Goal: Task Accomplishment & Management: Use online tool/utility

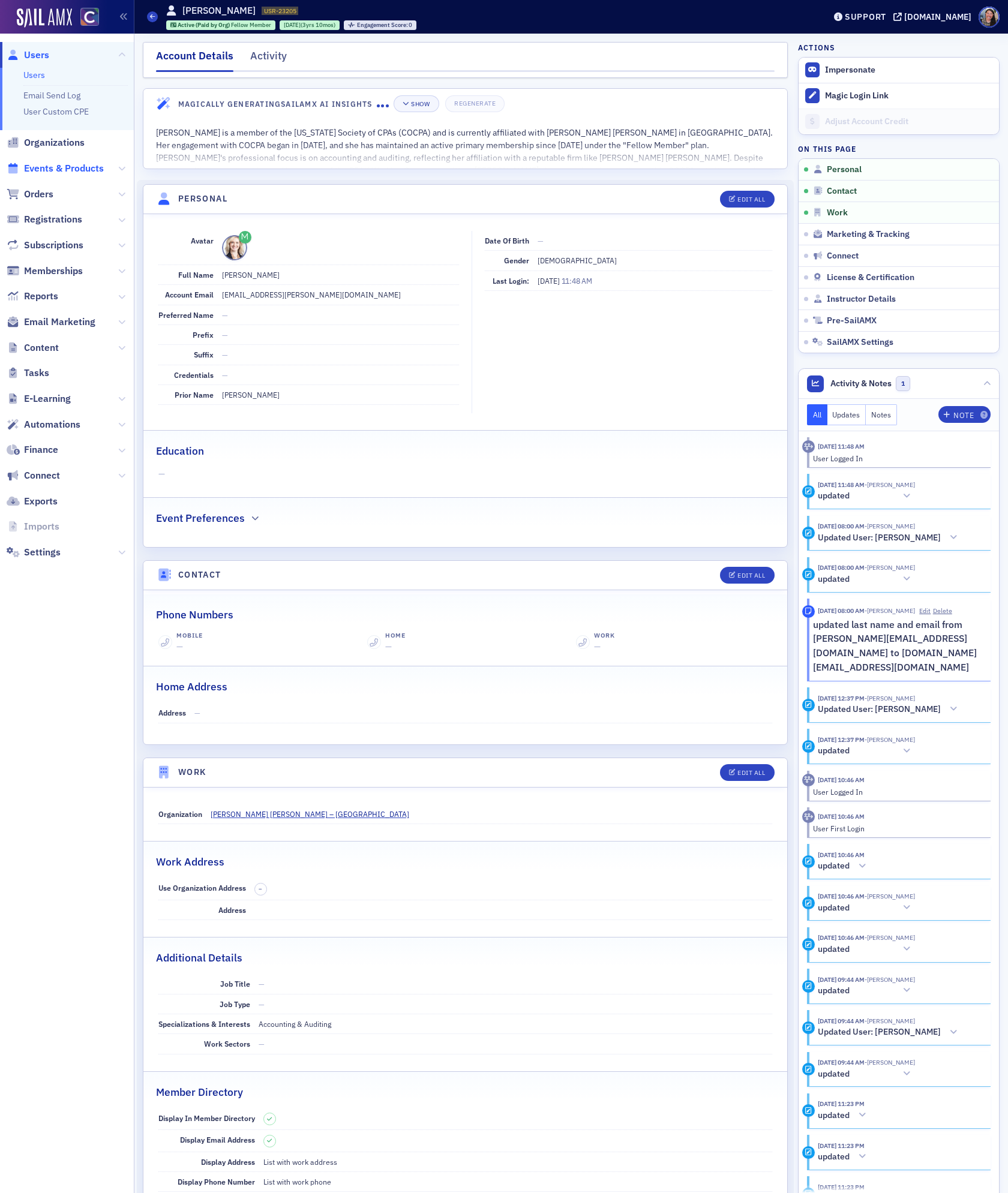
click at [43, 171] on span "Events & Products" at bounding box center [64, 168] width 80 height 13
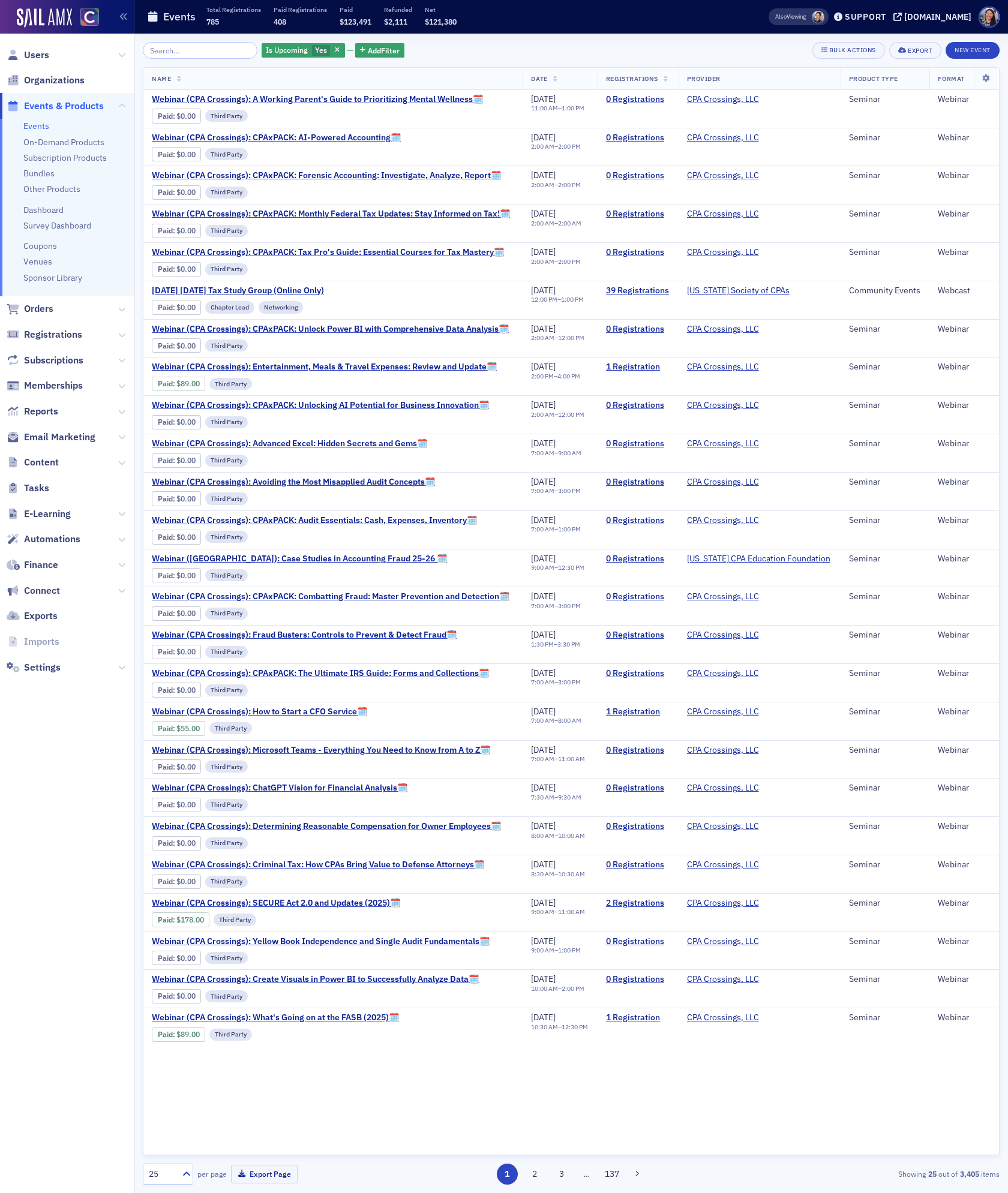
click at [40, 123] on link "Events" at bounding box center [36, 126] width 26 height 11
click at [335, 50] on icon "button" at bounding box center [337, 50] width 5 height 6
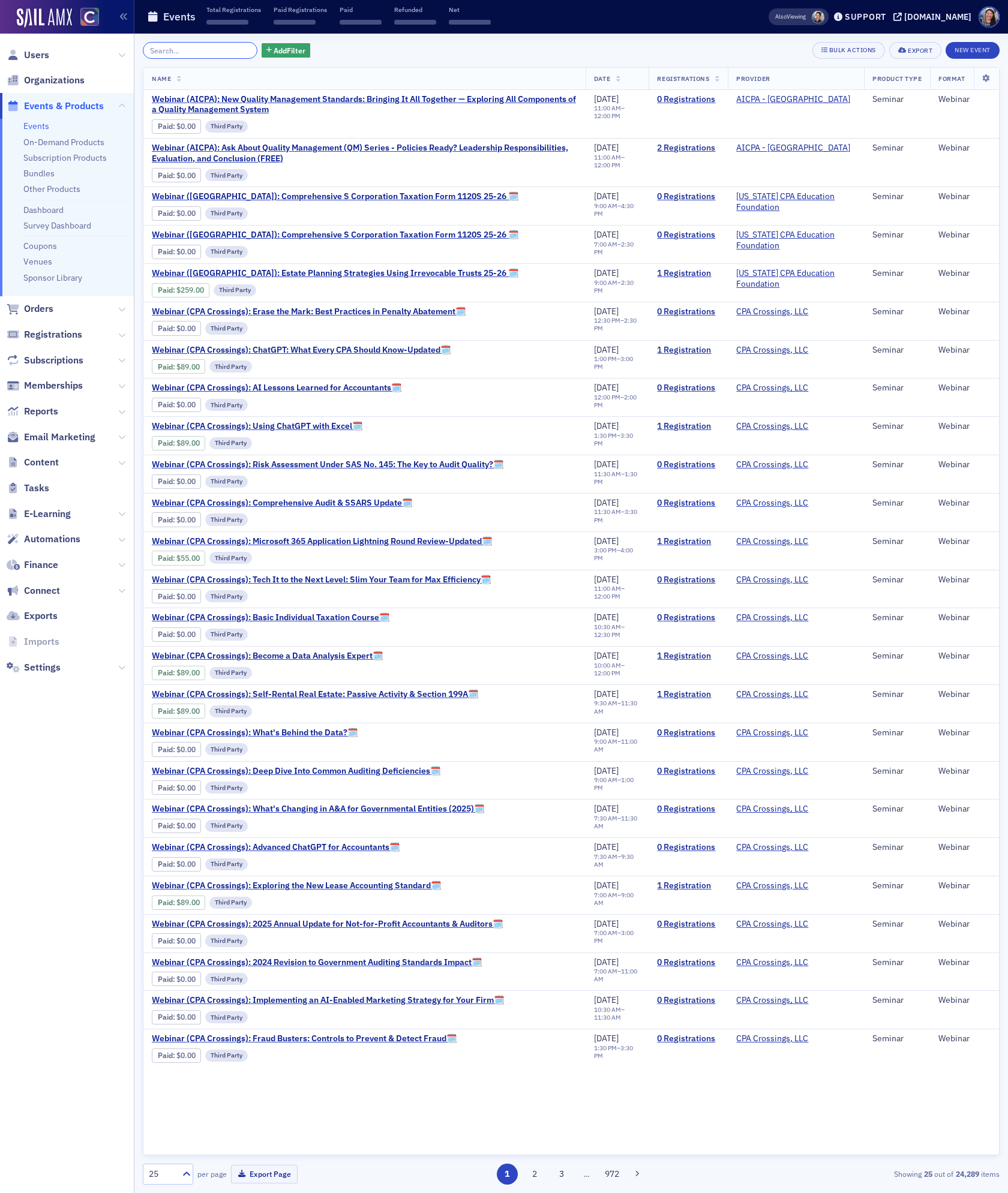
click at [190, 54] on input "search" at bounding box center [199, 50] width 114 height 17
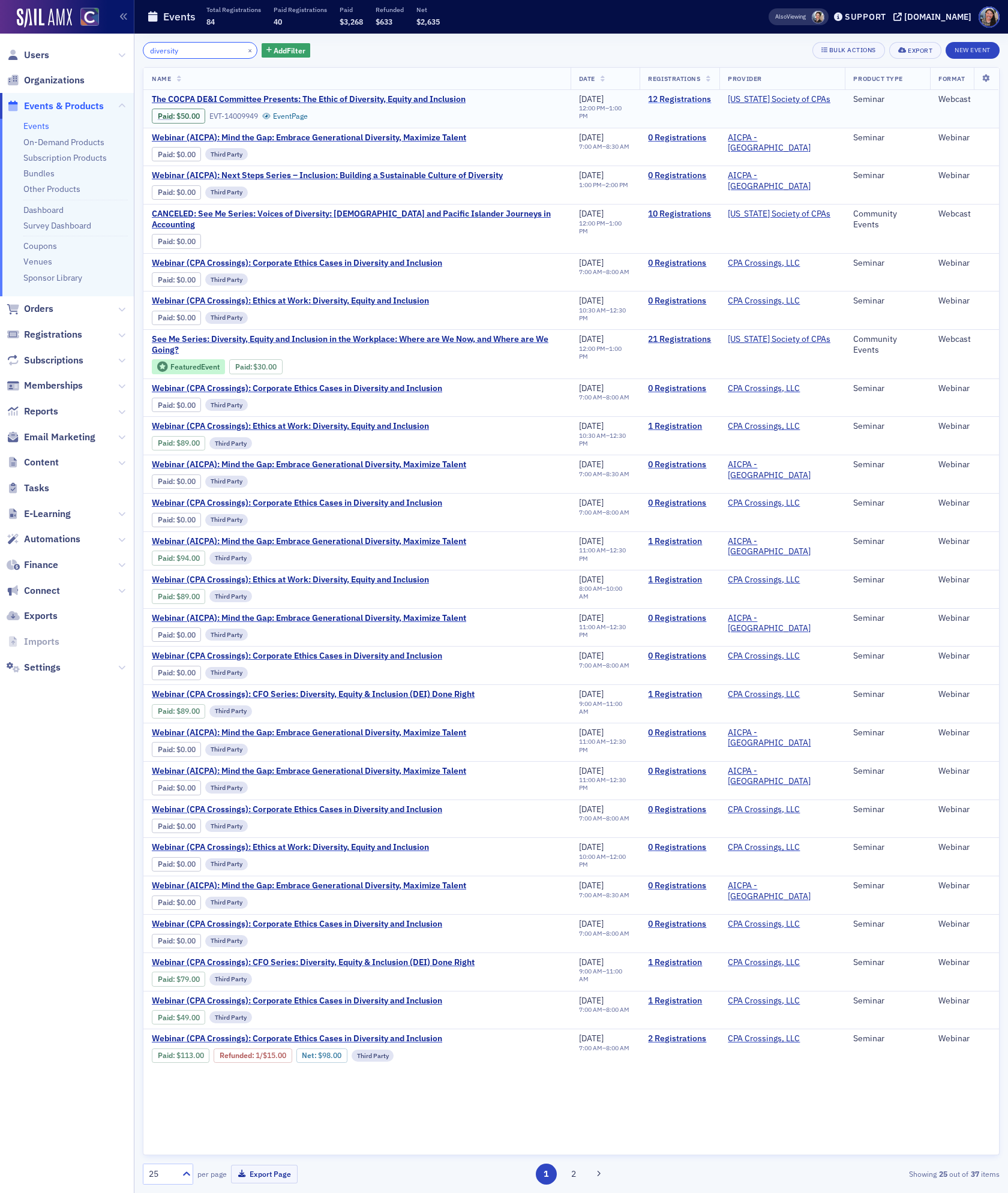
type input "diversity"
click at [674, 102] on link "12 Registrations" at bounding box center [679, 99] width 63 height 11
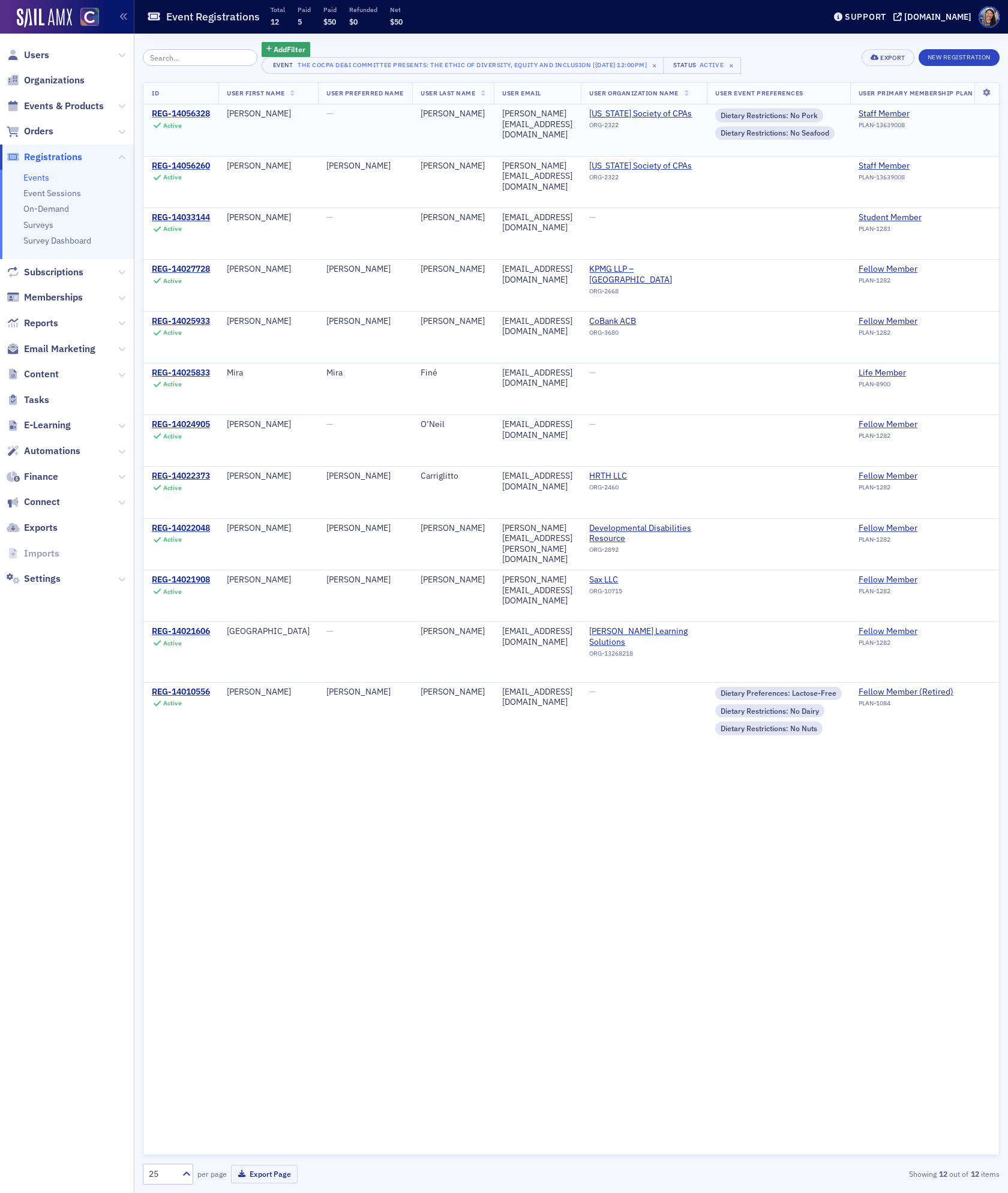
click at [182, 113] on div "REG-14056328" at bounding box center [181, 114] width 58 height 11
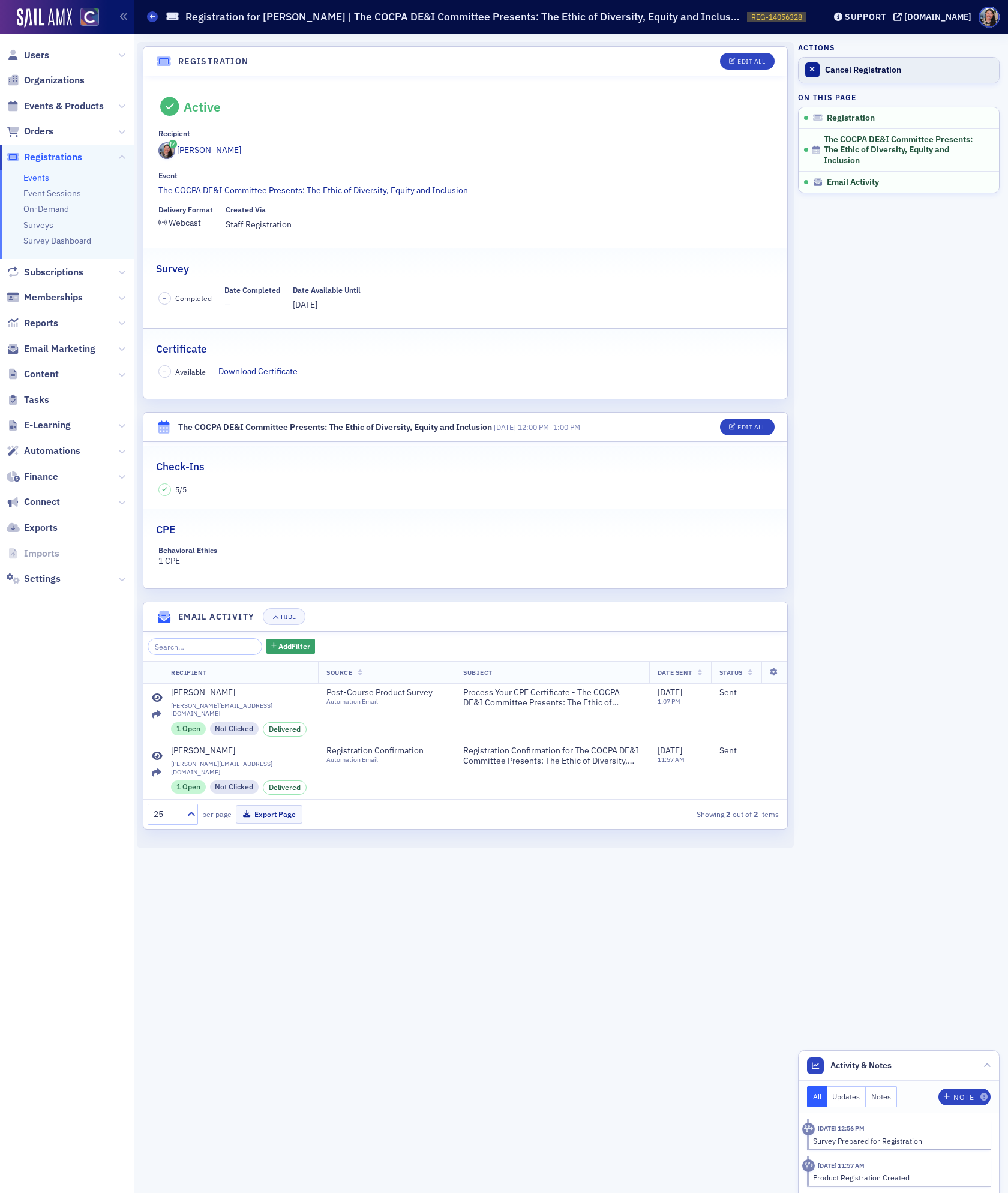
click at [839, 68] on div "Cancel Registration" at bounding box center [909, 70] width 168 height 11
click at [152, 18] on icon at bounding box center [153, 17] width 5 height 5
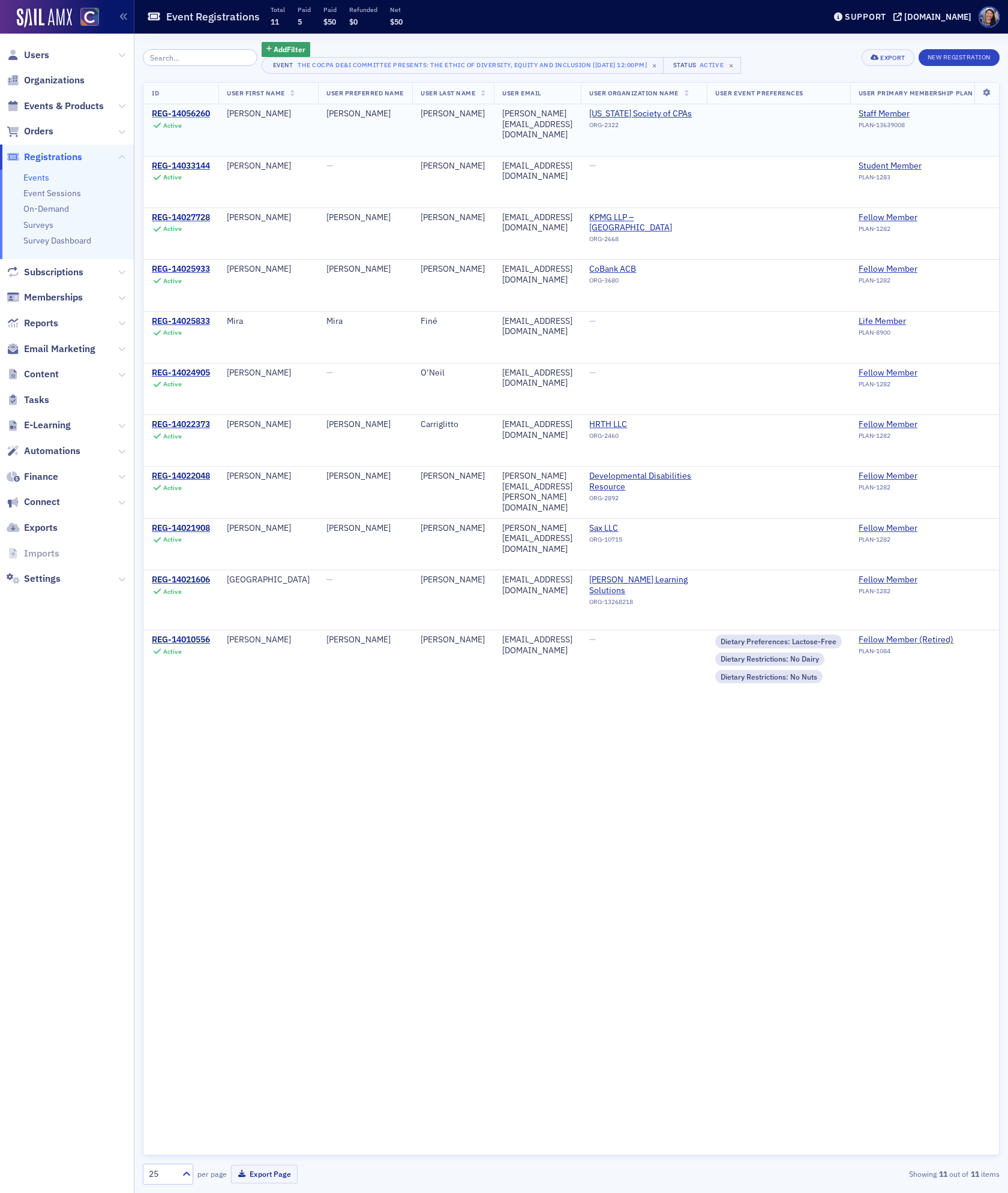
click at [208, 112] on div "REG-14056260" at bounding box center [181, 114] width 58 height 11
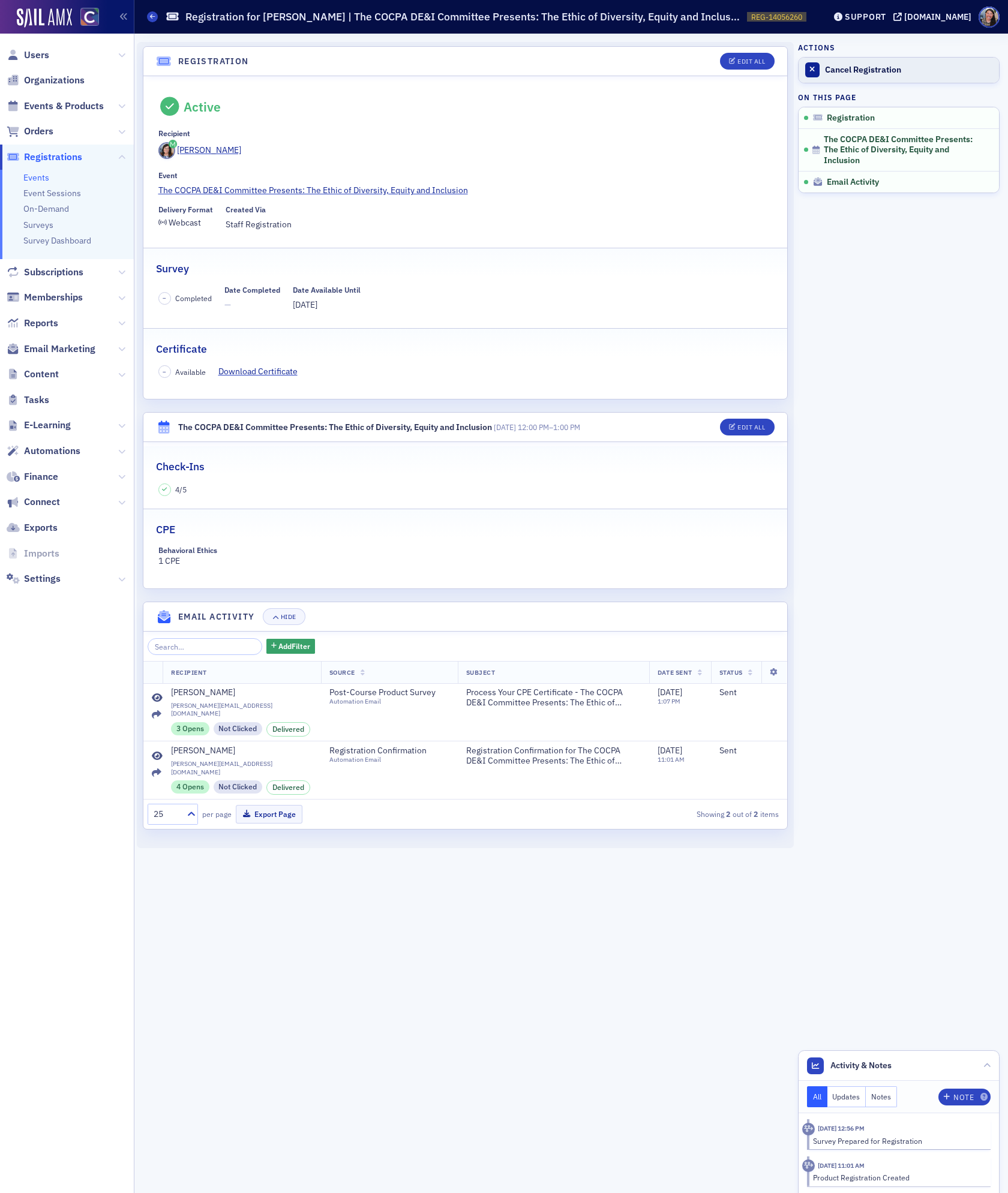
click at [840, 72] on div "Cancel Registration" at bounding box center [909, 70] width 168 height 11
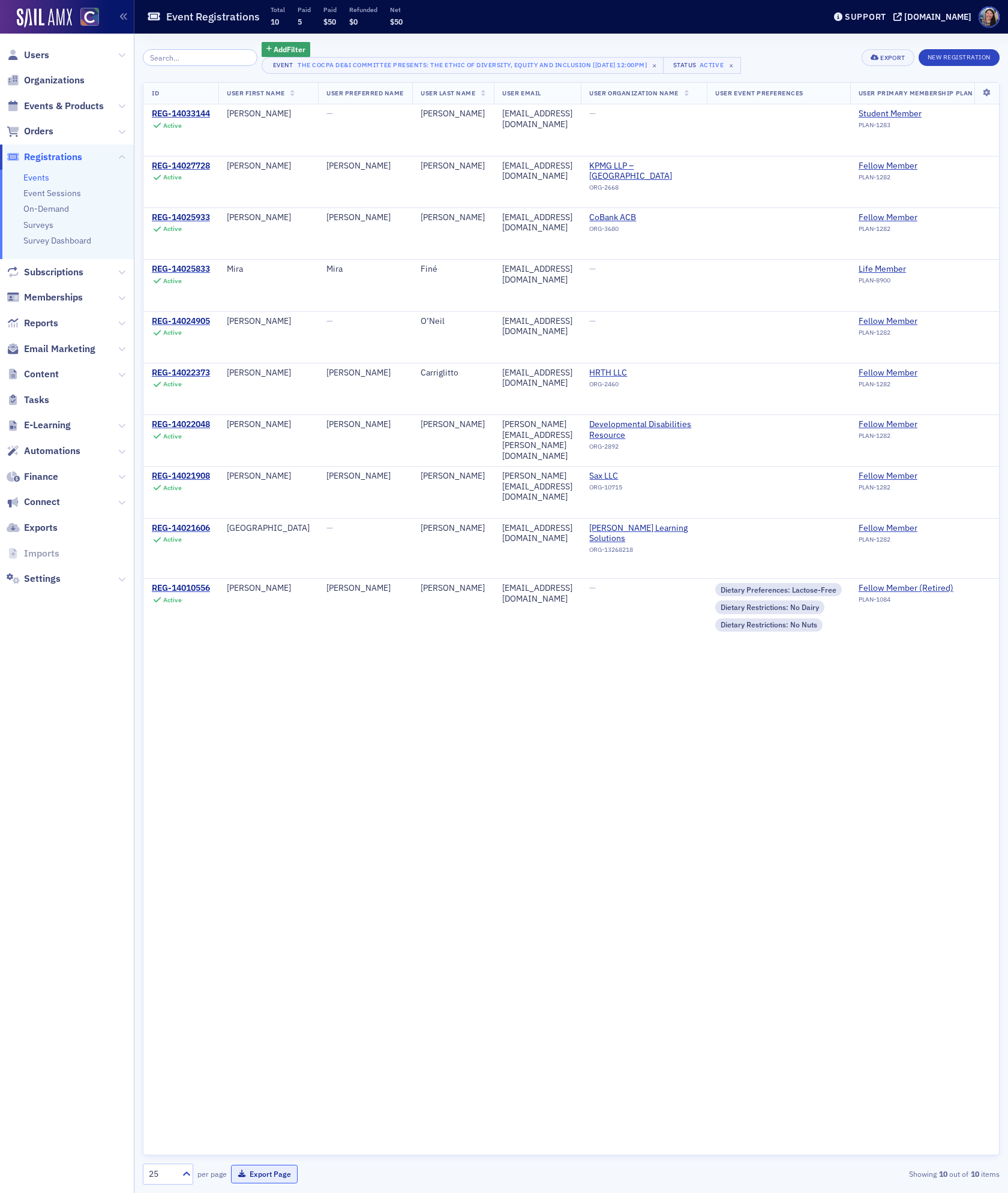
click at [252, 1177] on button "Export Page" at bounding box center [264, 1174] width 66 height 19
click at [881, 50] on button "Export" at bounding box center [888, 58] width 52 height 17
click at [864, 95] on button "Export All ( 10 Event Registrations )" at bounding box center [846, 98] width 130 height 19
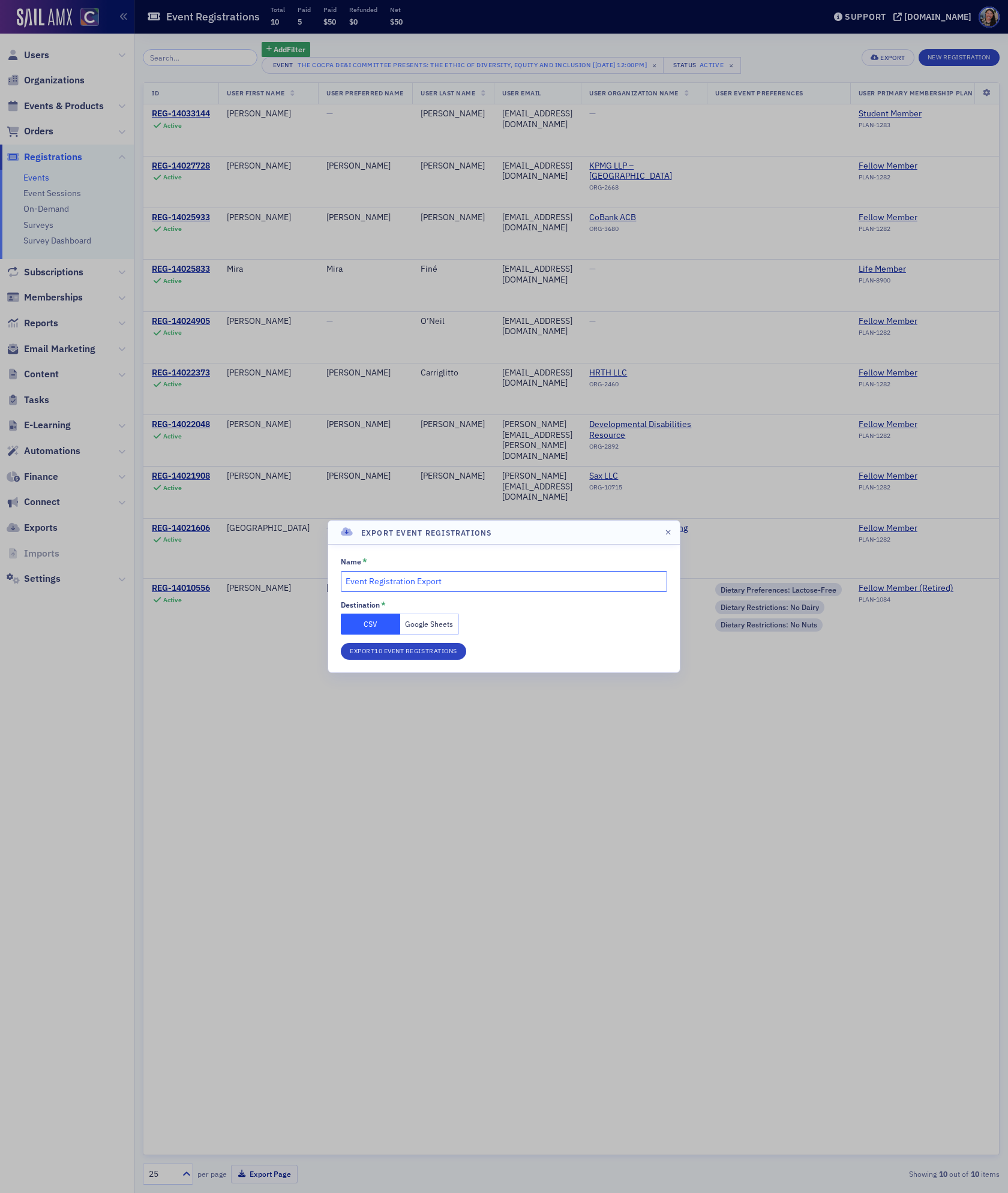
click at [424, 585] on input "Event Registration Export" at bounding box center [504, 581] width 327 height 21
type input "DEI Ethics Session"
click at [441, 626] on button "Google Sheets" at bounding box center [430, 624] width 59 height 21
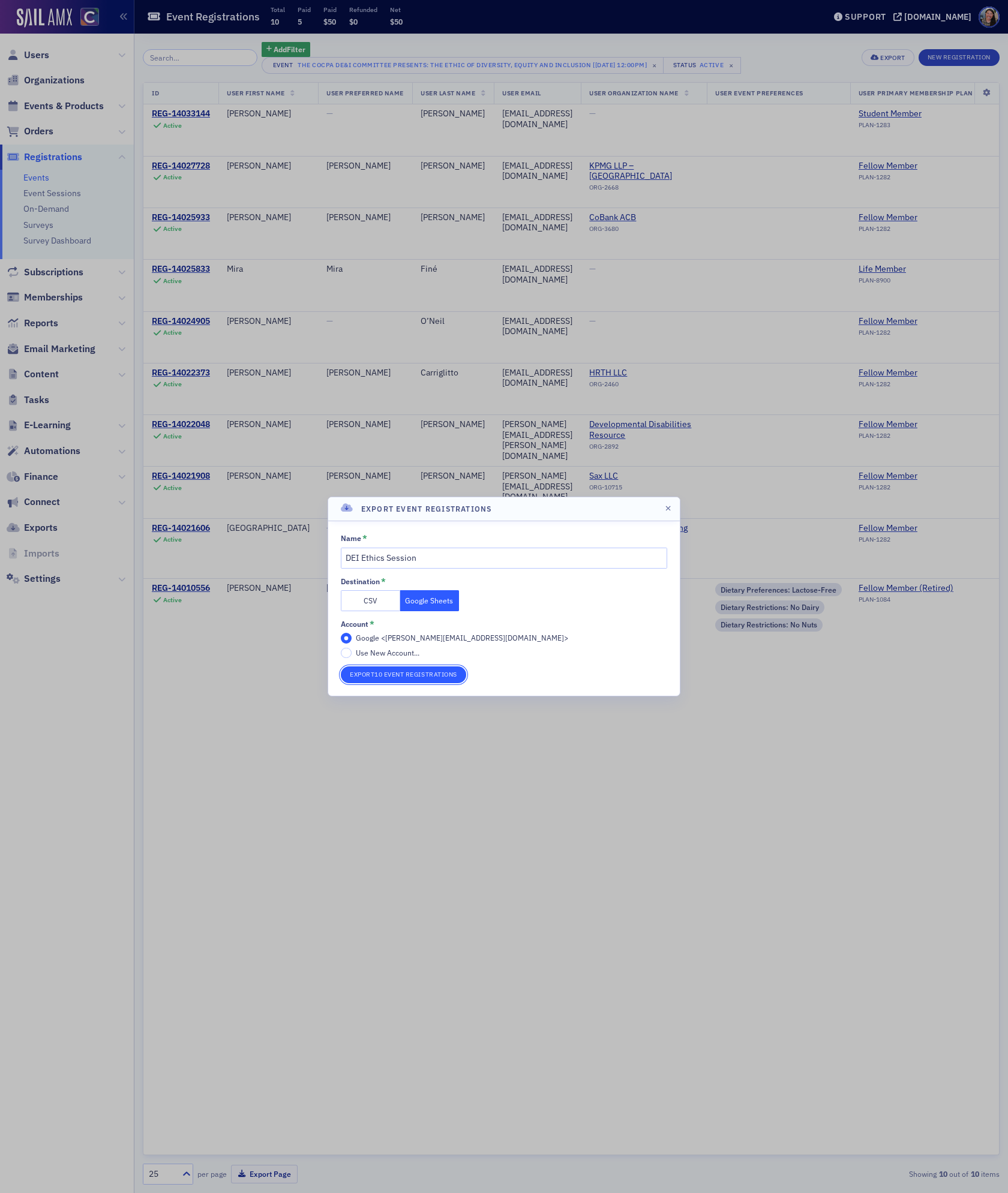
click at [418, 671] on button "Export 10 Event Registrations" at bounding box center [403, 675] width 125 height 17
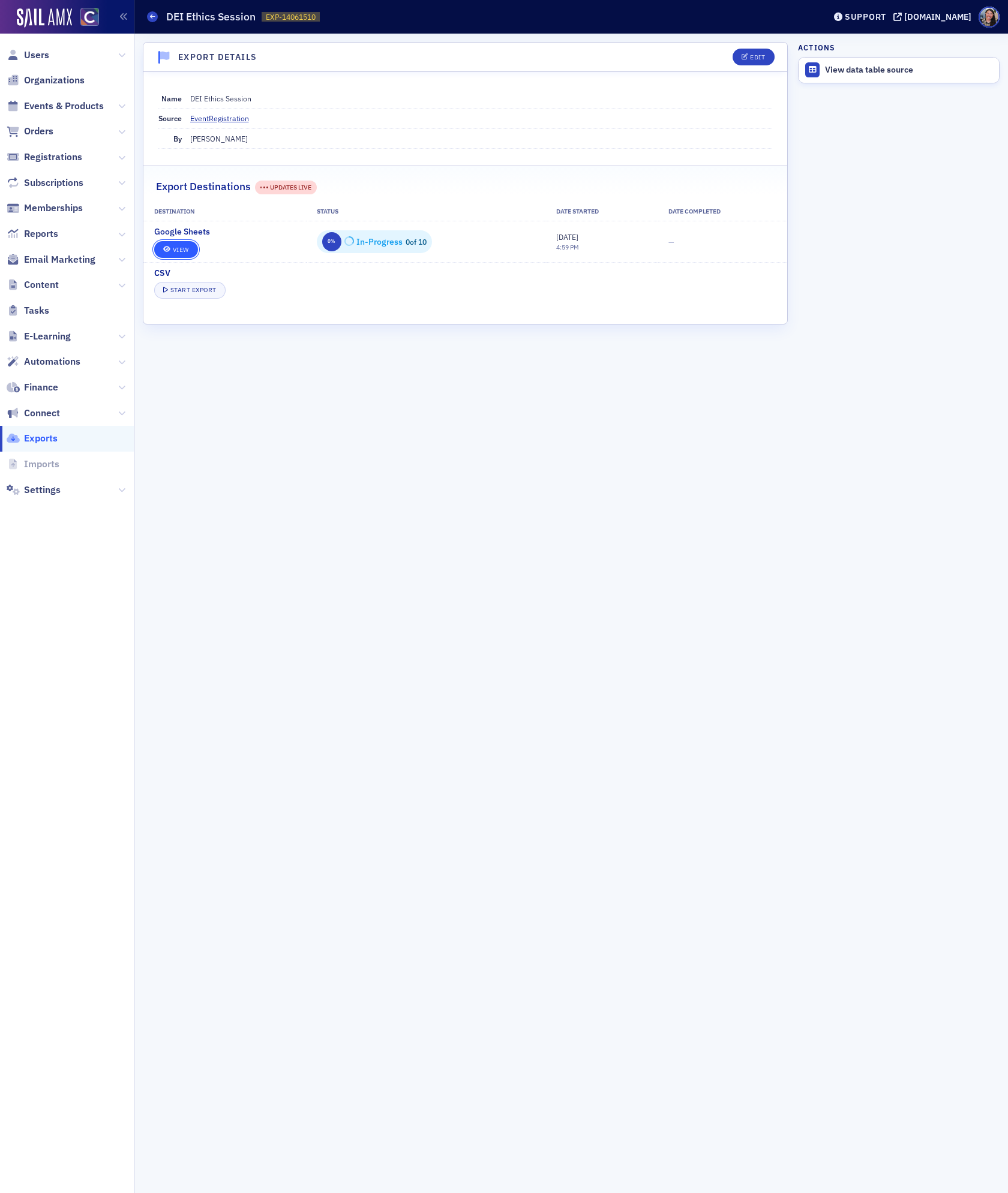
click at [188, 255] on link "View" at bounding box center [176, 249] width 44 height 17
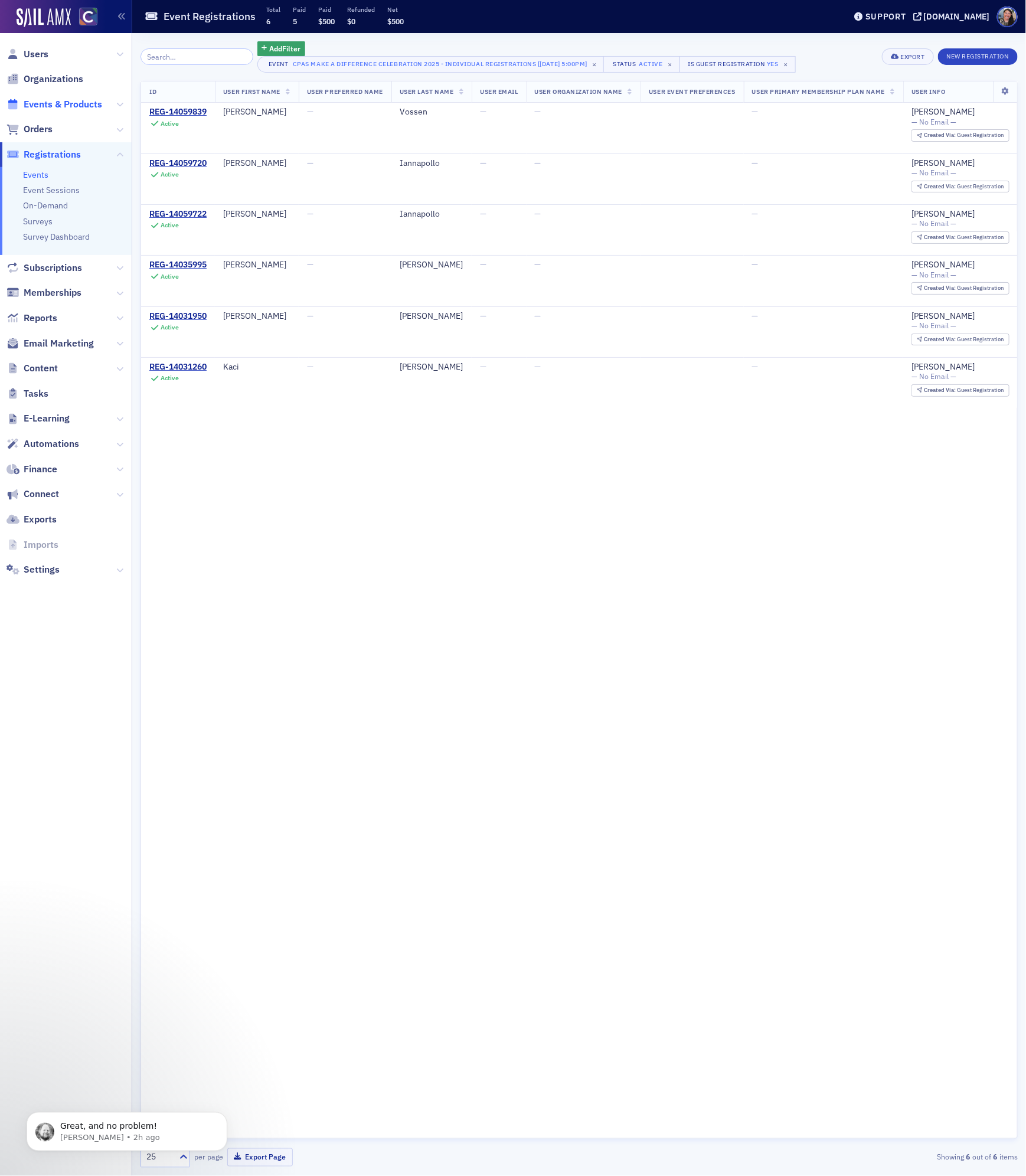
click at [43, 103] on span "Events & Products" at bounding box center [63, 104] width 79 height 13
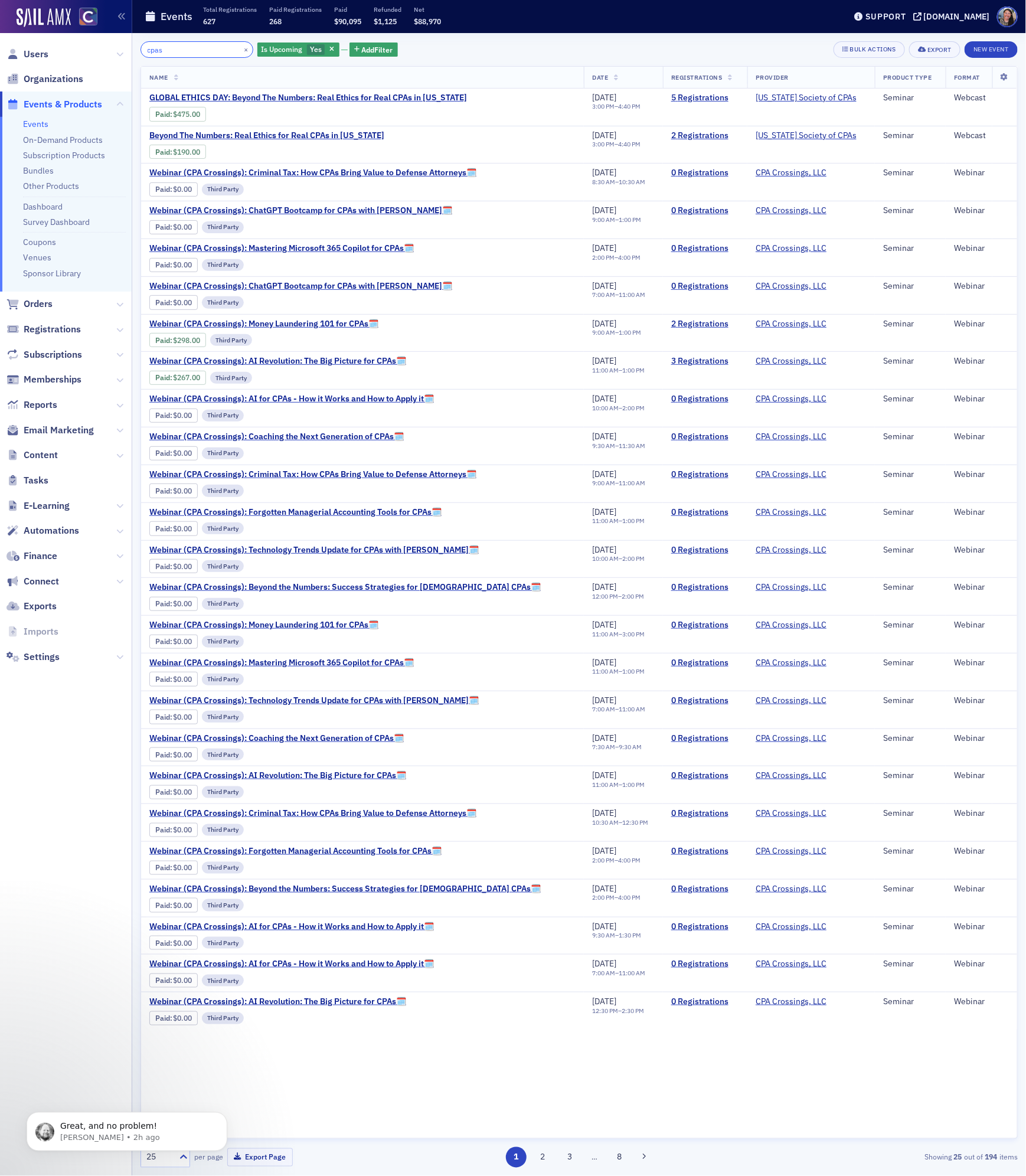
type input "cpas"
click at [224, 1114] on icon "Dismiss notification" at bounding box center [224, 1115] width 6 height 6
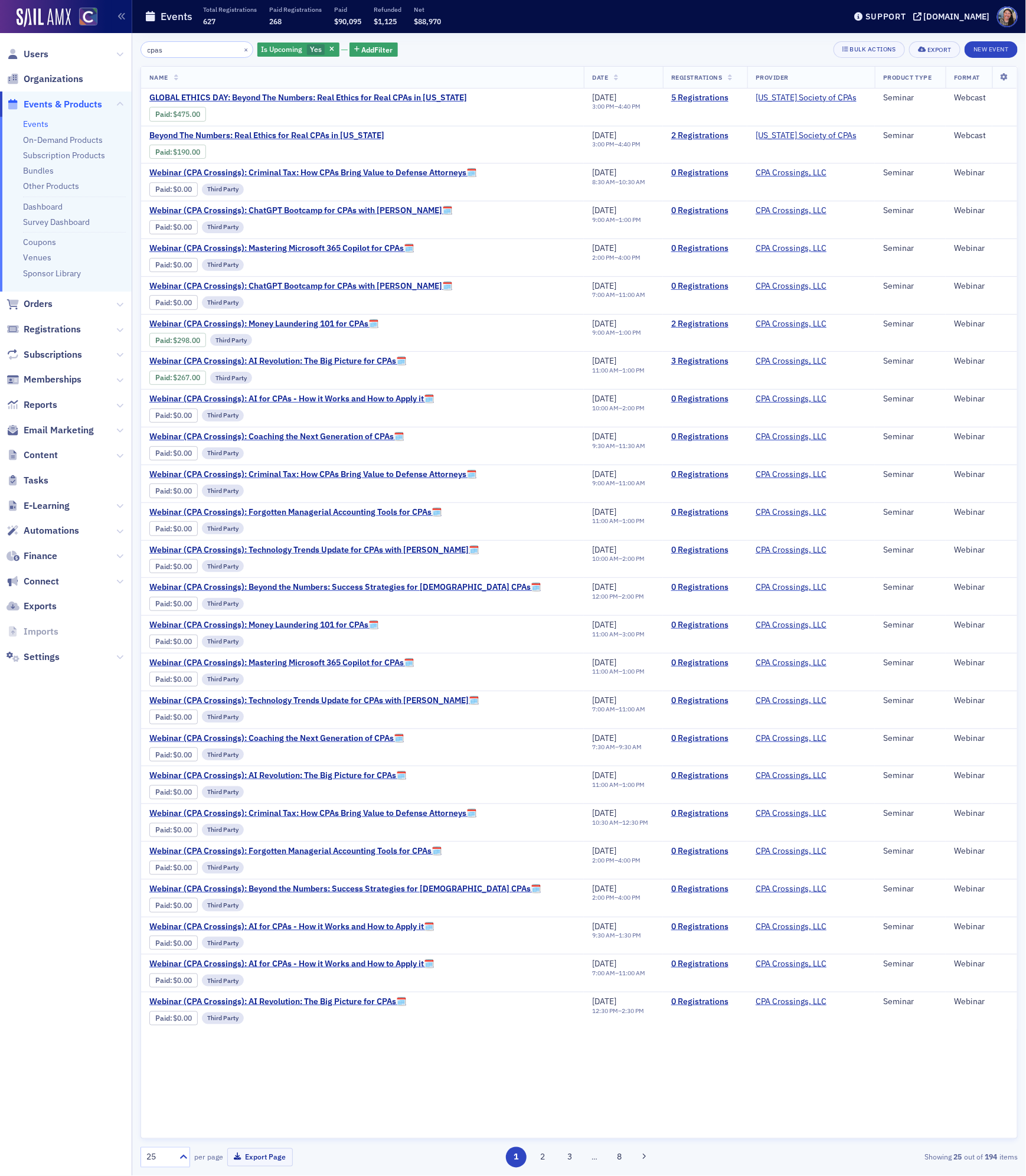
click at [70, 780] on nav "Users Organizations Events & Products Events On-Demand Products Subscription Pr…" at bounding box center [66, 604] width 132 height 1143
click at [361, 47] on span "Add Filter" at bounding box center [377, 49] width 31 height 11
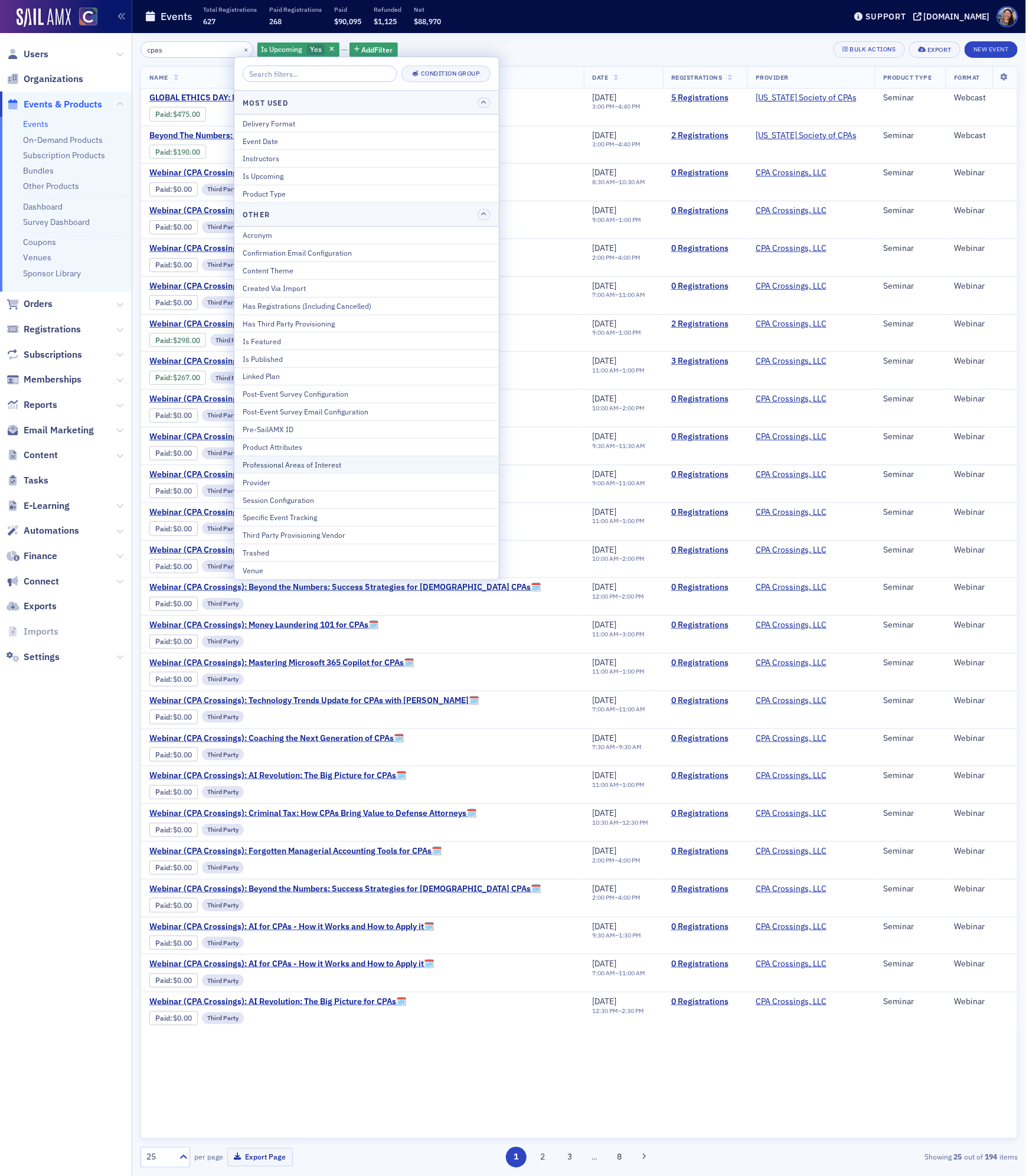
click at [275, 465] on div "Professional Areas of Interest" at bounding box center [367, 464] width 248 height 11
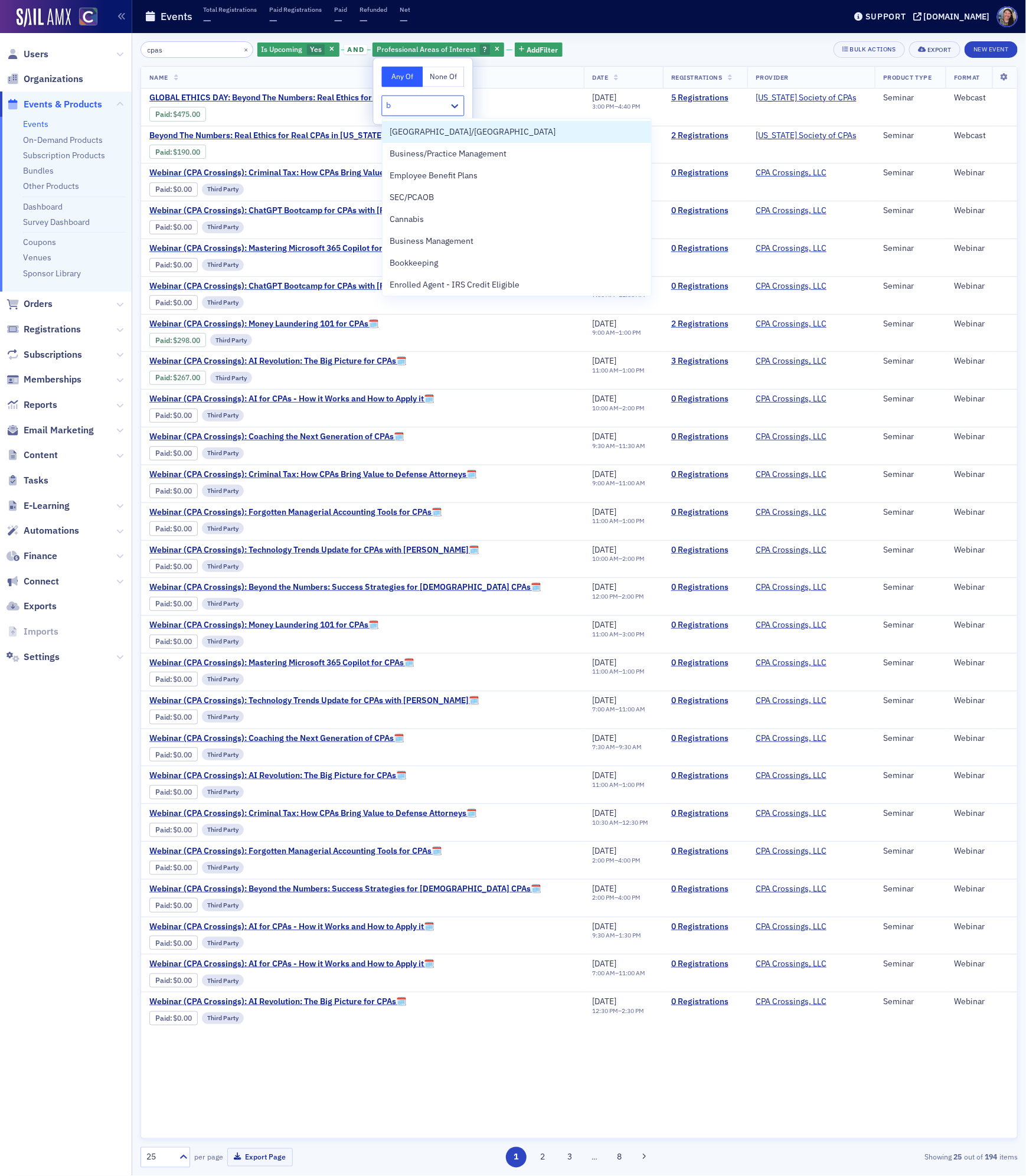
type input "bu"
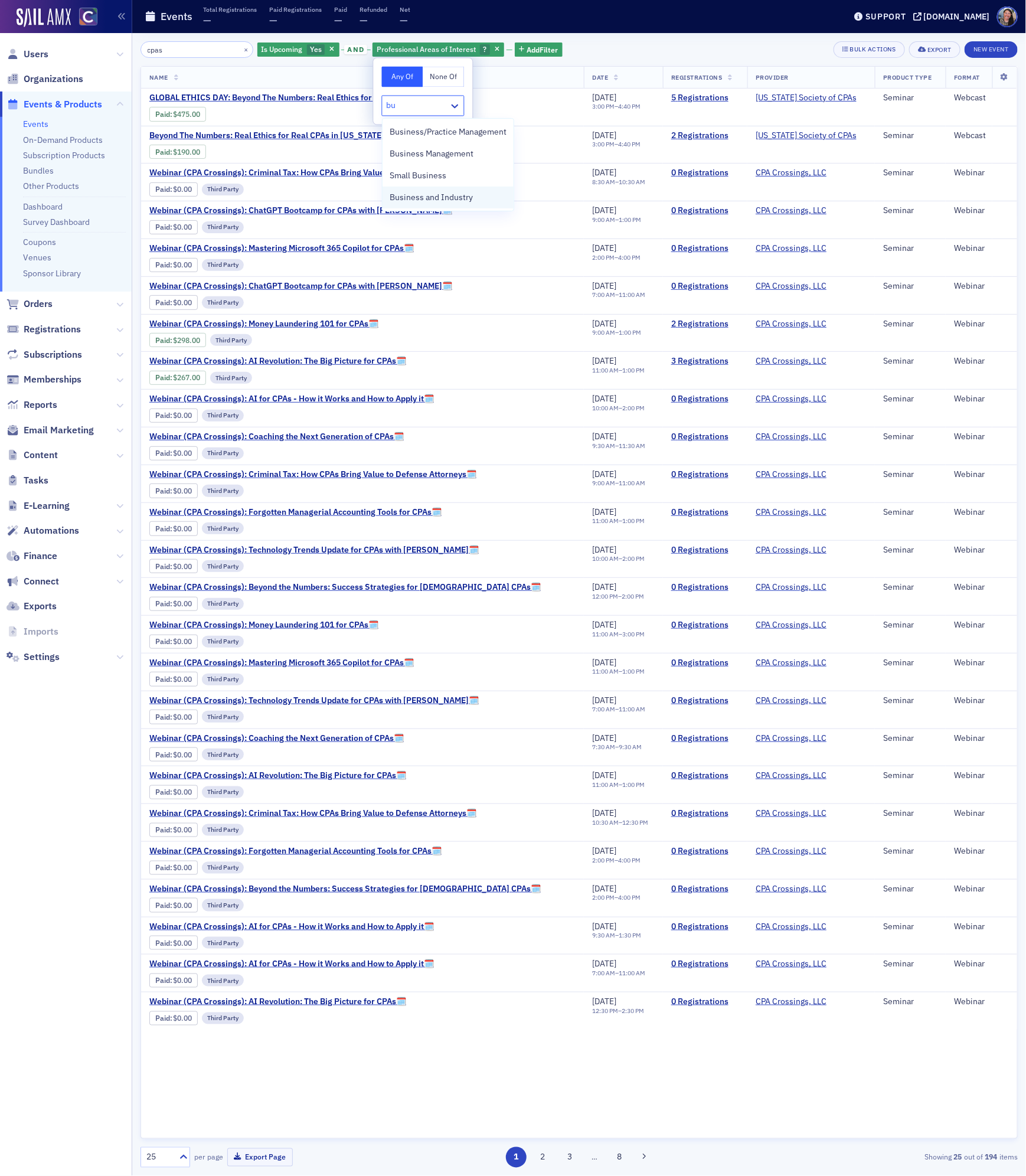
click at [434, 199] on span "Business and Industry" at bounding box center [431, 197] width 83 height 13
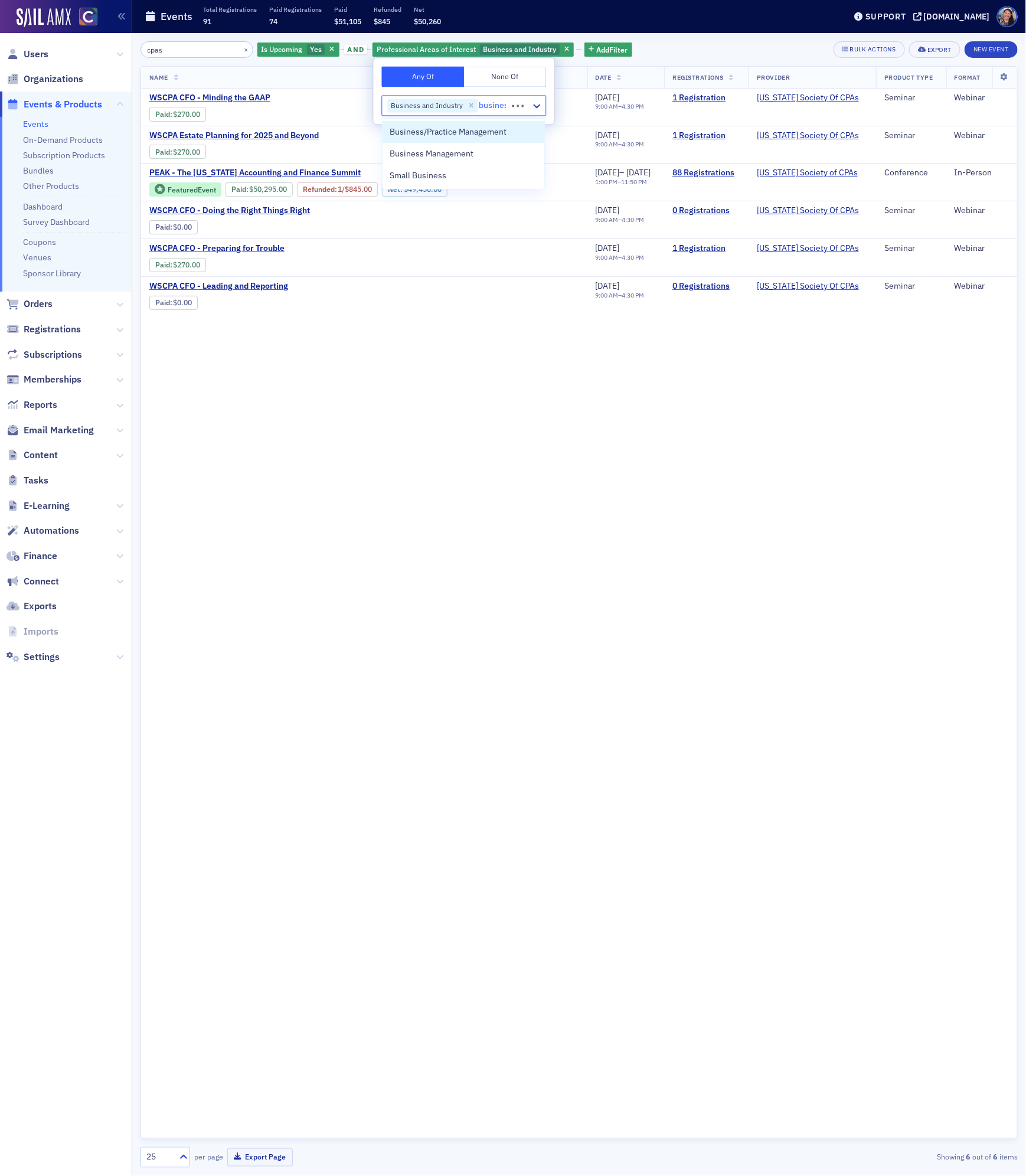
type input "business"
click at [428, 128] on span "Business/Practice Management" at bounding box center [448, 132] width 117 height 13
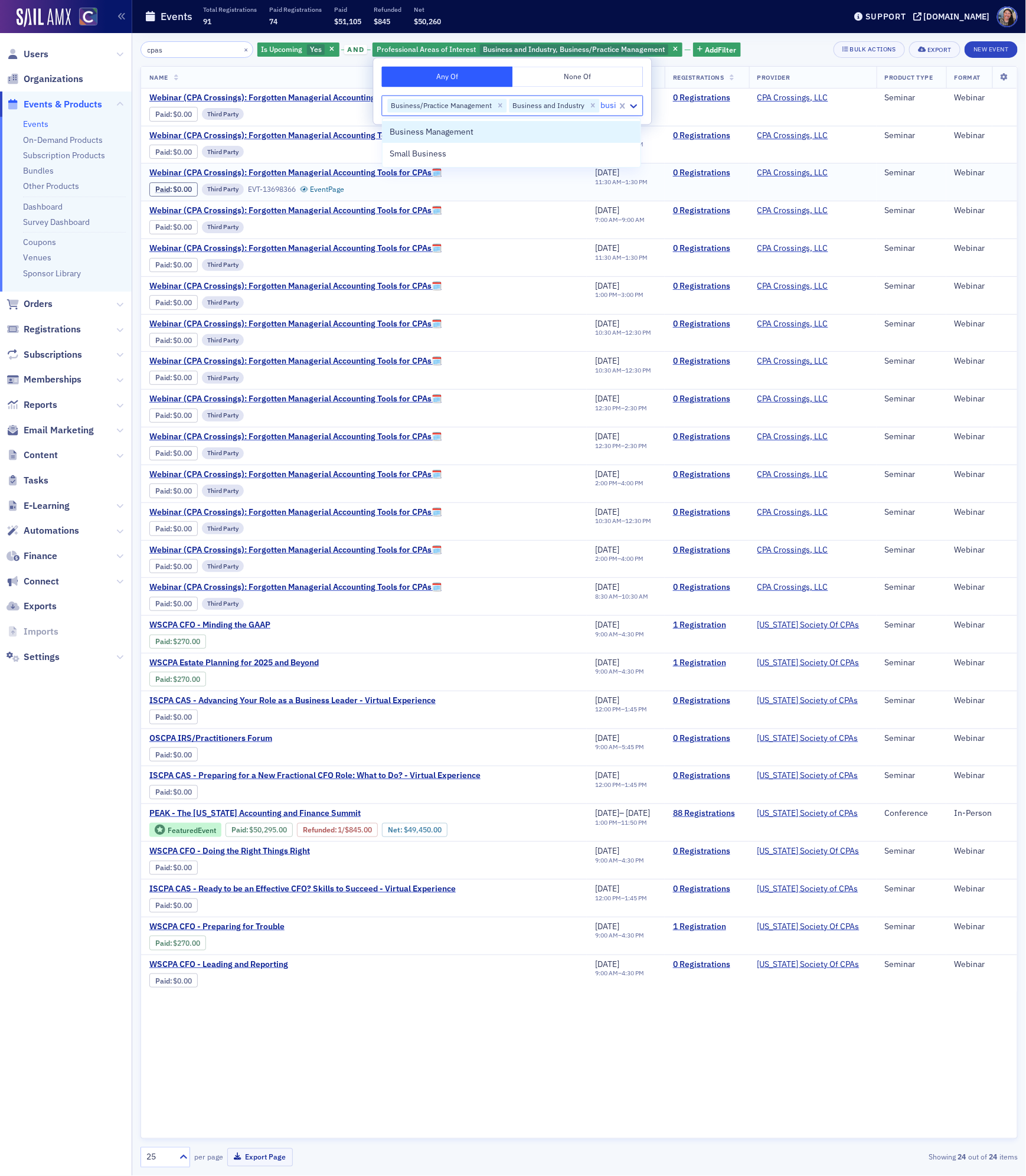
type input "busin"
click at [433, 133] on span "Business Management" at bounding box center [431, 132] width 84 height 13
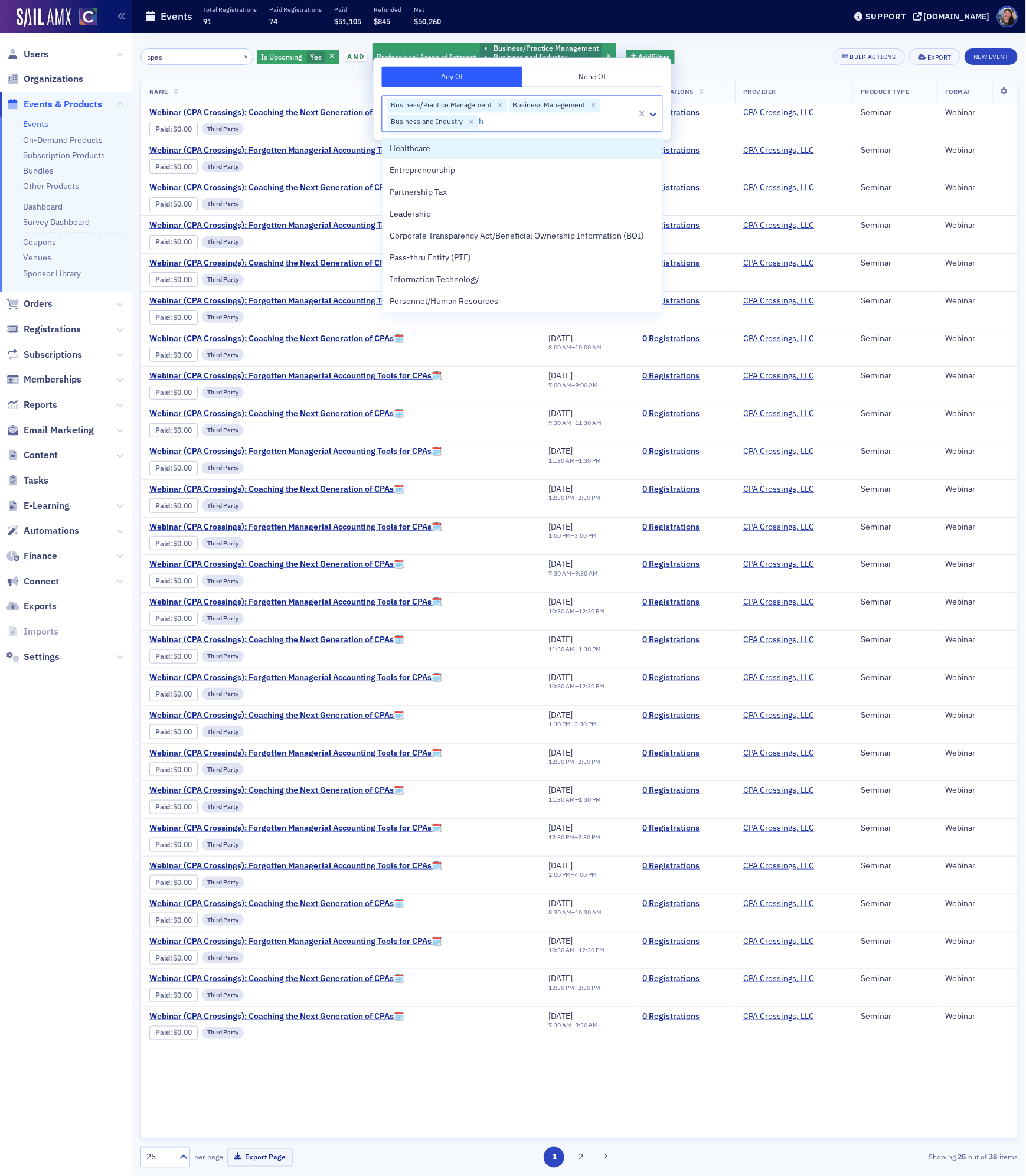
type input "hu"
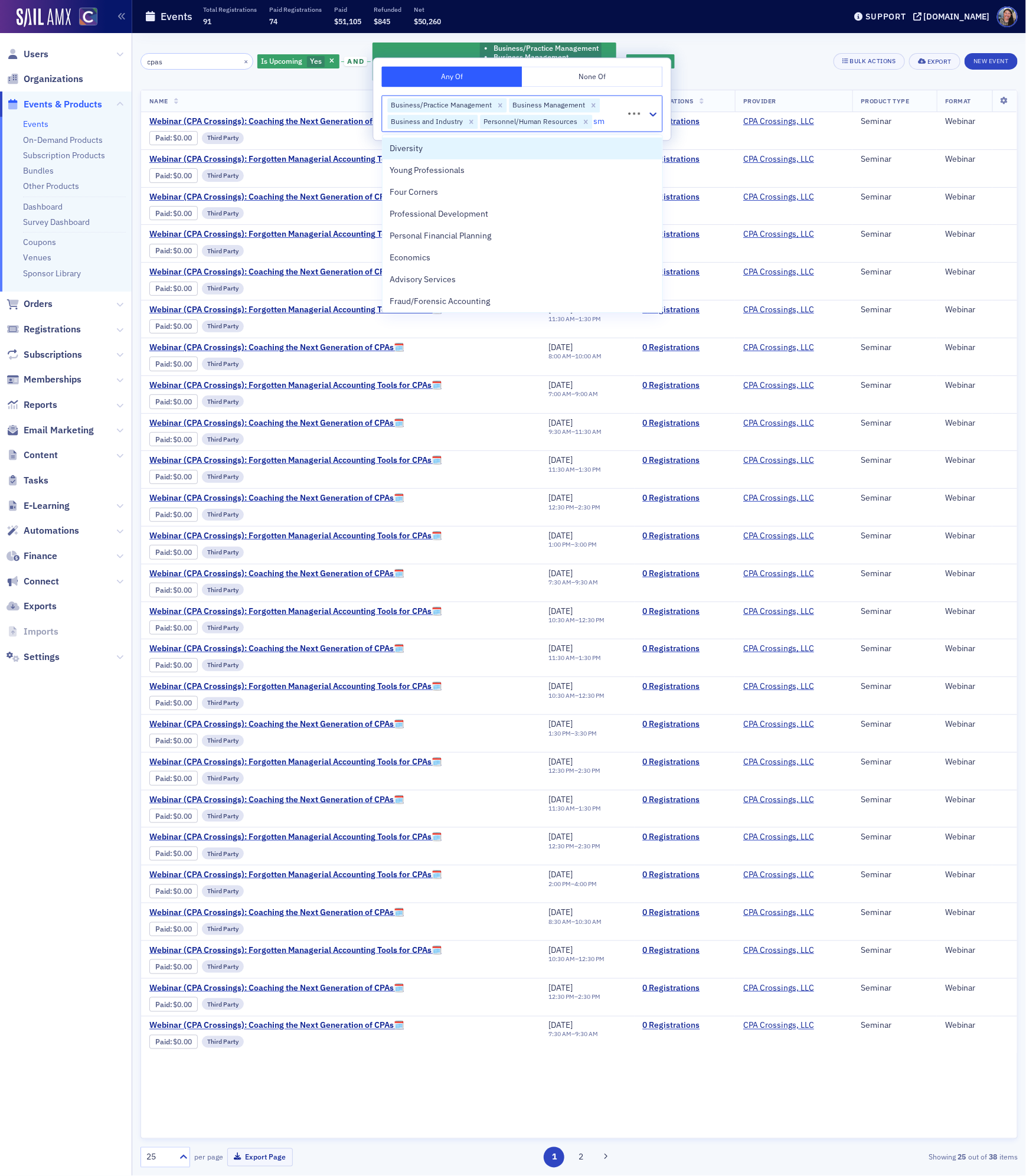
type input "sma"
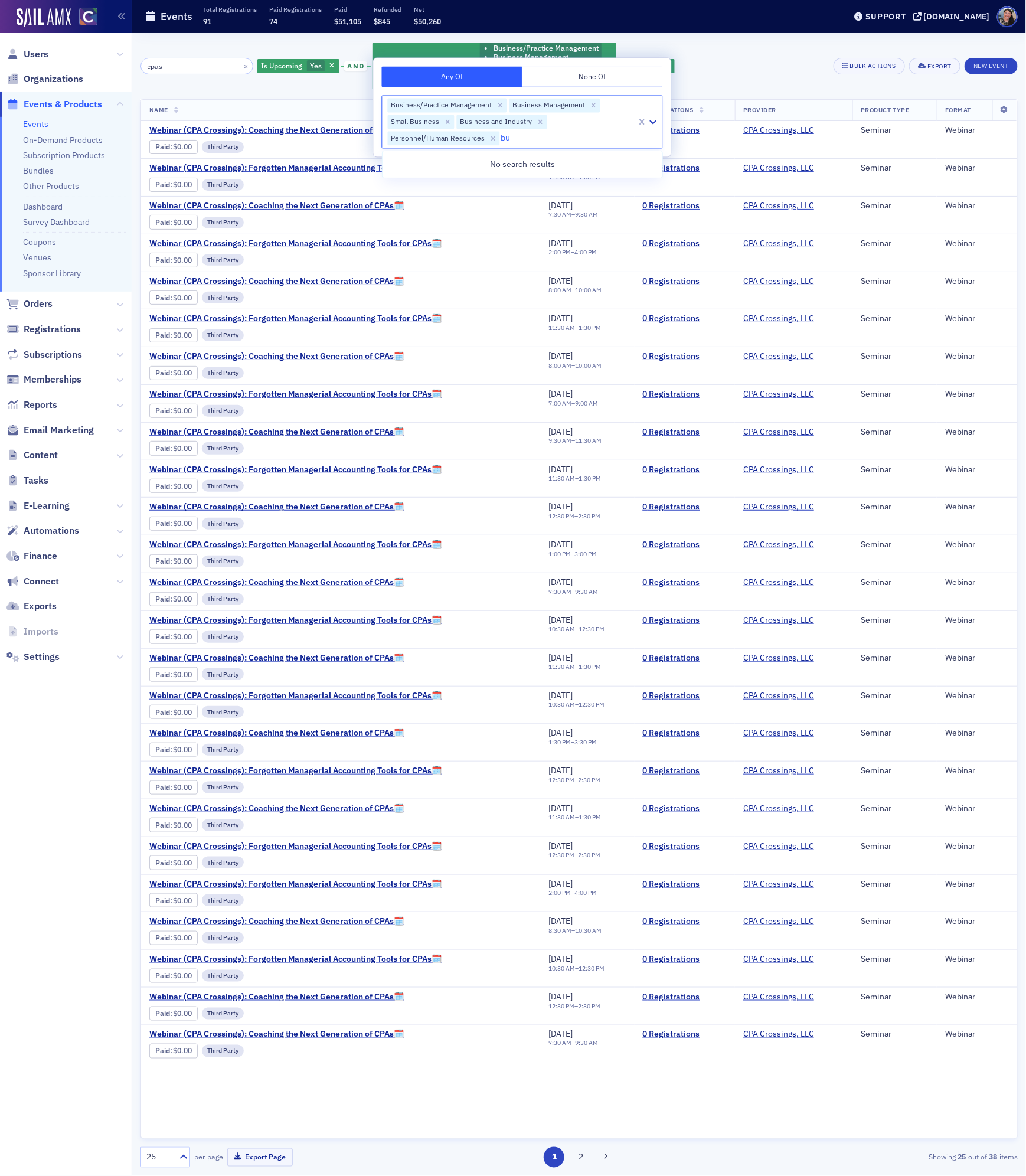
type input "b"
click at [574, 138] on div at bounding box center [568, 138] width 135 height 14
click at [703, 68] on div "cpas × Is Upcoming Yes and Professional Areas of Interest Business/Practice Man…" at bounding box center [578, 66] width 877 height 50
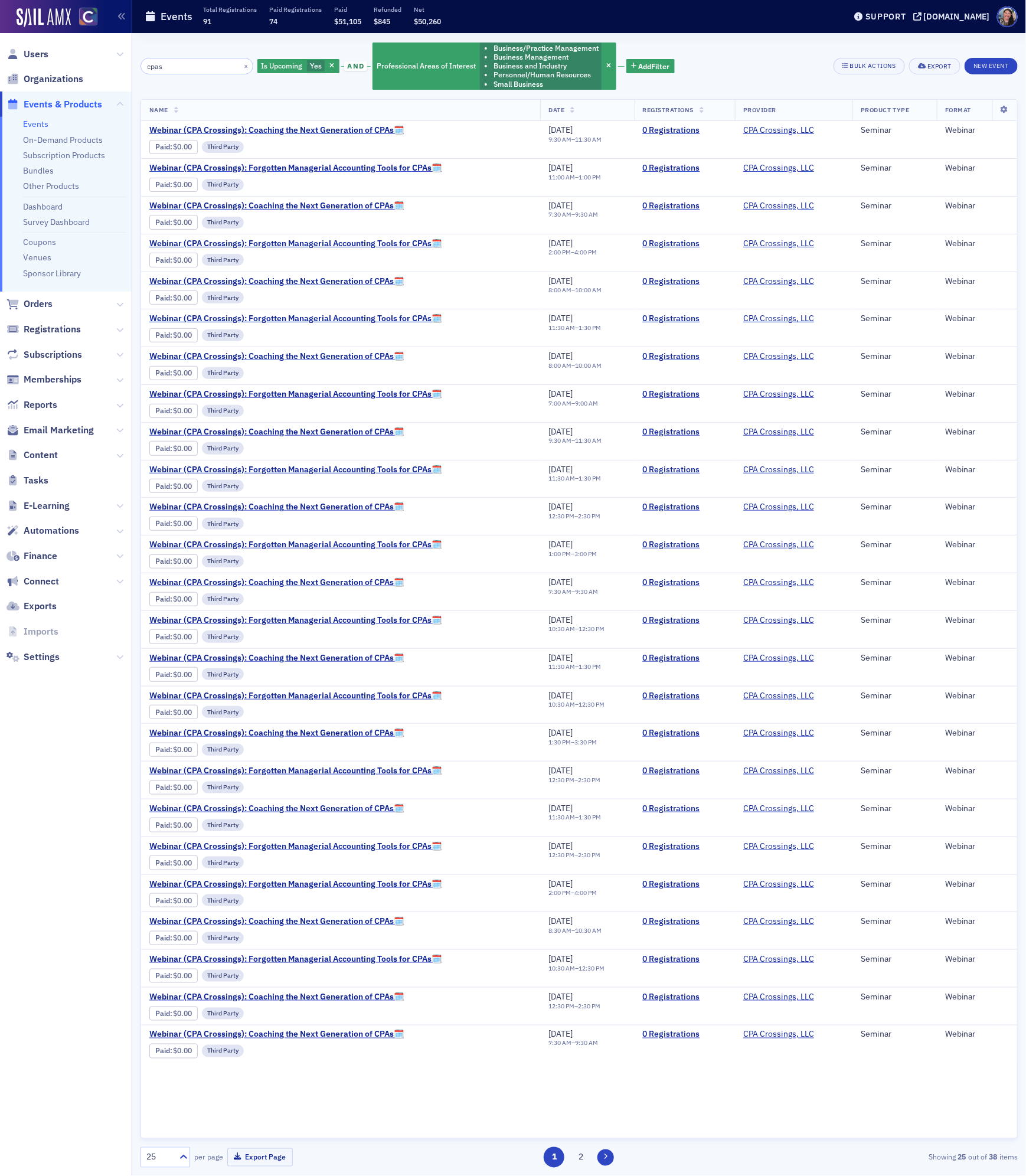
click at [607, 1159] on icon at bounding box center [605, 1157] width 5 height 7
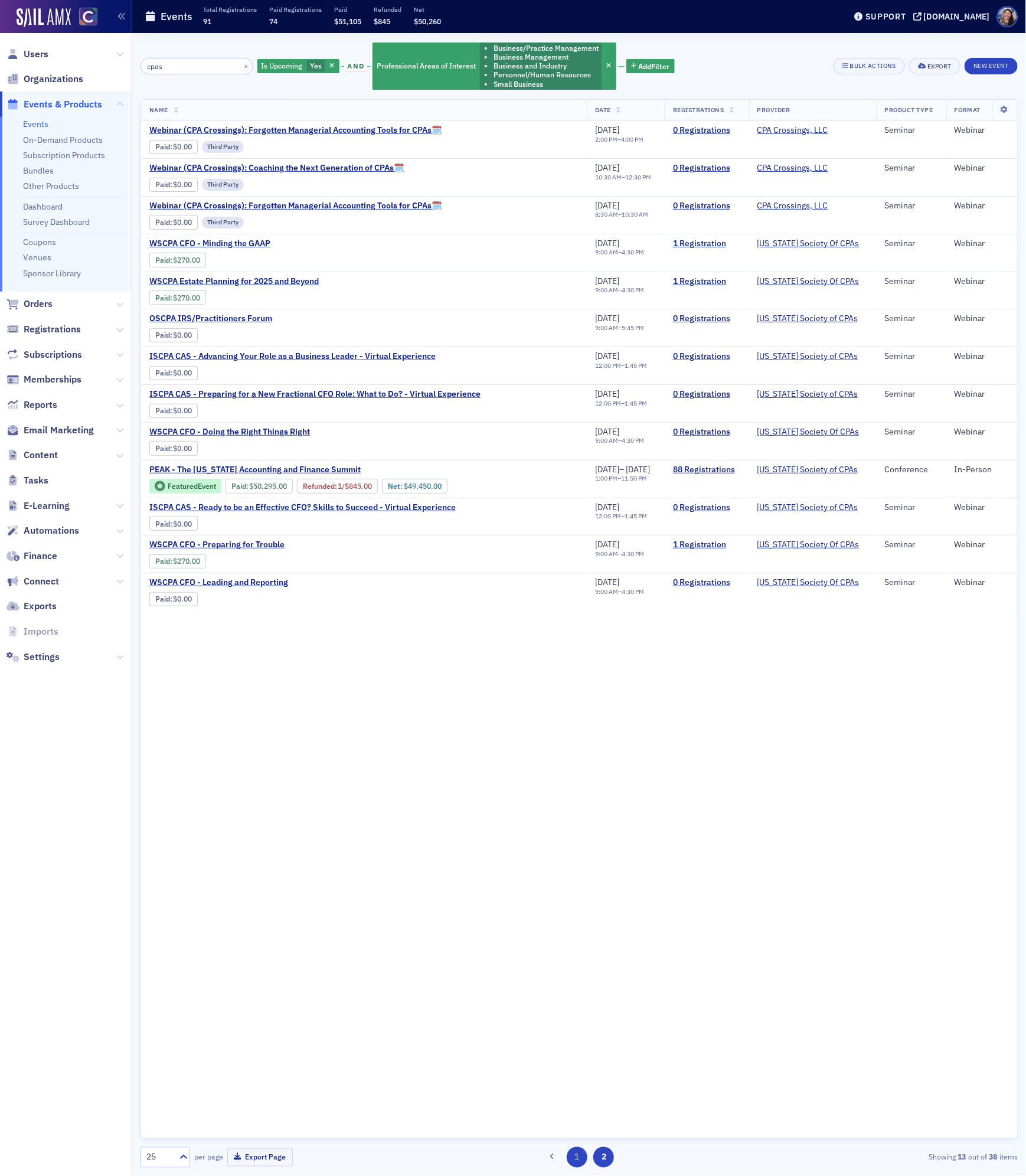
click at [575, 1157] on button "1" at bounding box center [576, 1157] width 21 height 21
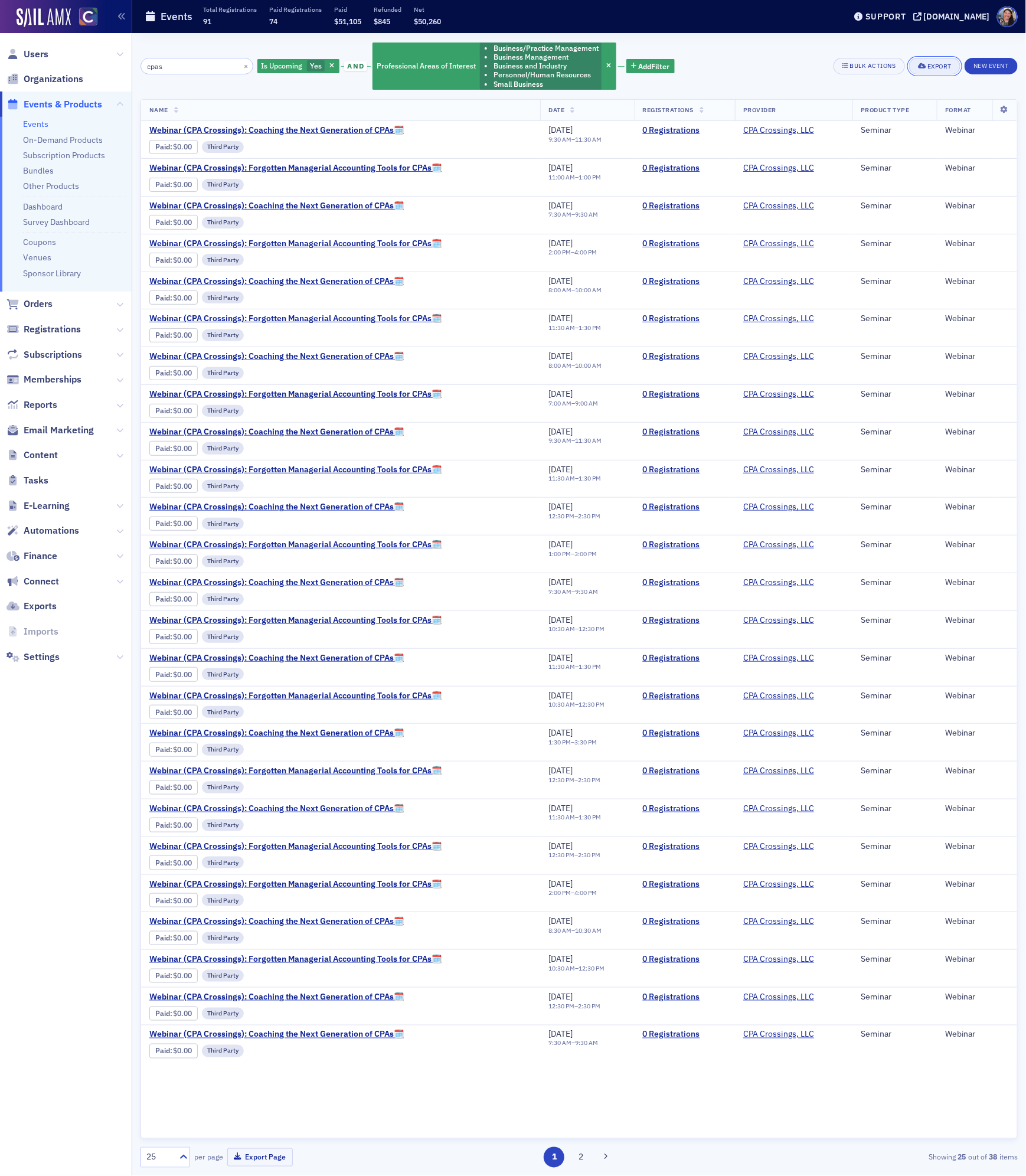
click at [934, 63] on div "Export" at bounding box center [939, 66] width 24 height 6
click at [901, 107] on button "Export All ( 38 Events )" at bounding box center [895, 106] width 124 height 19
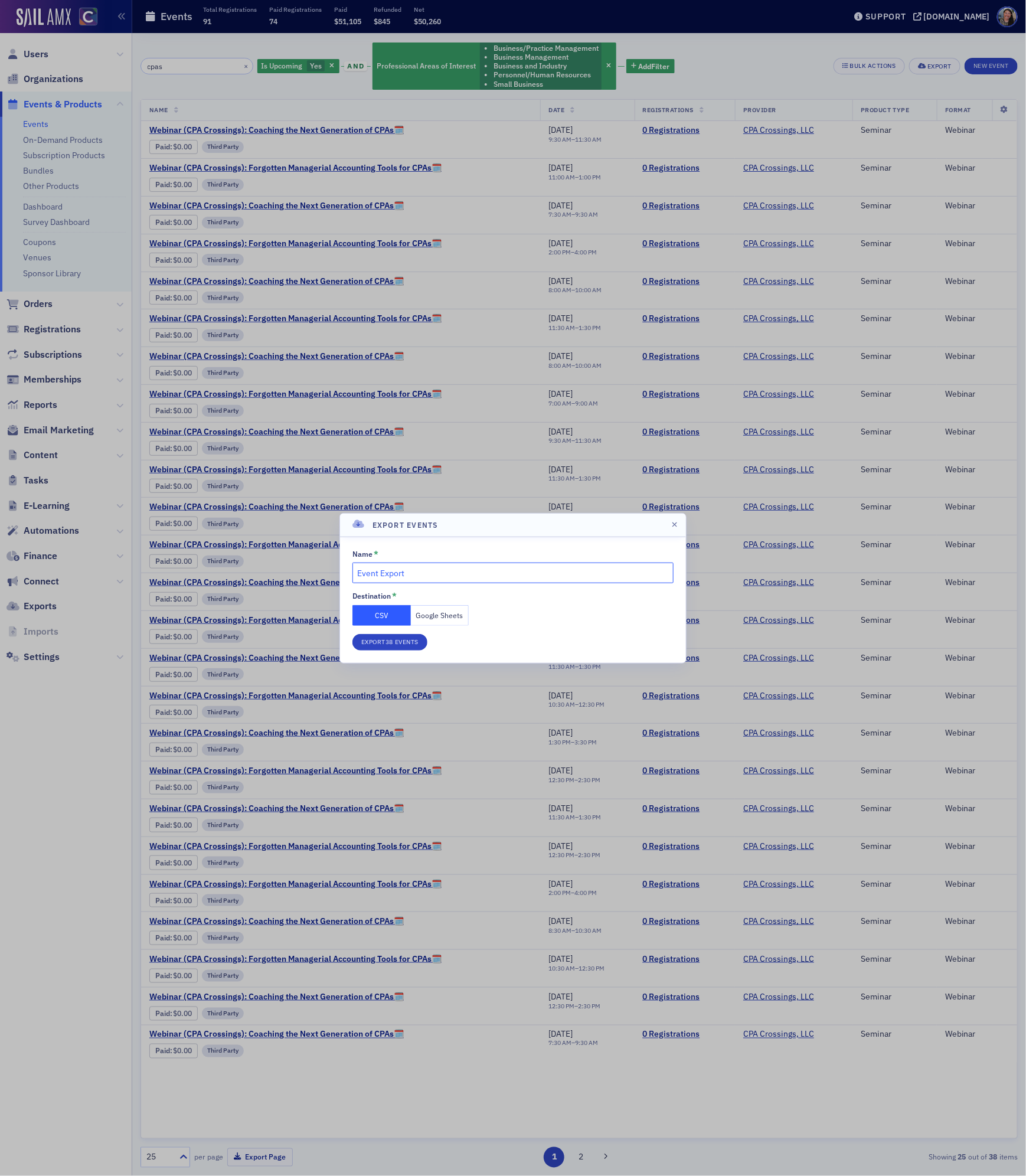
drag, startPoint x: 418, startPoint y: 579, endPoint x: 221, endPoint y: 503, distance: 211.2
click at [223, 504] on div "Export Events Name * Event Export Destination * CSV Google Sheets Export 38 Eve…" at bounding box center [513, 588] width 1026 height 1176
type input "B&I Courses"
click at [436, 625] on div "Name * B&I Courses Destination * CSV Google Sheets Export 38 Events" at bounding box center [512, 600] width 321 height 101
click at [436, 620] on button "Google Sheets" at bounding box center [439, 615] width 58 height 21
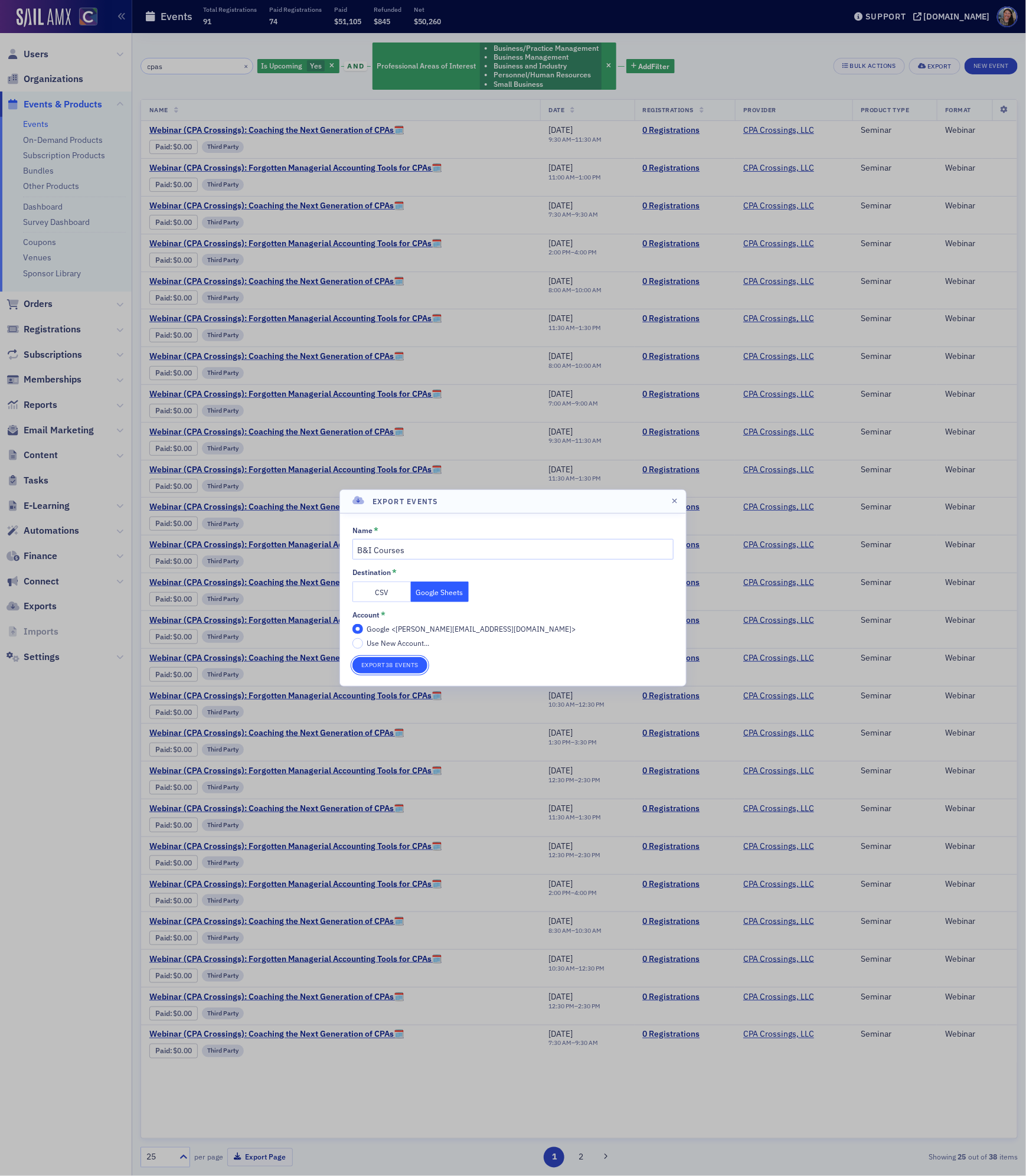
click at [402, 667] on button "Export 38 Events" at bounding box center [389, 665] width 75 height 16
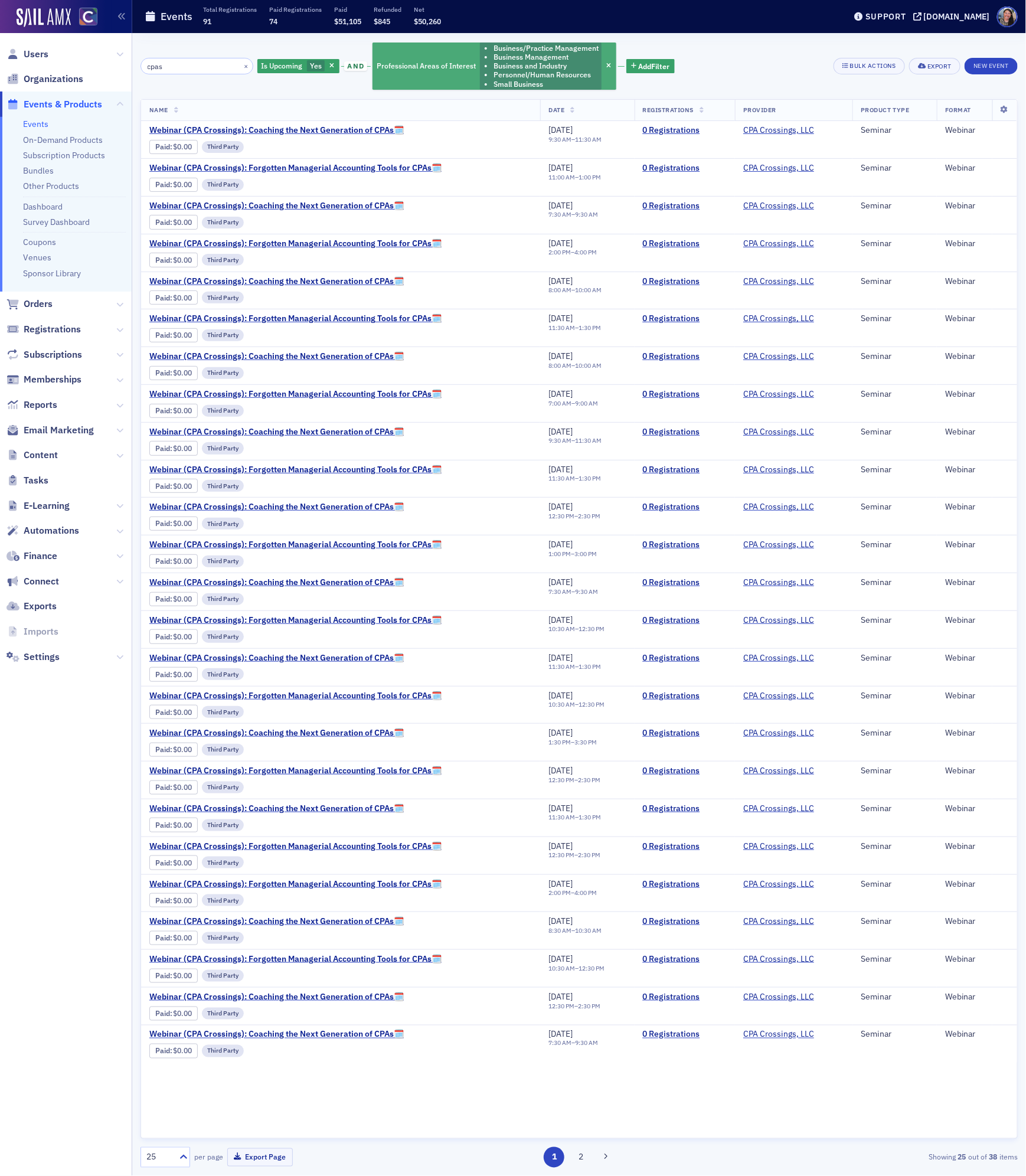
click at [505, 77] on li "Personnel/Human Resources" at bounding box center [546, 75] width 105 height 9
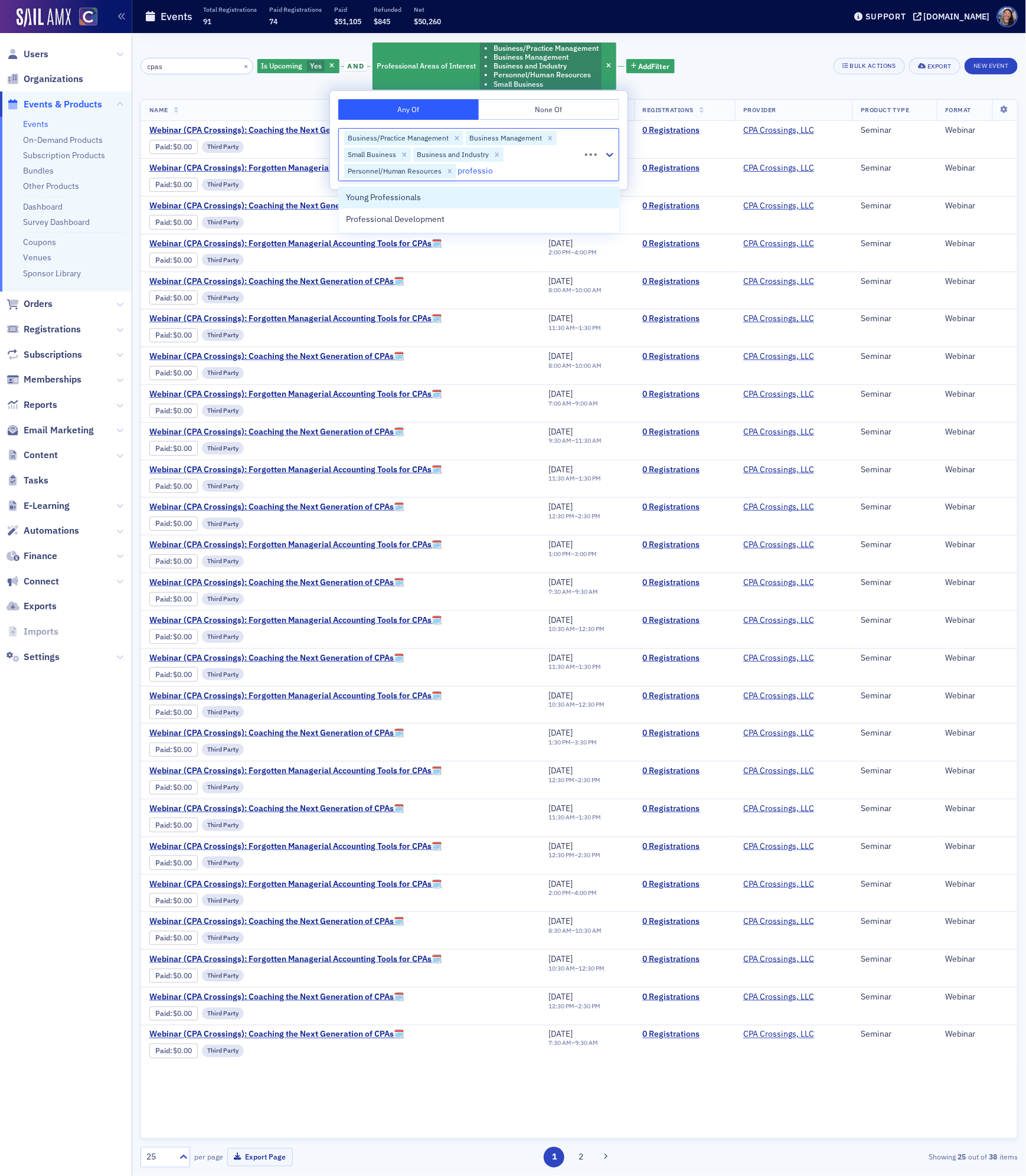
type input "profession"
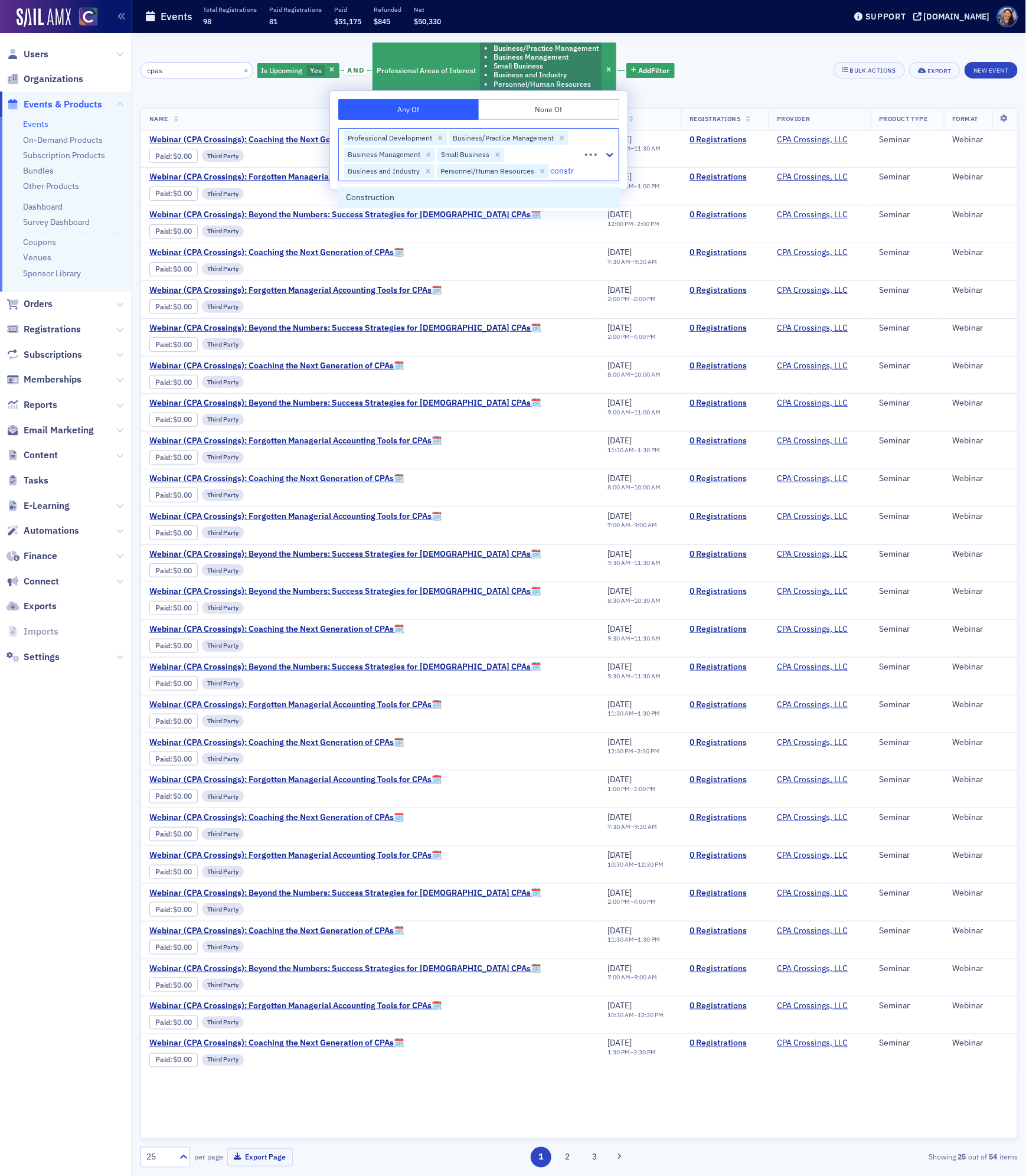
type input "constru"
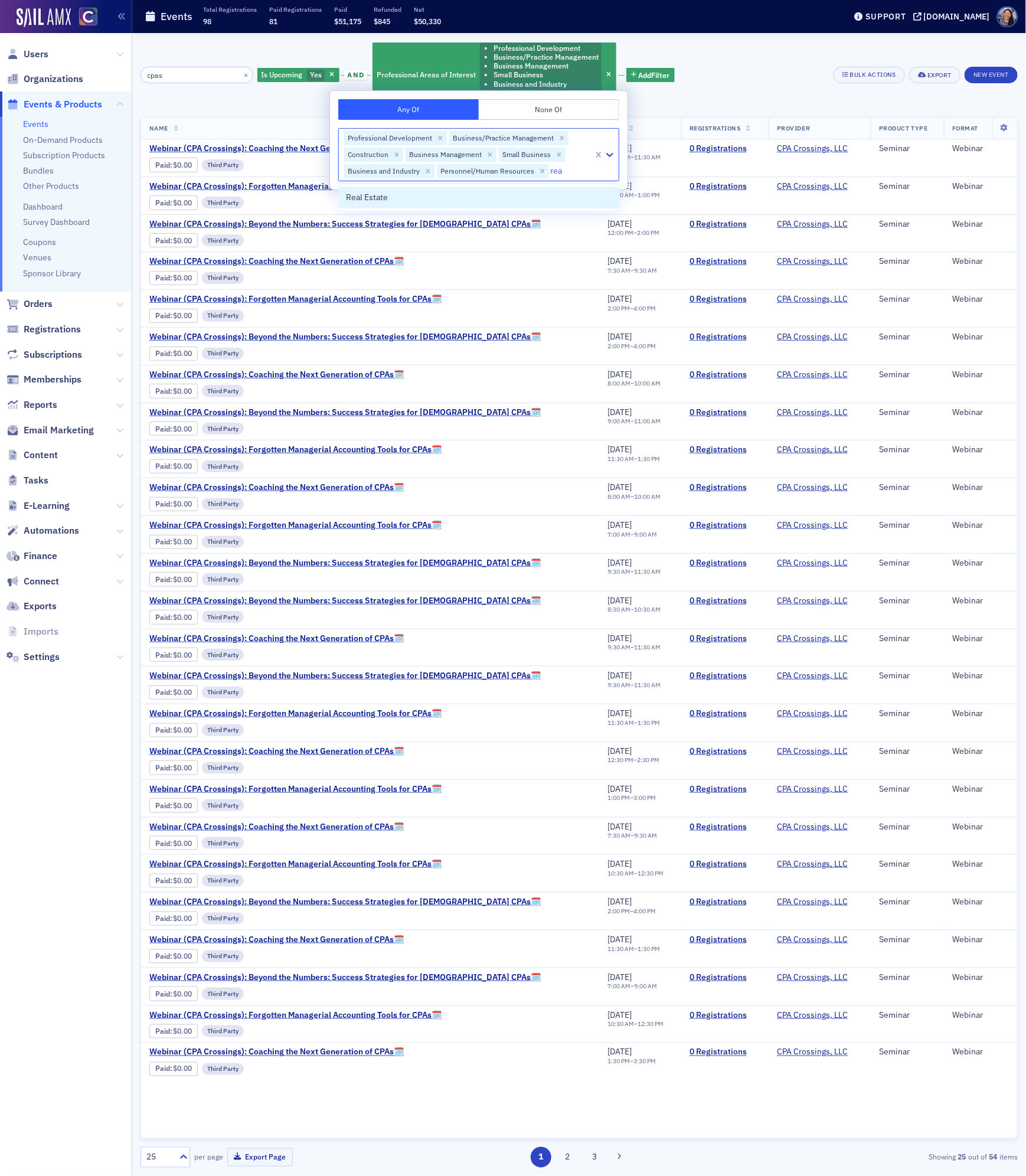
type input "real"
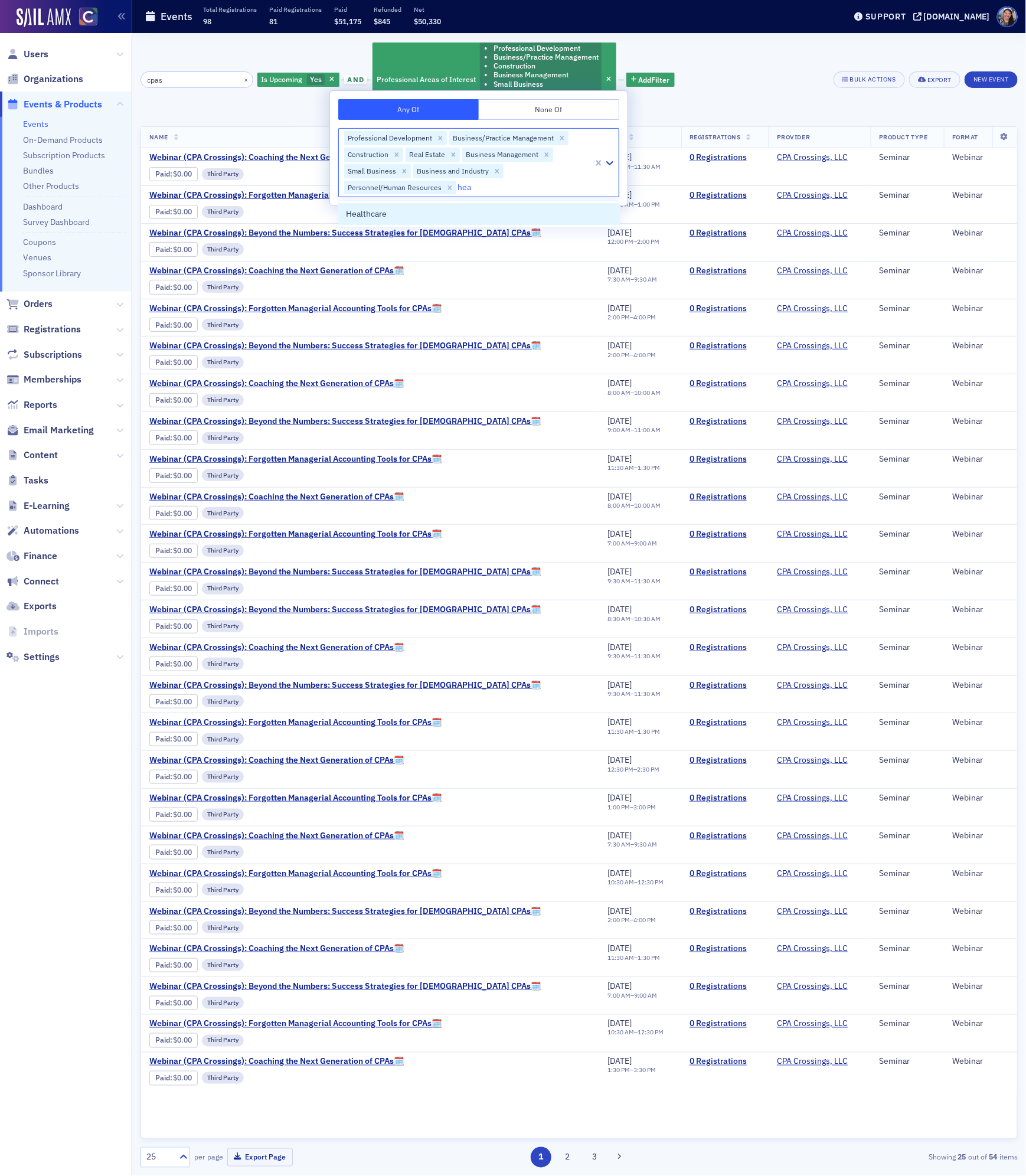
type input "heal"
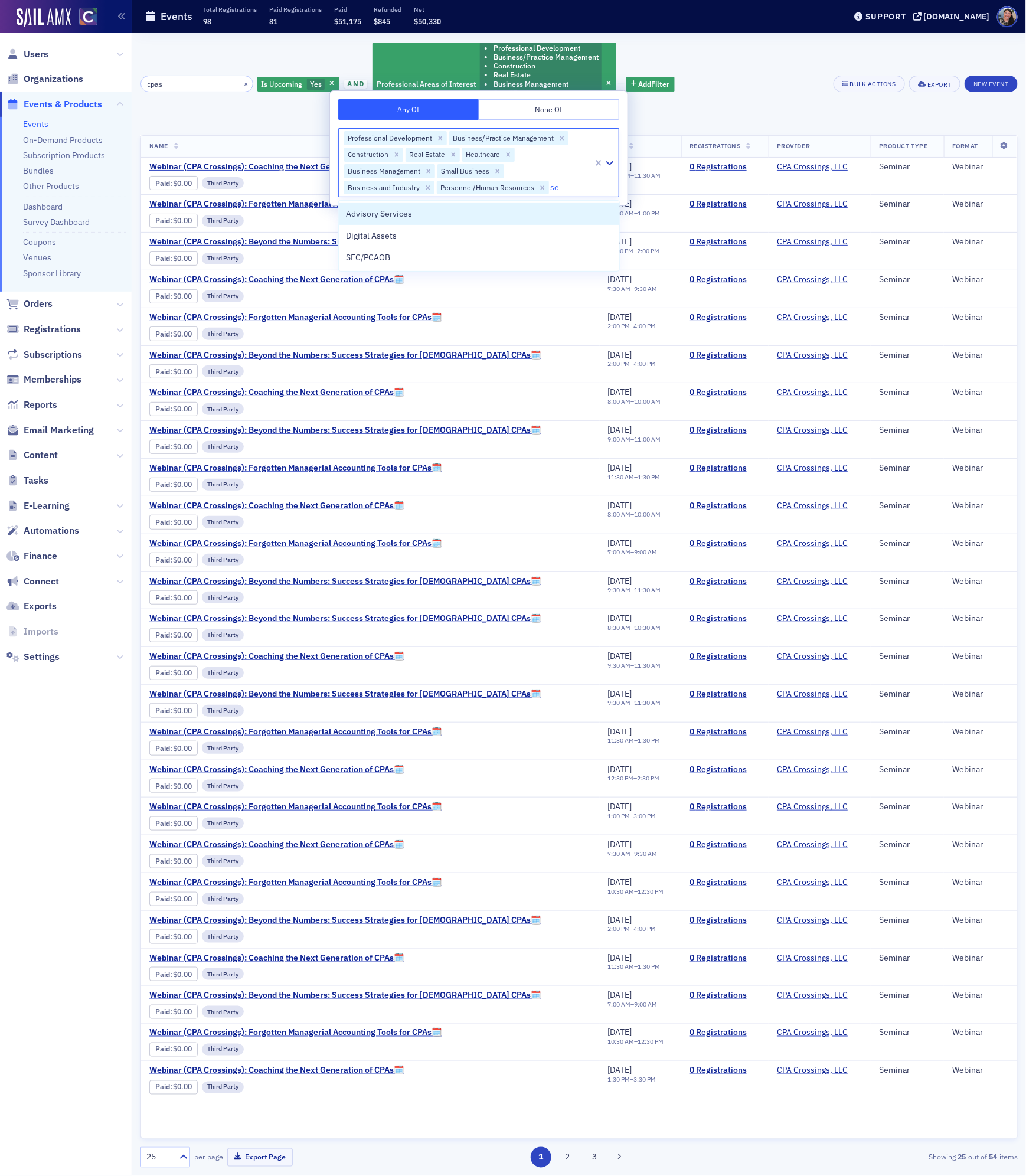
type input "sec"
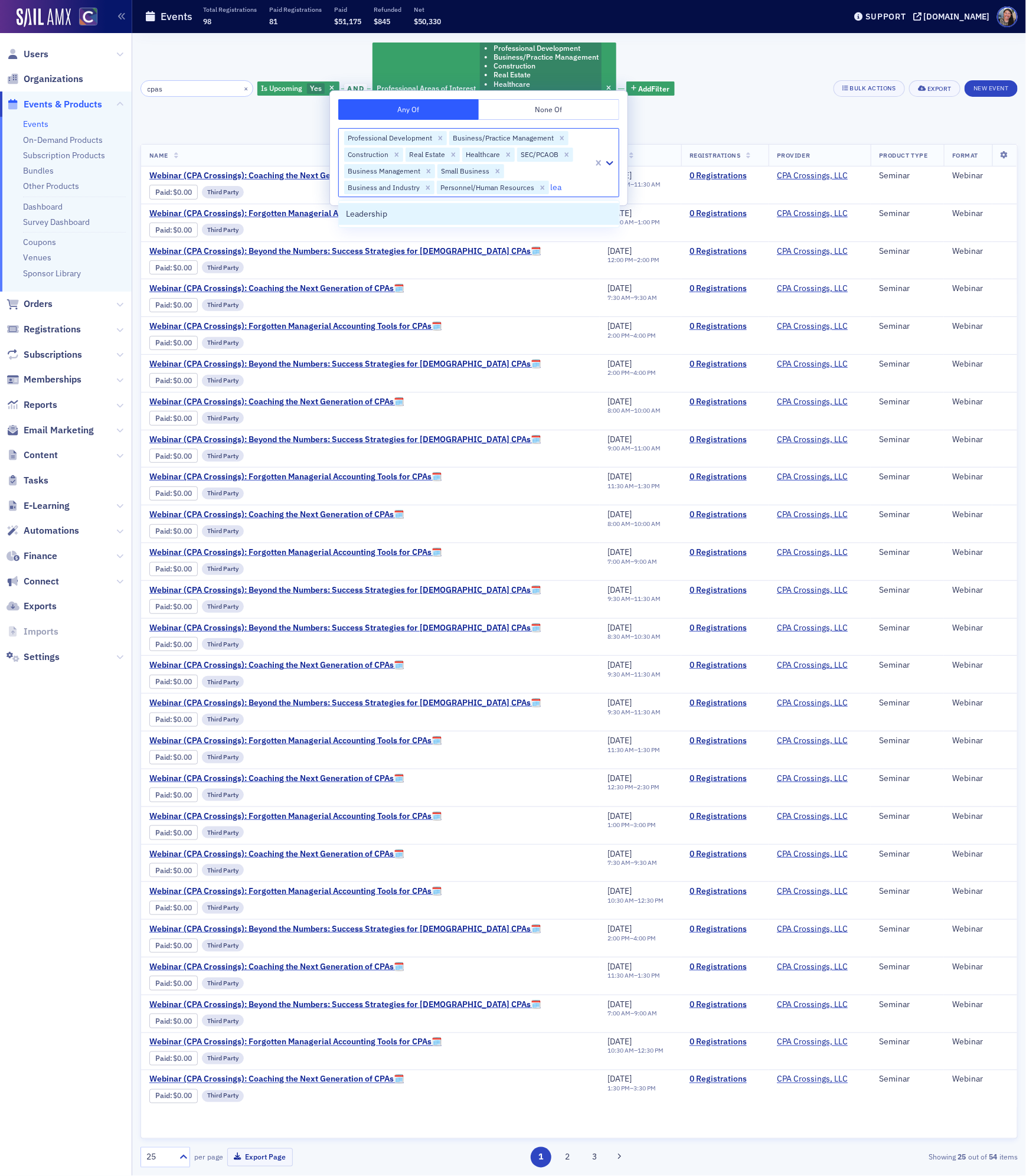
type input "lead"
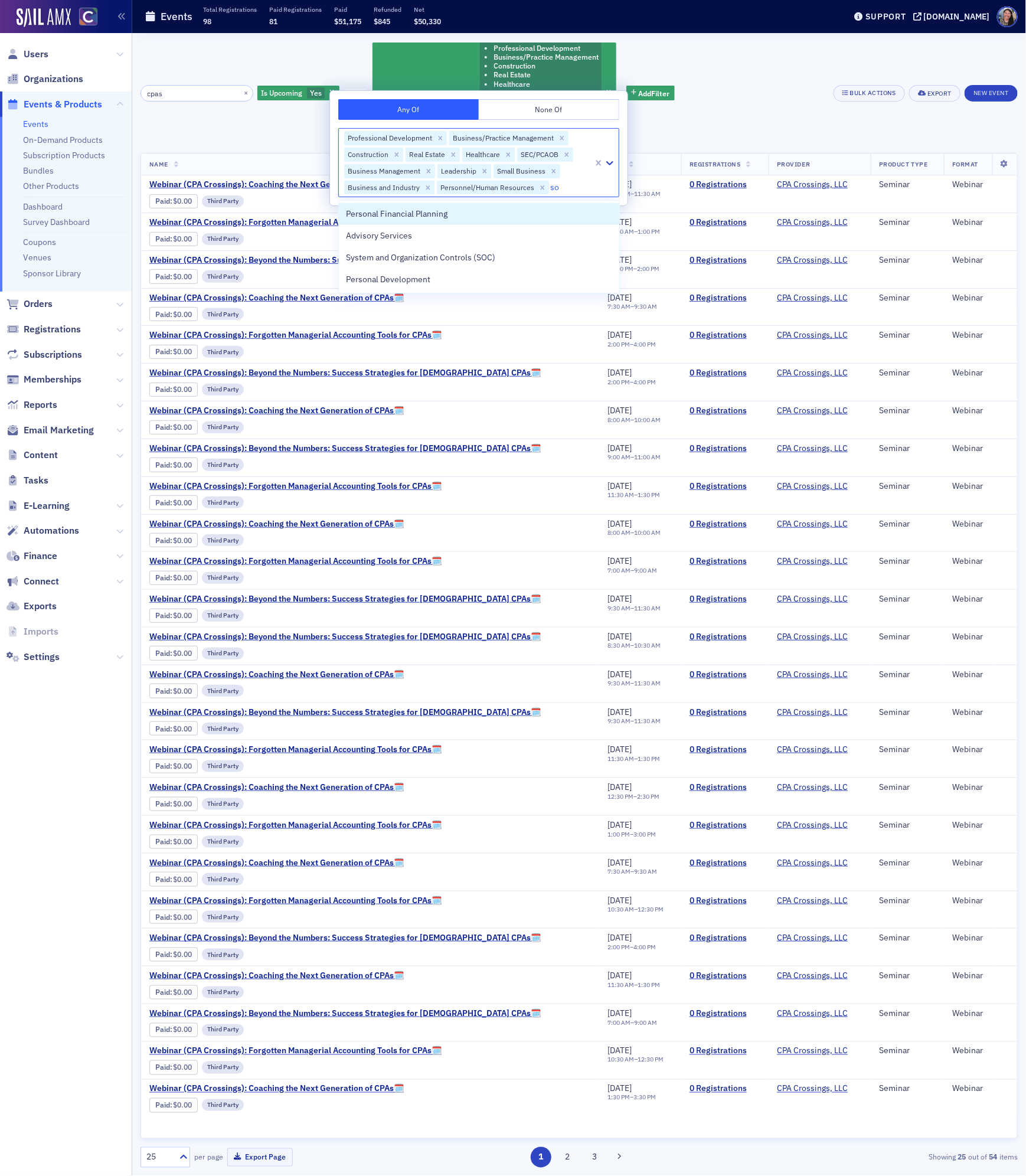
type input "soc"
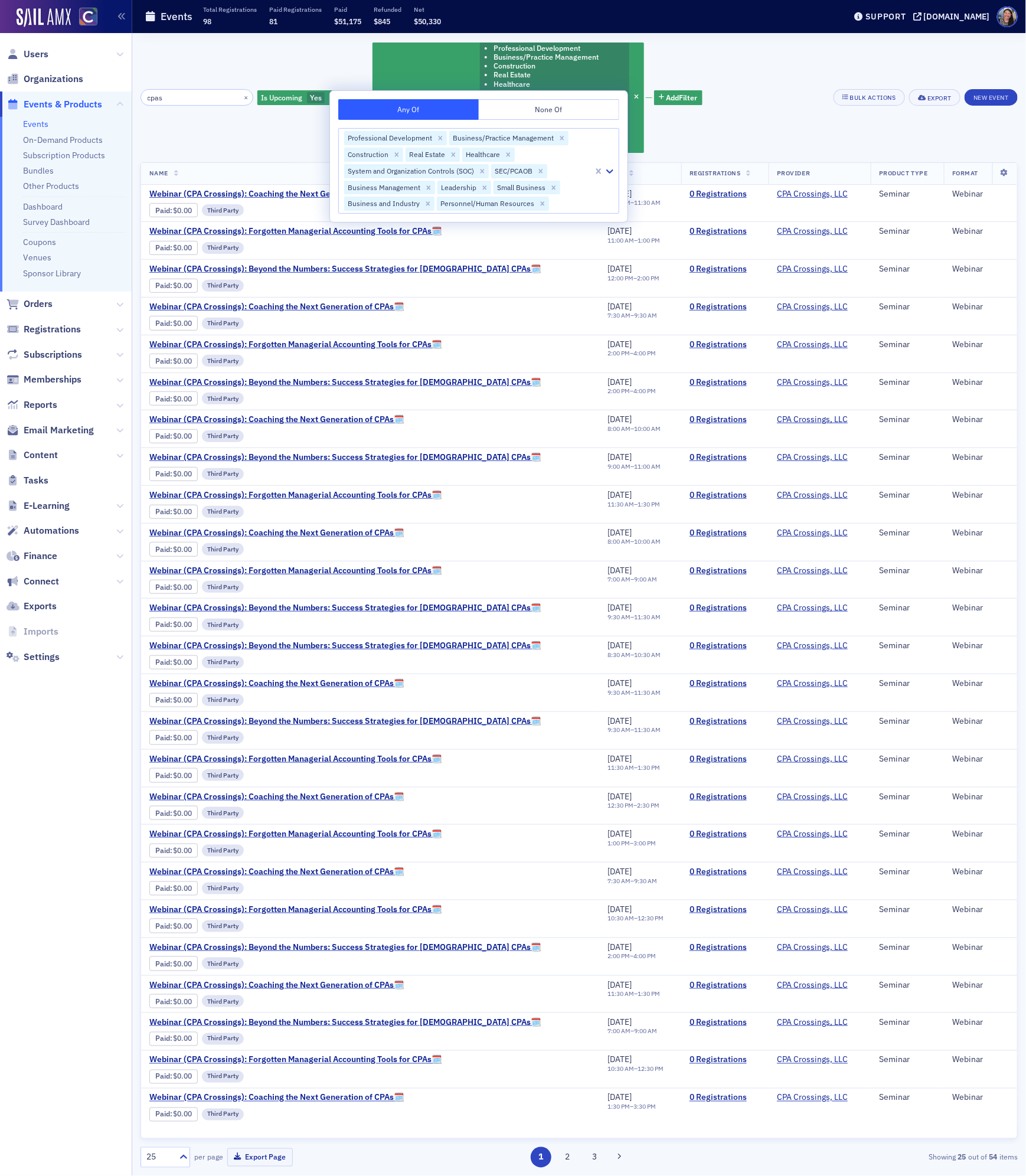
click at [820, 48] on div "cpas × Is Upcoming Yes and Professional Areas of Interest Professional Developm…" at bounding box center [578, 97] width 877 height 113
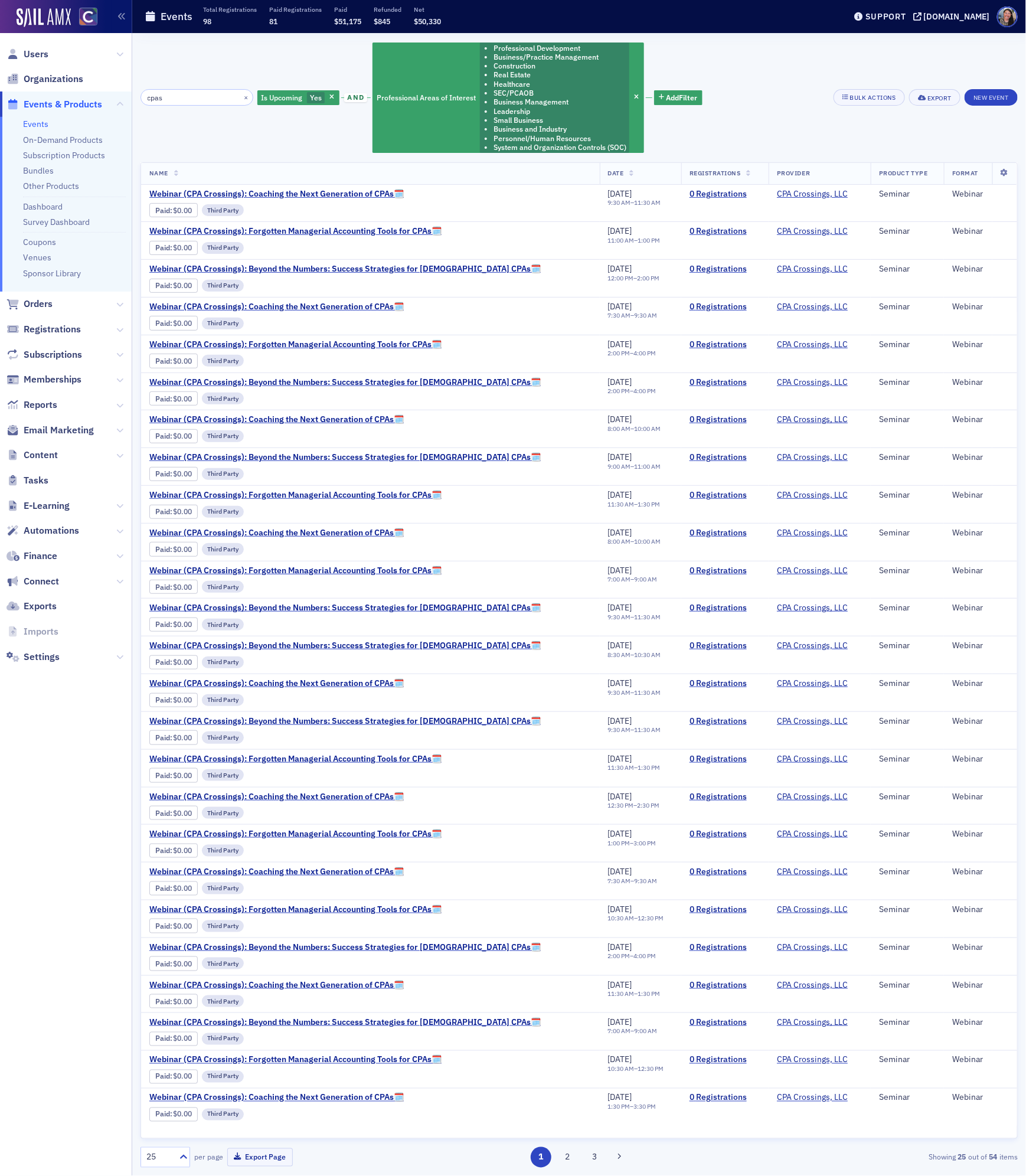
click at [770, 121] on div "cpas × Is Upcoming Yes and Professional Areas of Interest Professional Developm…" at bounding box center [578, 97] width 877 height 113
click at [927, 96] on div "Export" at bounding box center [939, 98] width 24 height 6
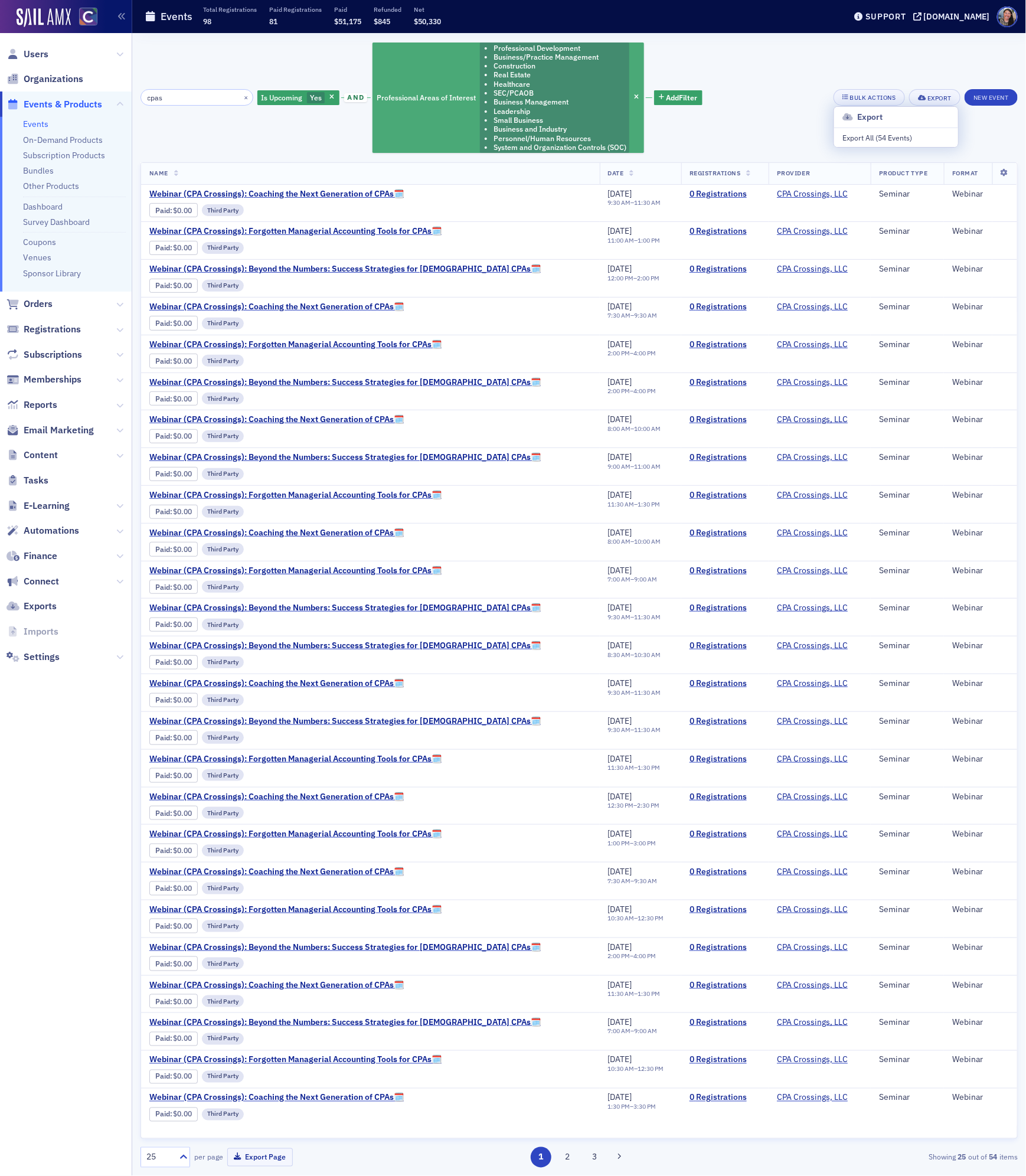
drag, startPoint x: 807, startPoint y: 54, endPoint x: 495, endPoint y: 128, distance: 320.7
click at [806, 54] on div "cpas × Is Upcoming Yes and Professional Areas of Interest Professional Developm…" at bounding box center [578, 97] width 877 height 113
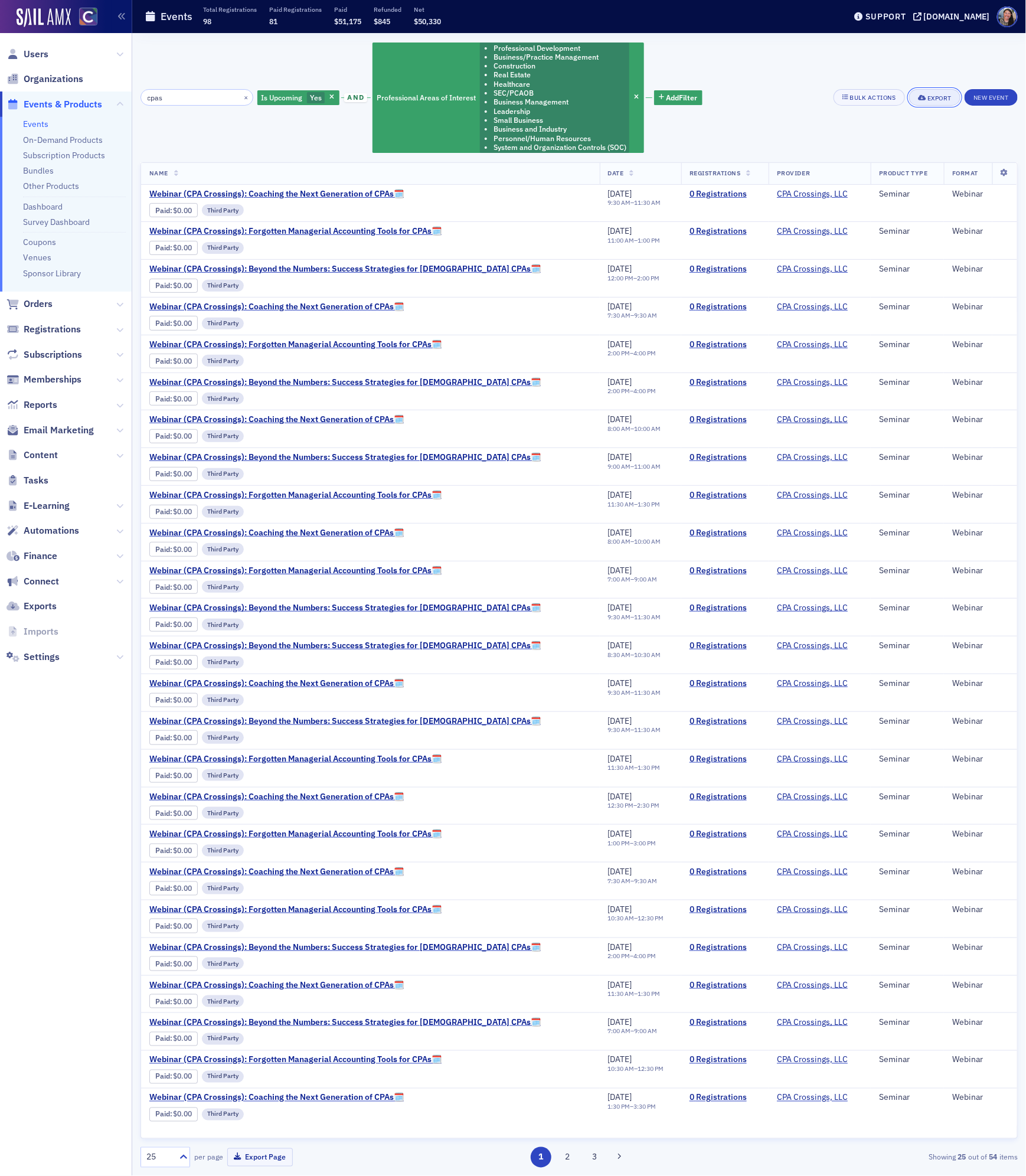
click at [927, 97] on div "Export" at bounding box center [939, 98] width 24 height 6
click at [883, 142] on button "Export All ( 54 Events )" at bounding box center [895, 138] width 124 height 19
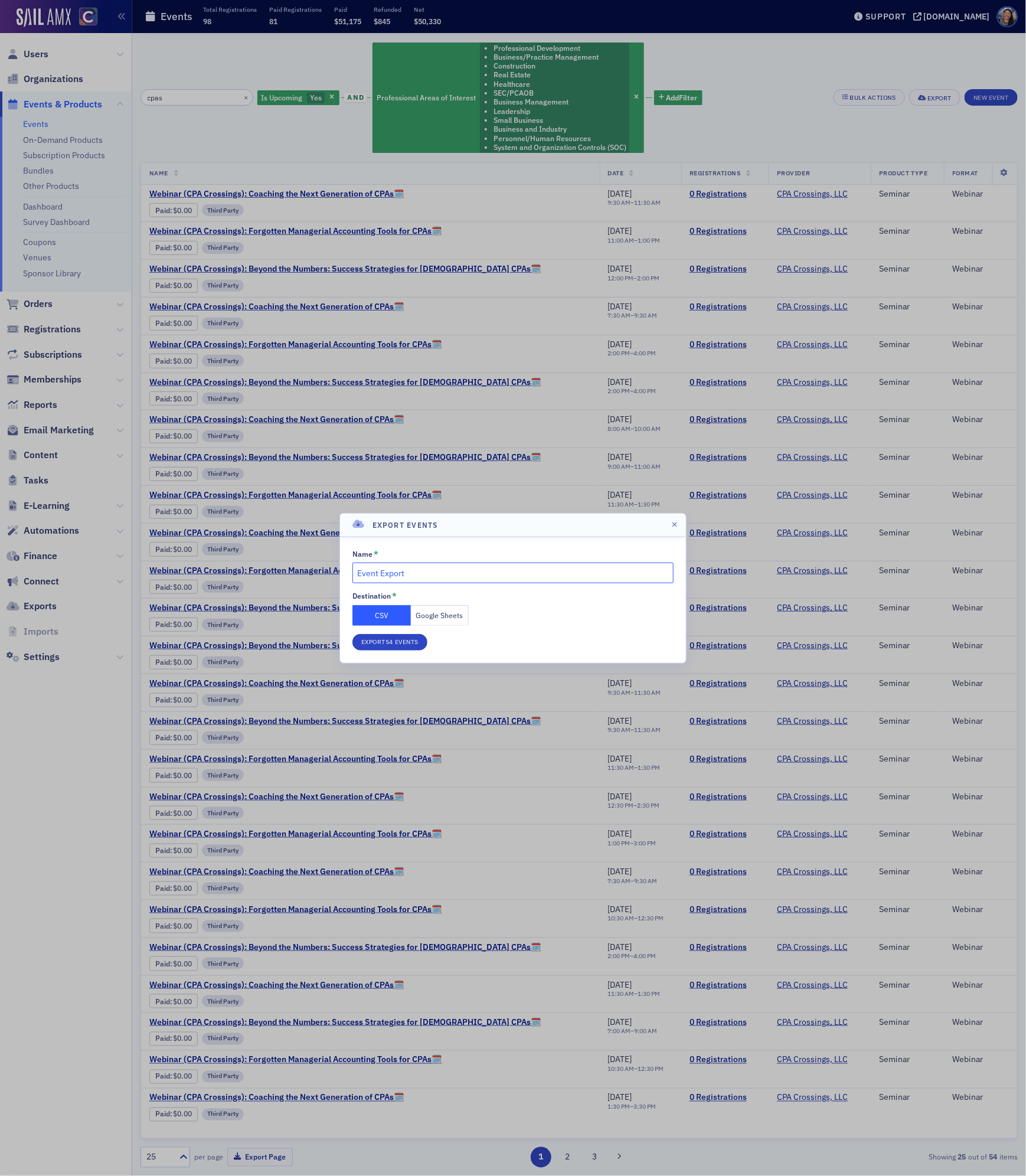
click at [437, 568] on input "Event Export" at bounding box center [512, 573] width 321 height 21
type input "B&I Webcasts"
click at [442, 614] on button "Google Sheets" at bounding box center [439, 615] width 58 height 21
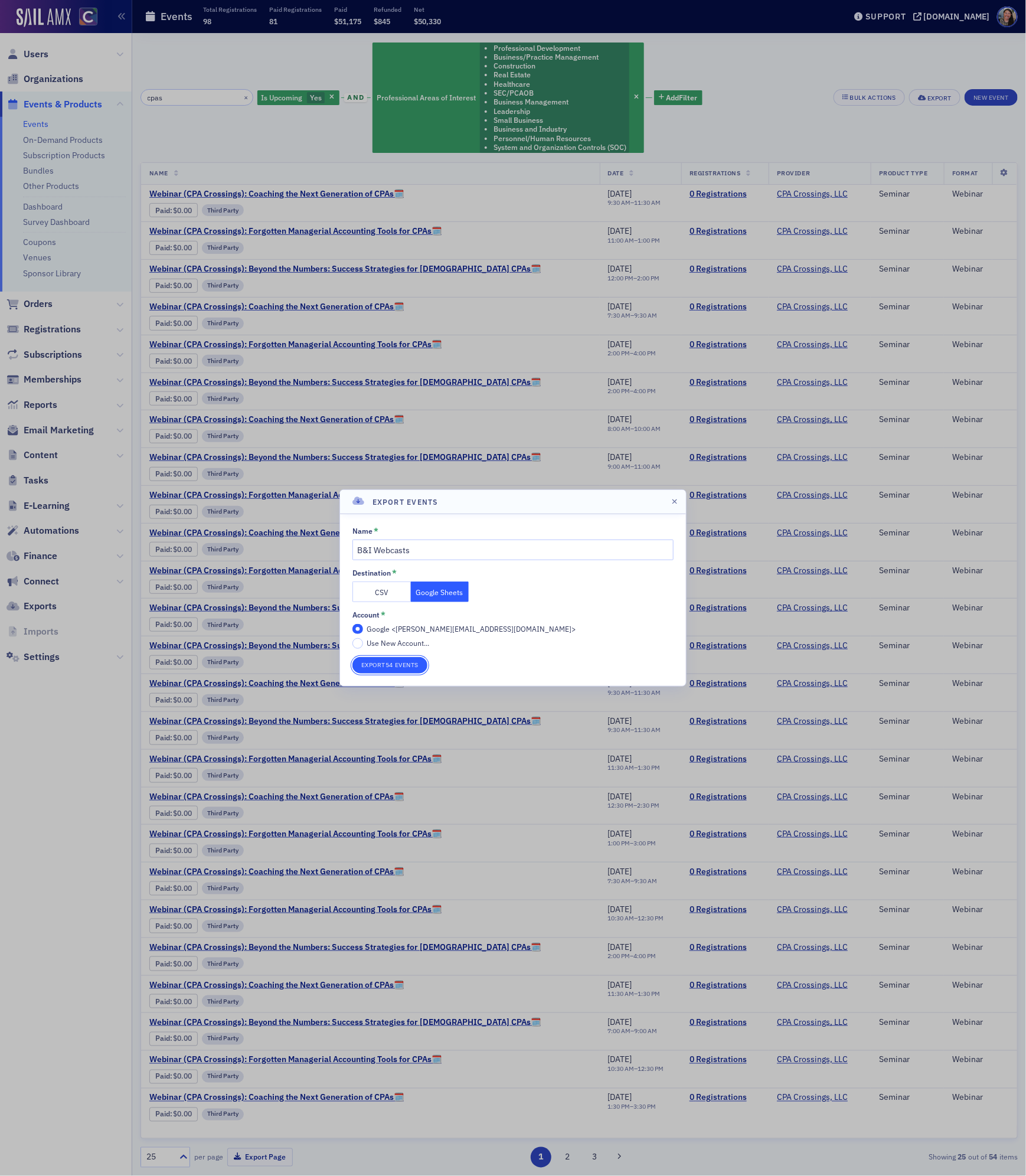
click at [396, 667] on button "Export 54 Events" at bounding box center [389, 665] width 75 height 16
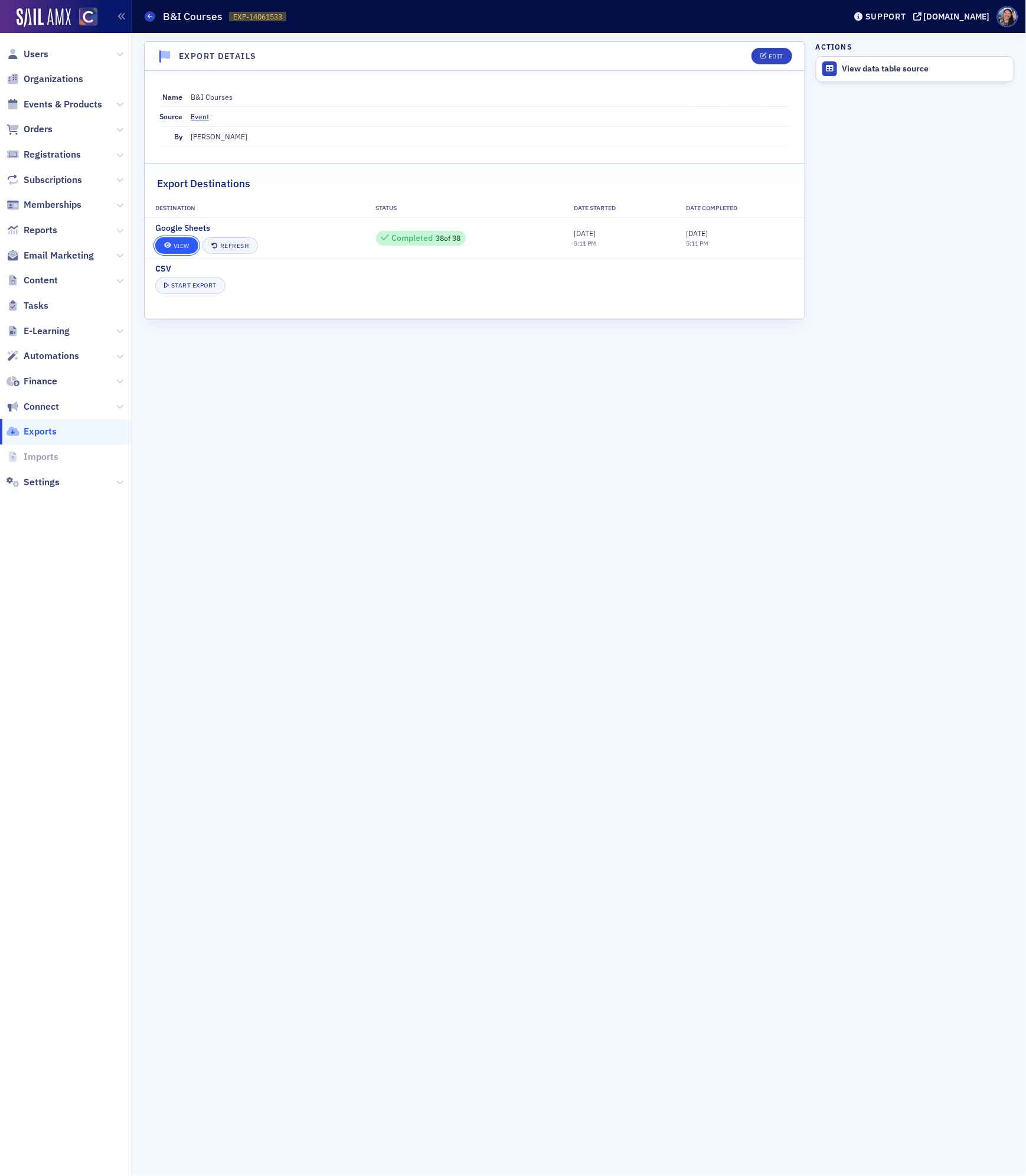
click at [180, 244] on link "View" at bounding box center [177, 245] width 43 height 16
click at [50, 103] on span "Events & Products" at bounding box center [63, 104] width 79 height 13
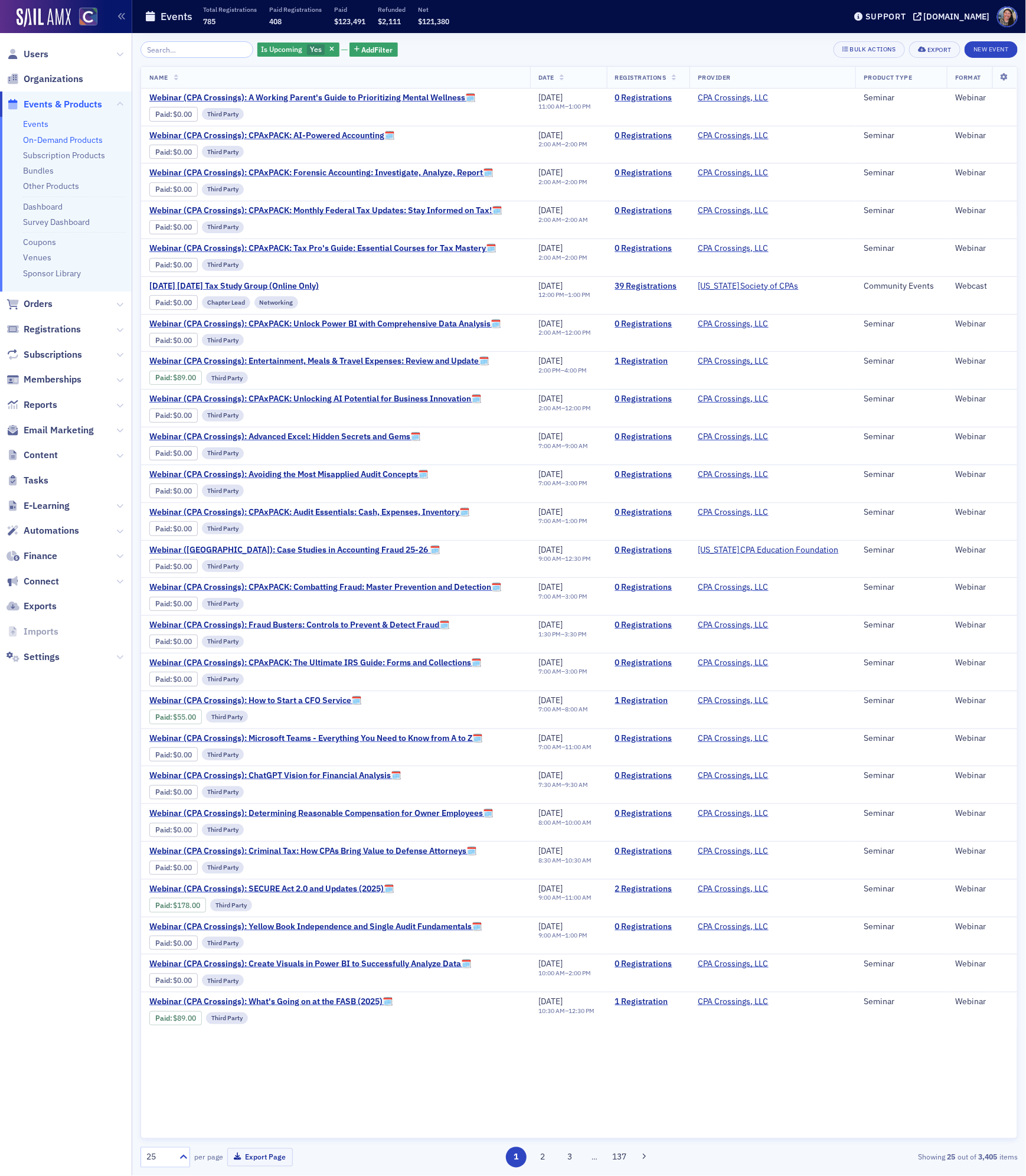
click at [40, 140] on link "On-Demand Products" at bounding box center [63, 140] width 80 height 11
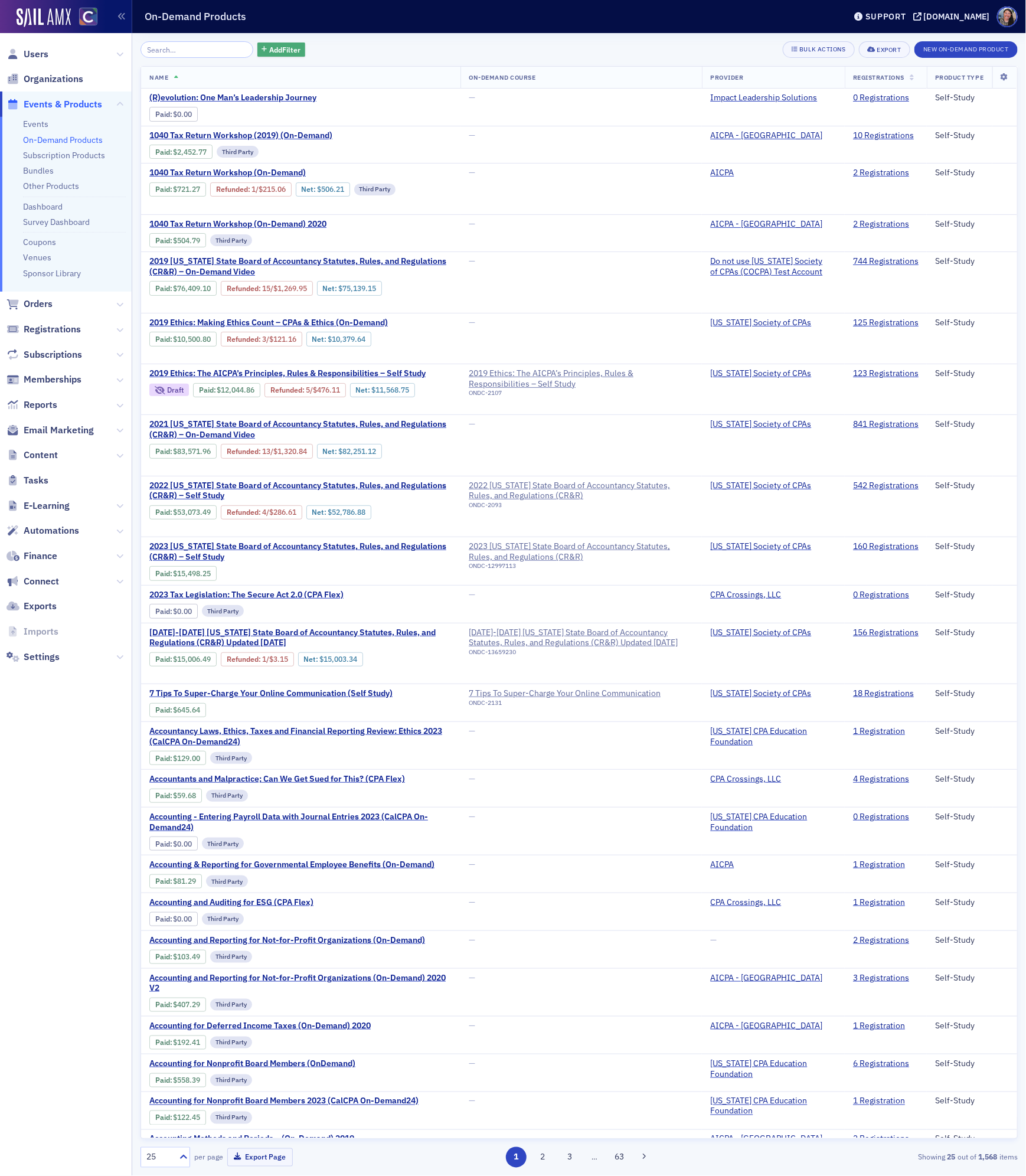
click at [269, 48] on span "Add Filter" at bounding box center [285, 49] width 31 height 11
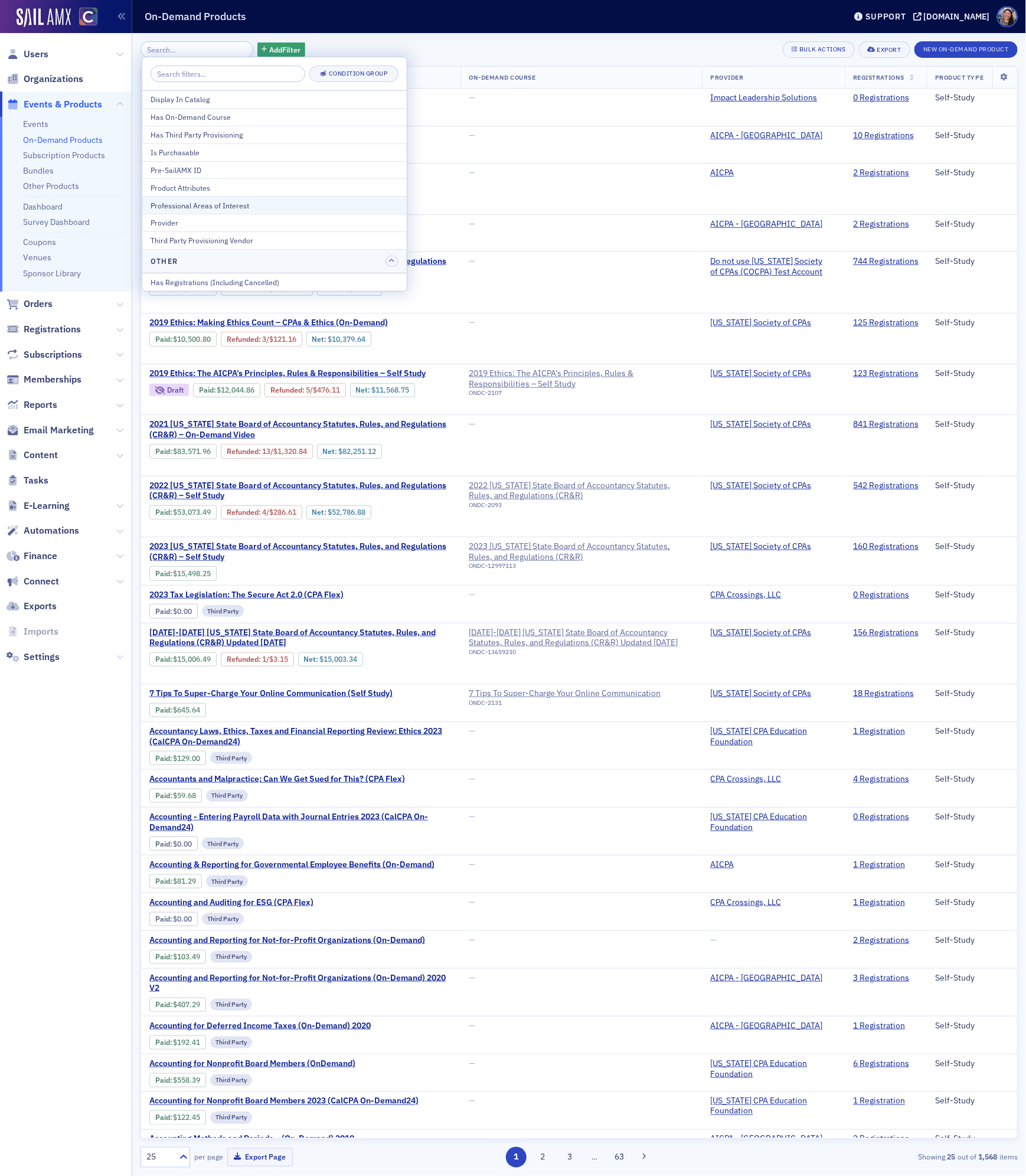
click at [223, 211] on div "Professional Areas of Interest" at bounding box center [274, 205] width 248 height 11
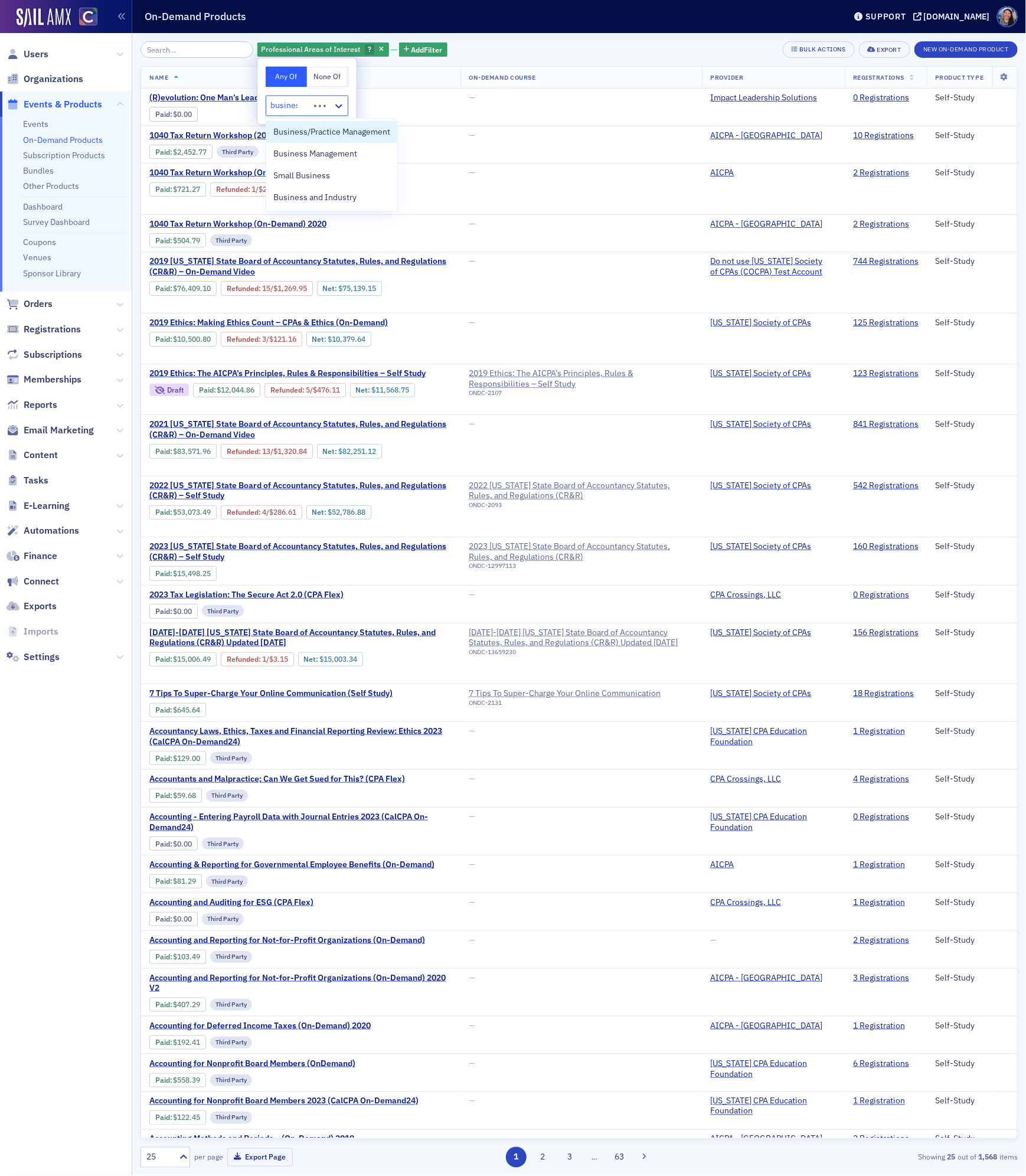
type input "business"
click at [316, 136] on span "Business/Practice Management" at bounding box center [332, 132] width 117 height 13
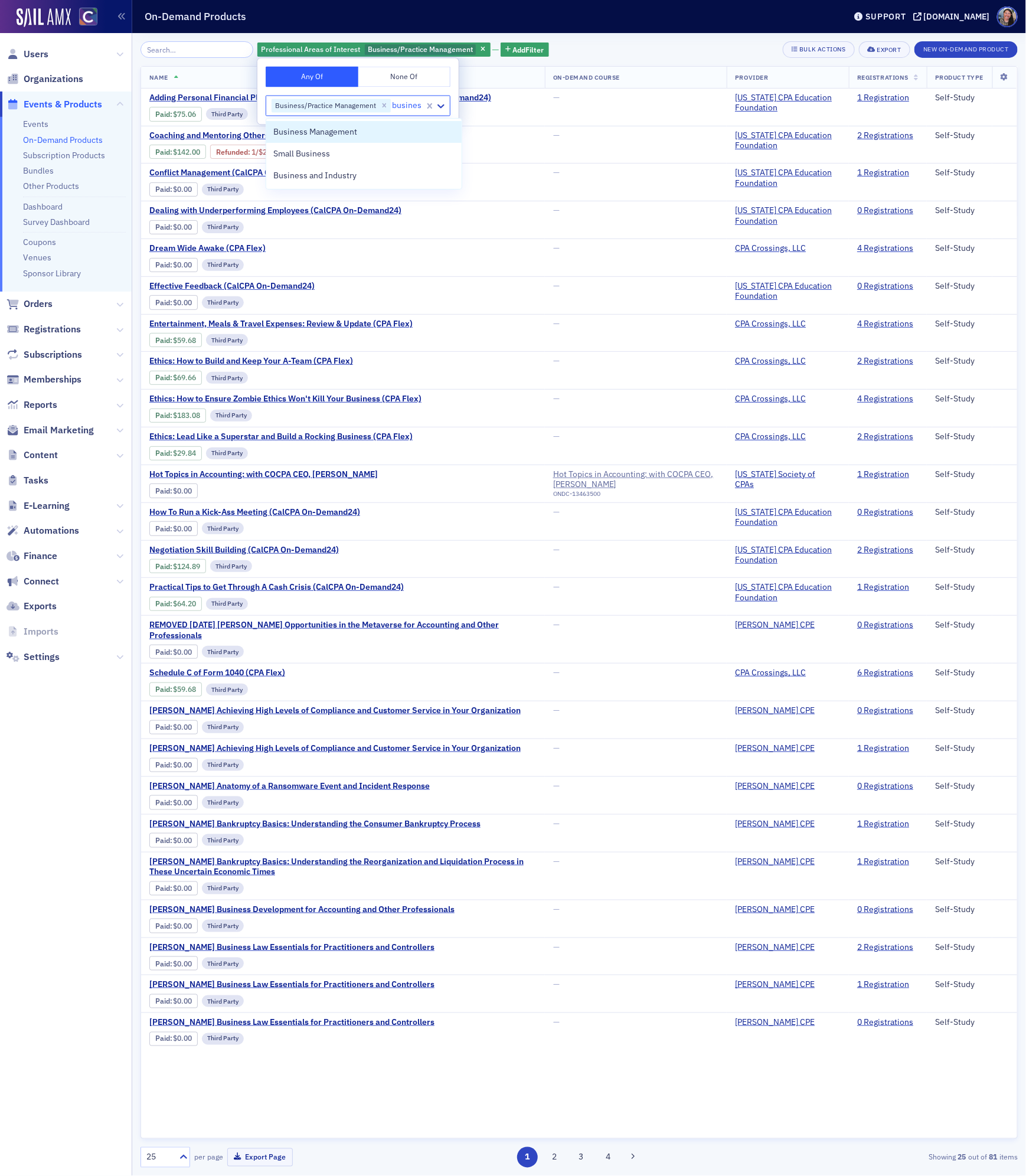
type input "business"
click at [301, 133] on span "Business Management" at bounding box center [315, 132] width 84 height 13
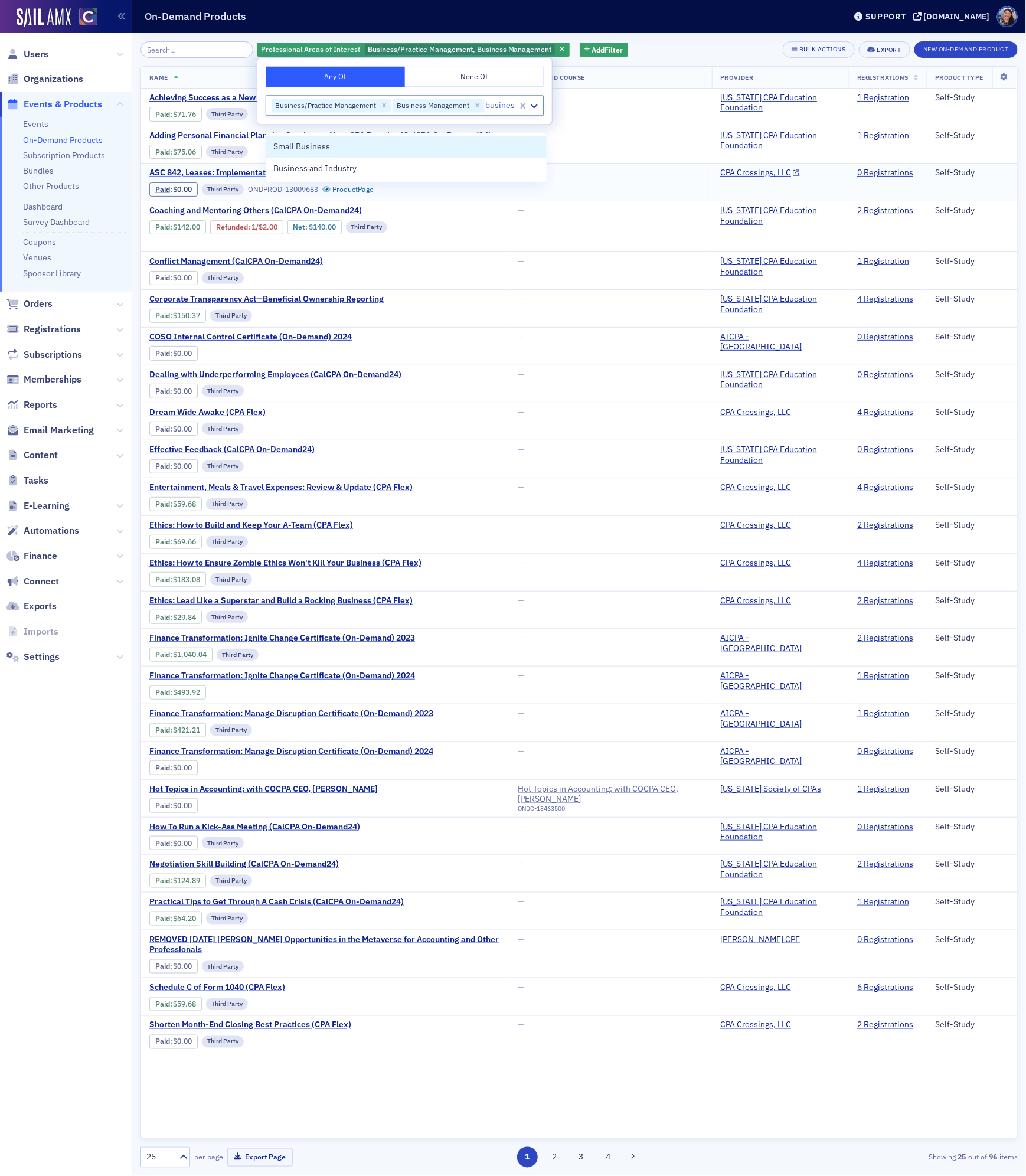
type input "business"
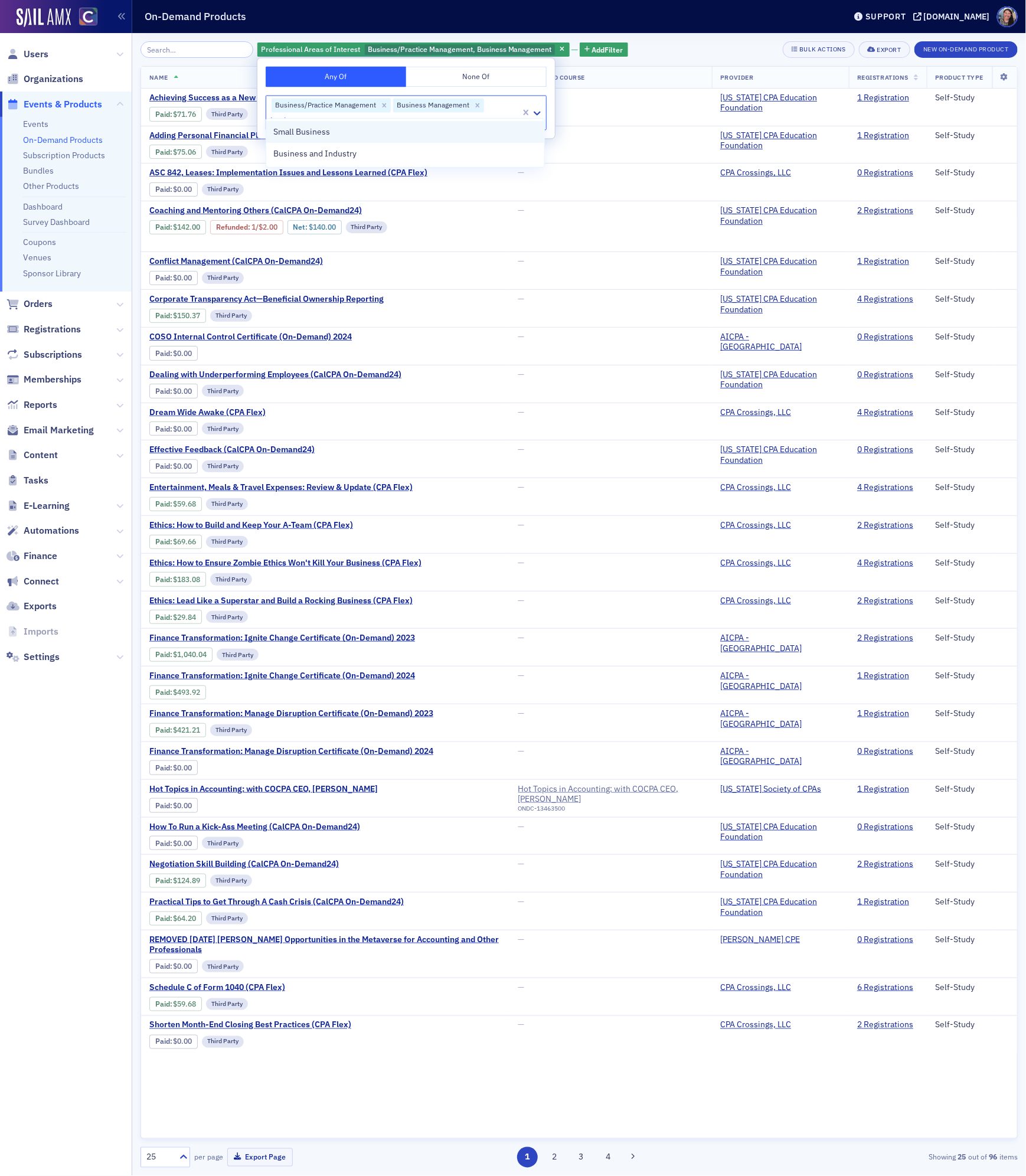
click at [340, 140] on div "Small Business" at bounding box center [405, 131] width 278 height 22
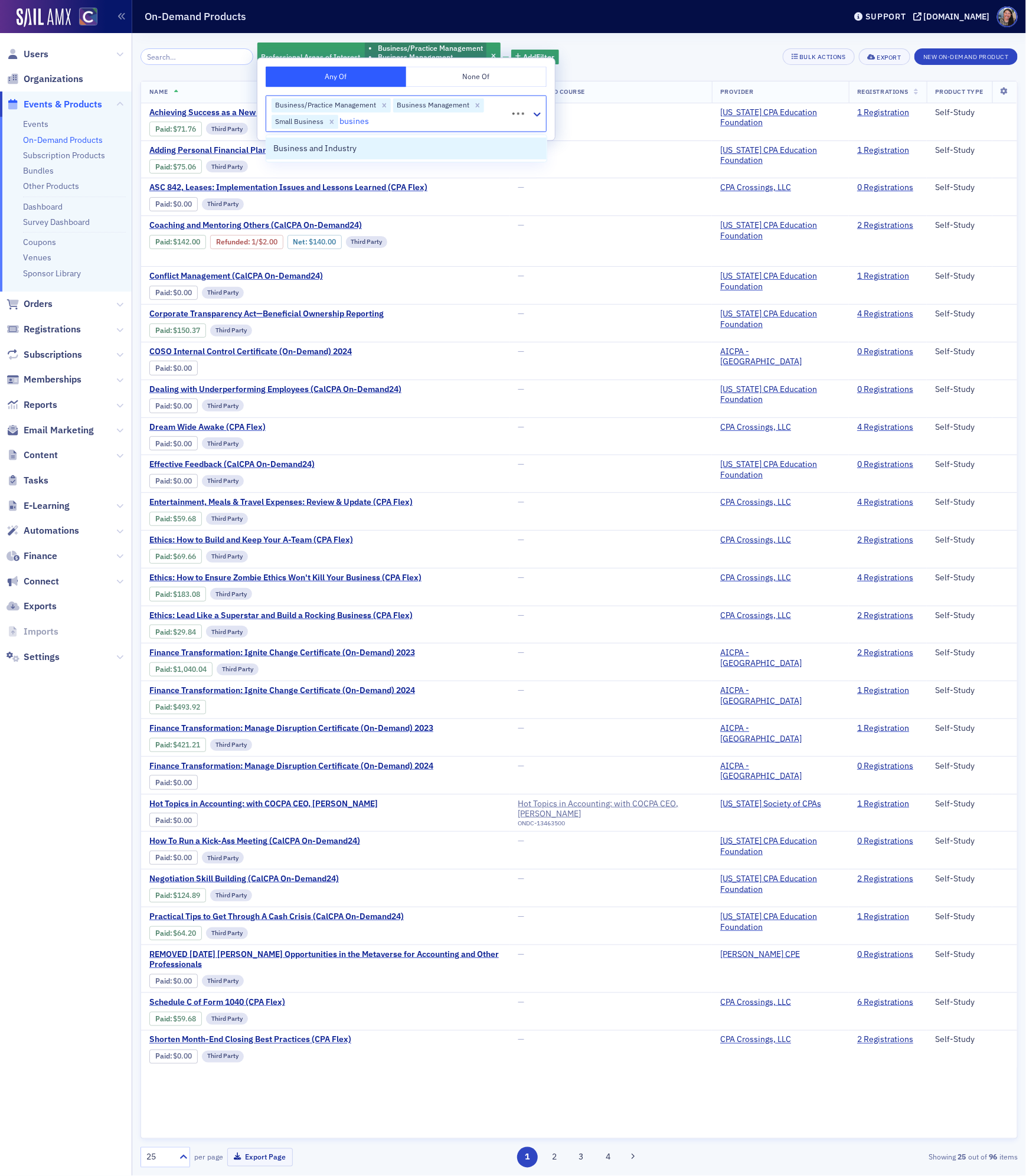
type input "business"
click at [338, 149] on span "Business and Industry" at bounding box center [315, 148] width 83 height 13
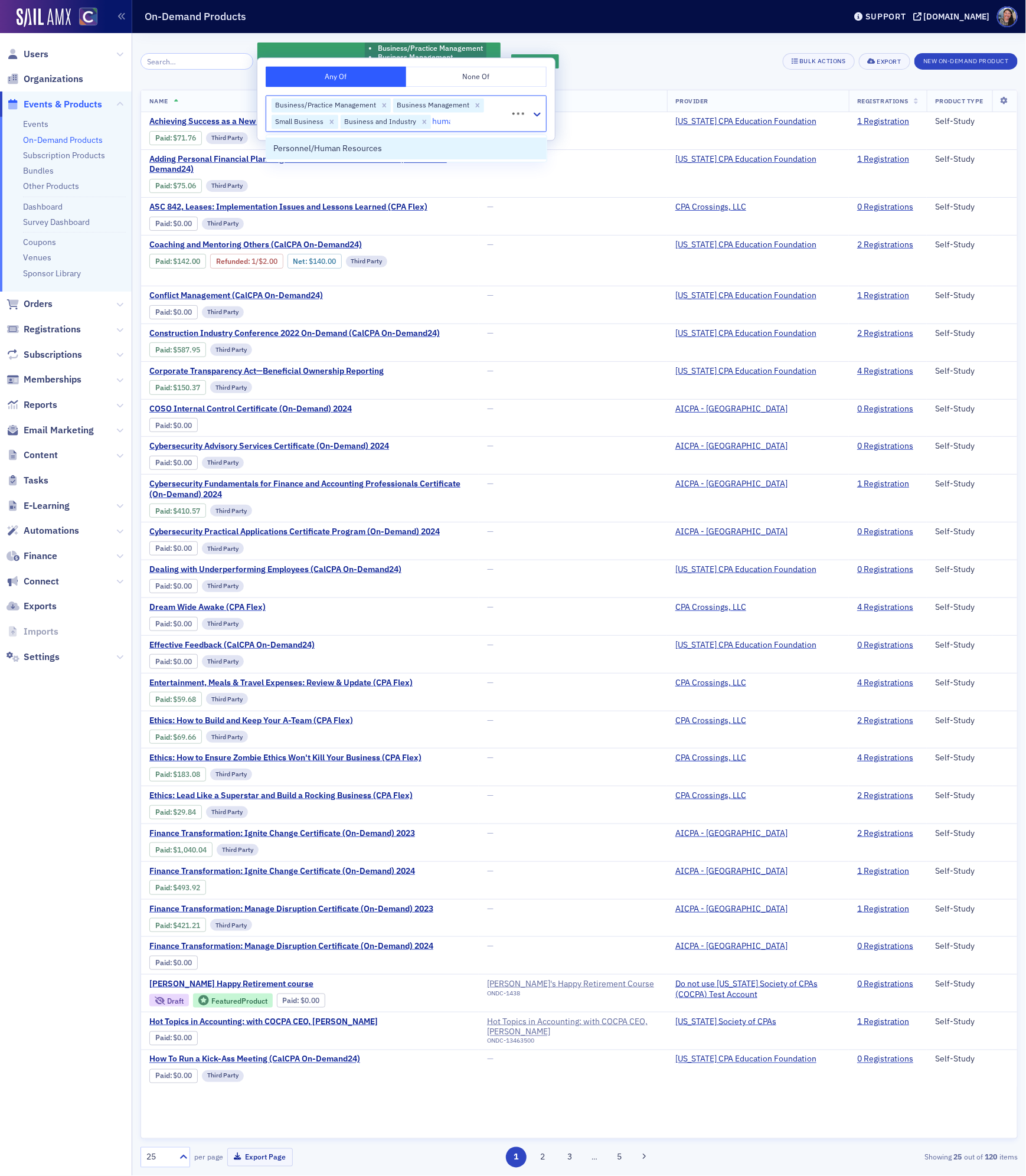
type input "human"
click at [430, 143] on div "Personnel/Human Resources" at bounding box center [406, 148] width 265 height 13
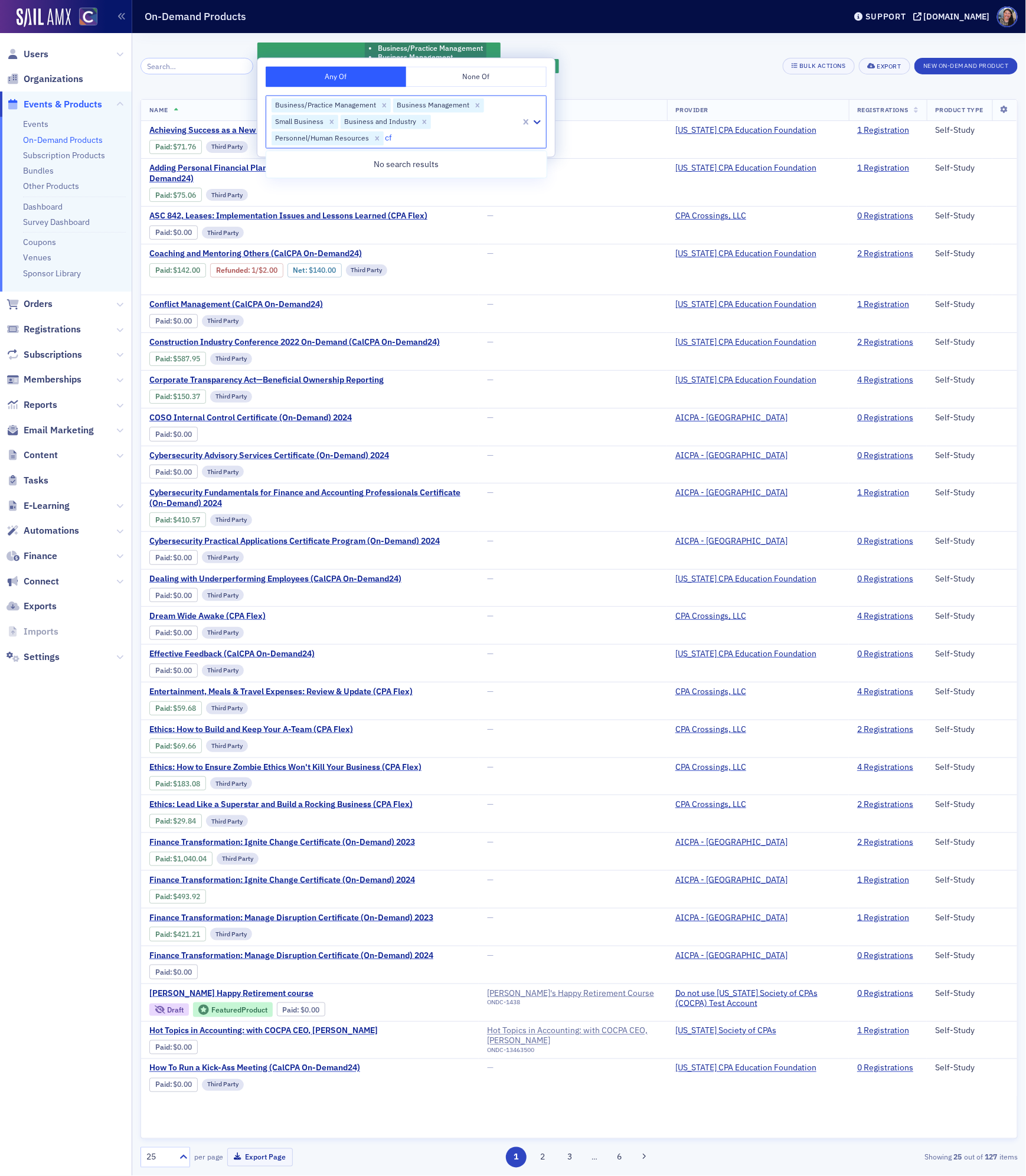
type input "c"
click at [385, 302] on div "Construction" at bounding box center [406, 296] width 265 height 13
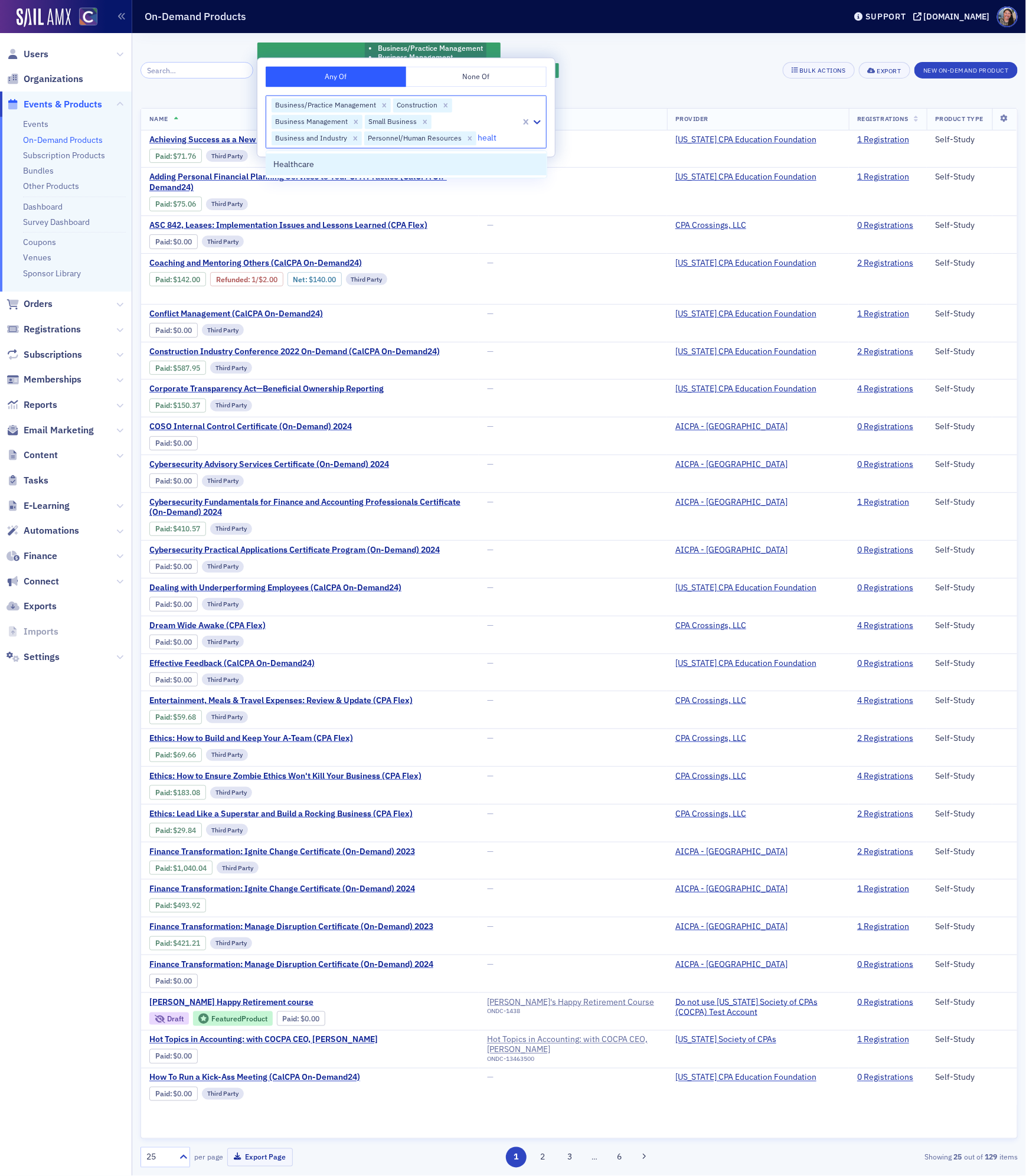
type input "health"
click at [350, 162] on div "Healthcare" at bounding box center [406, 165] width 265 height 13
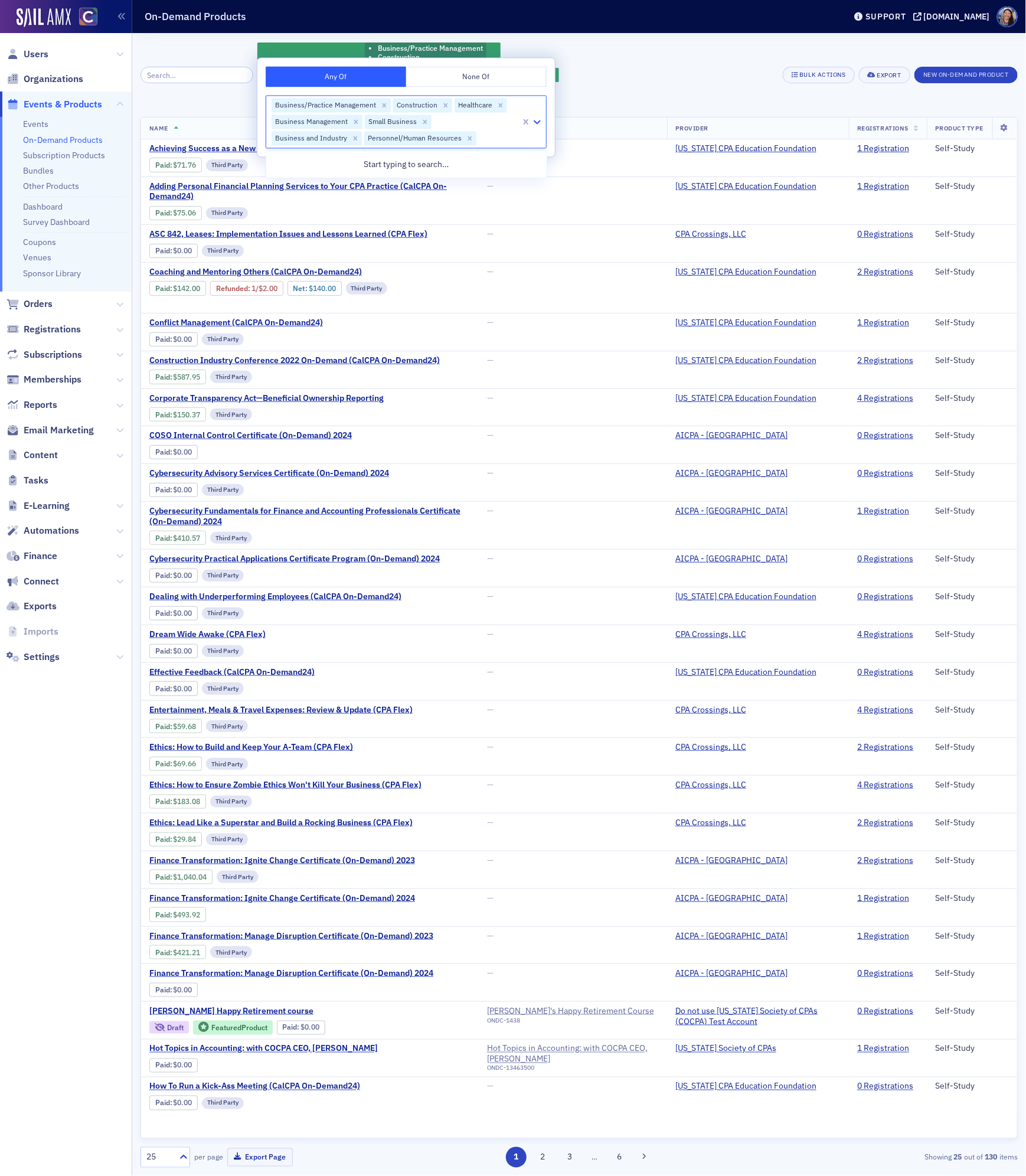
click at [536, 126] on icon at bounding box center [537, 122] width 12 height 12
click at [538, 123] on icon at bounding box center [537, 123] width 7 height 4
type input "h"
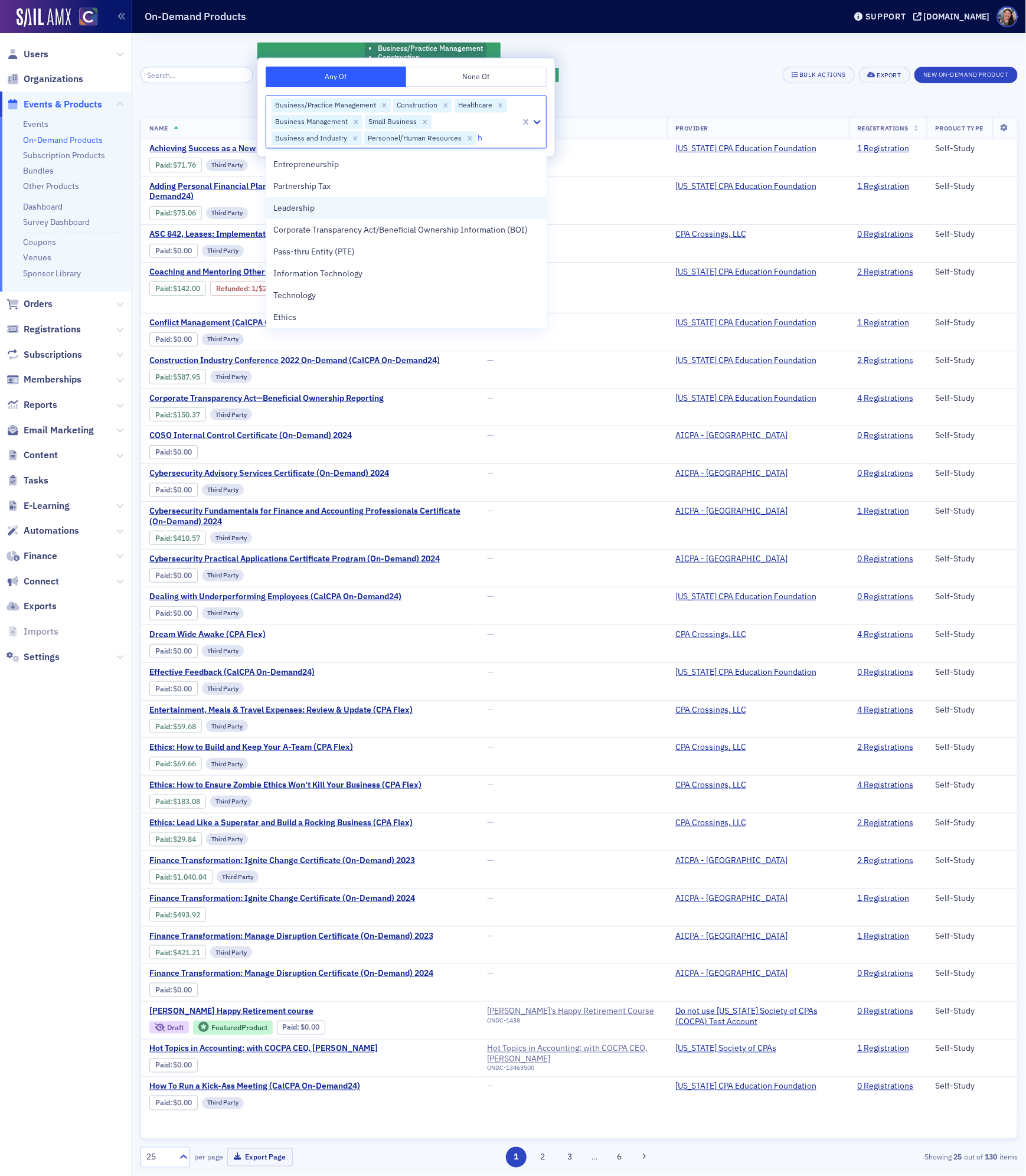
click at [404, 212] on div "Leadership" at bounding box center [406, 208] width 265 height 13
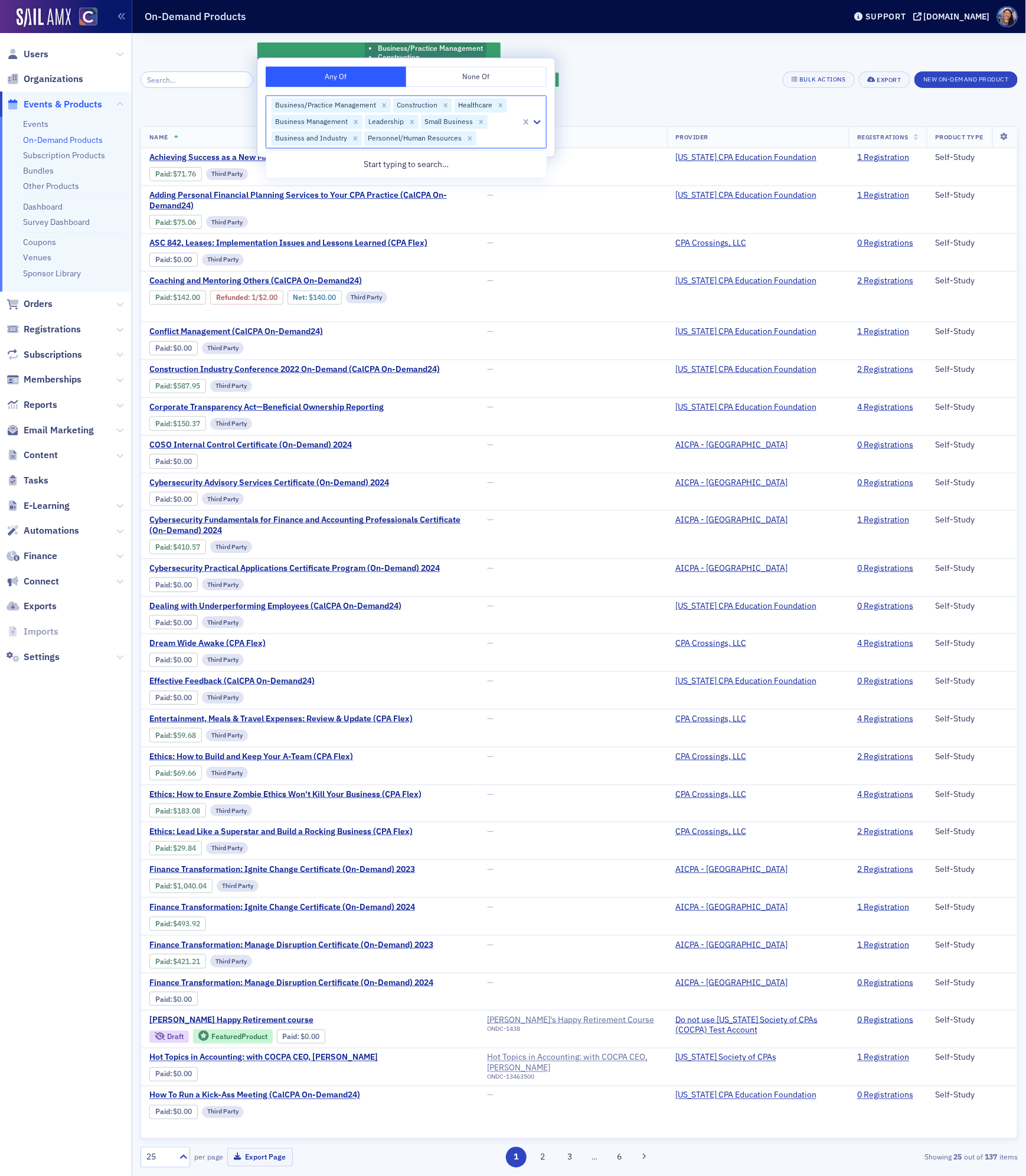
type input "b"
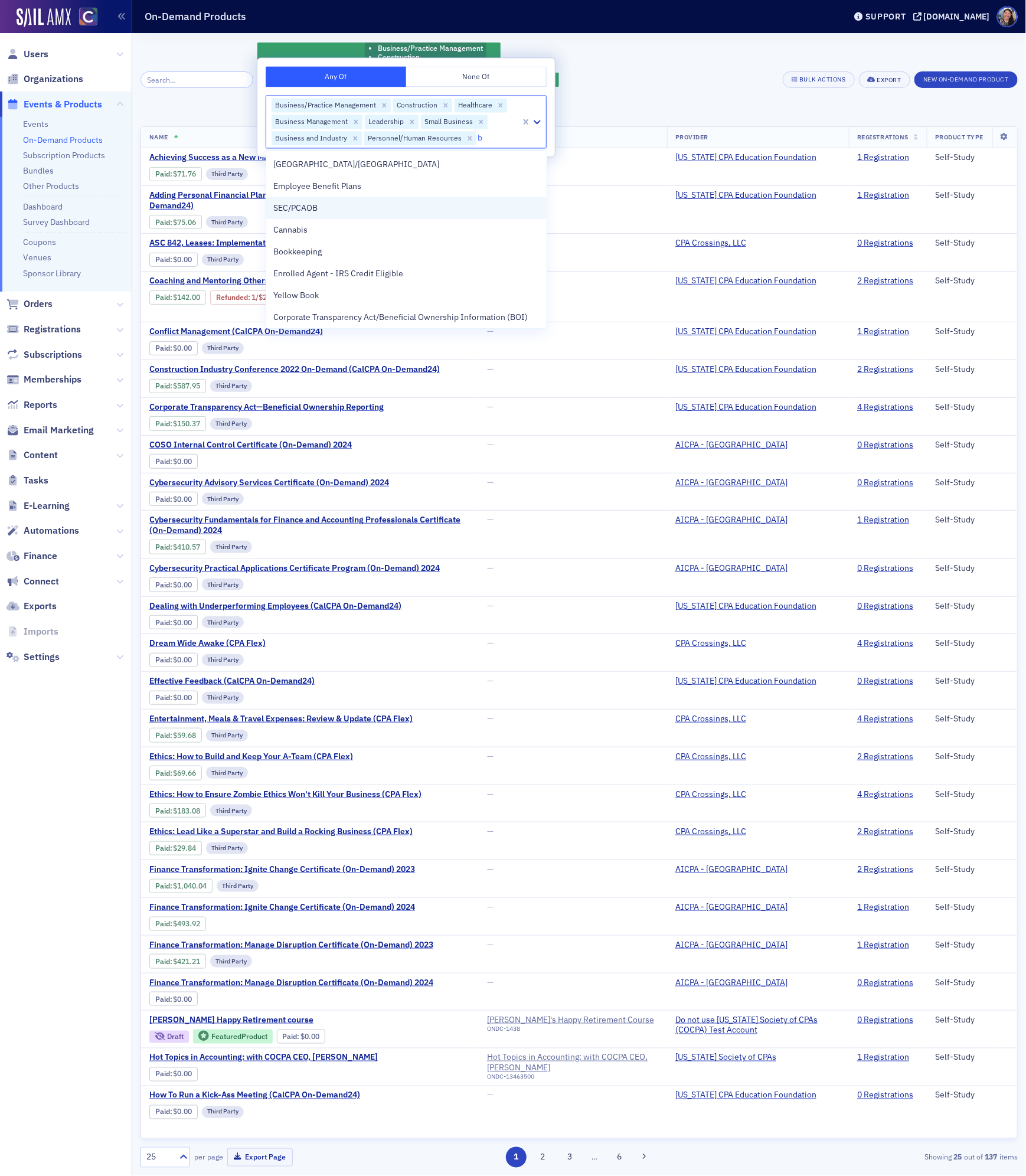
click at [384, 214] on div "SEC/PCAOB" at bounding box center [406, 208] width 265 height 13
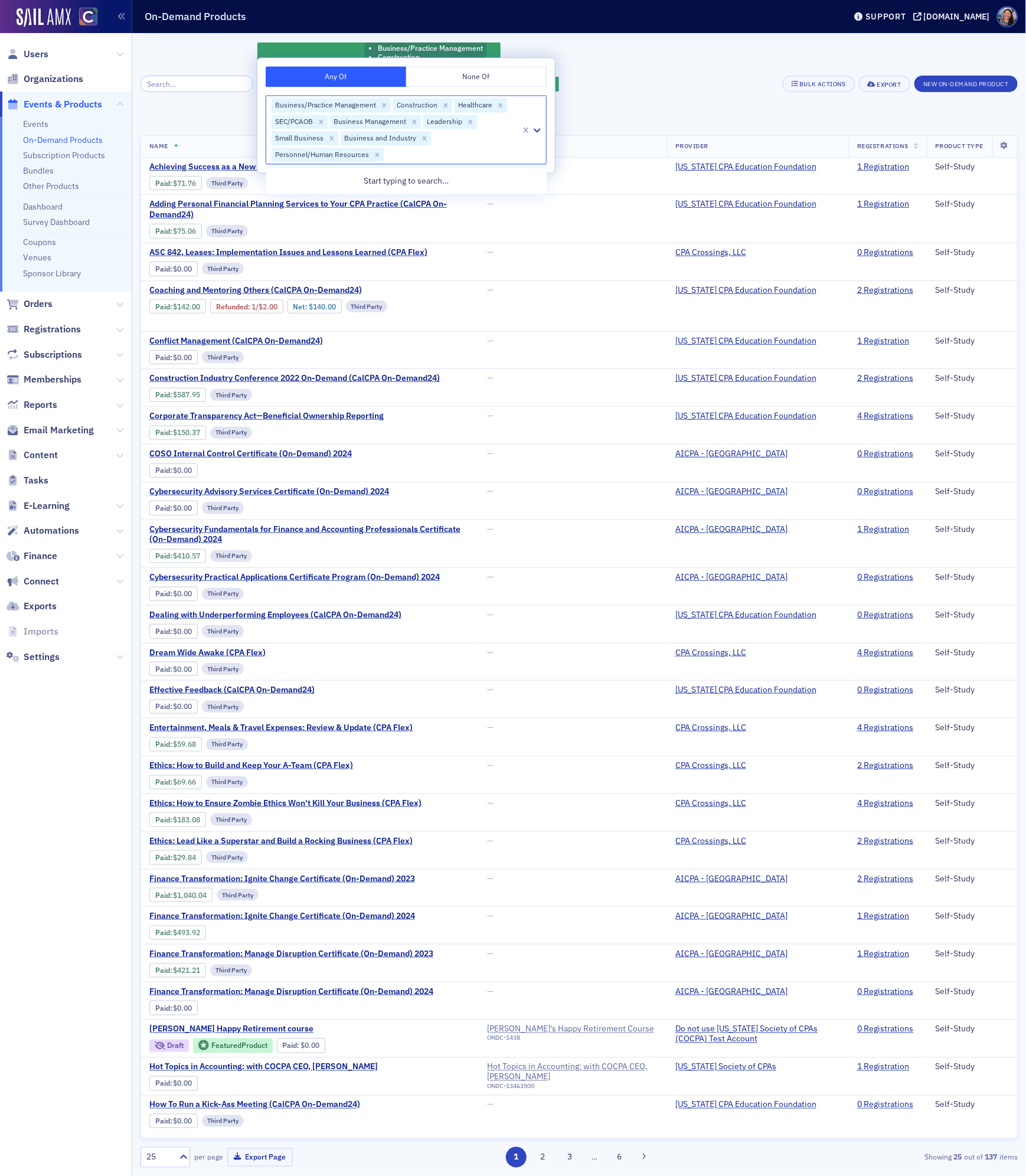
type input "s"
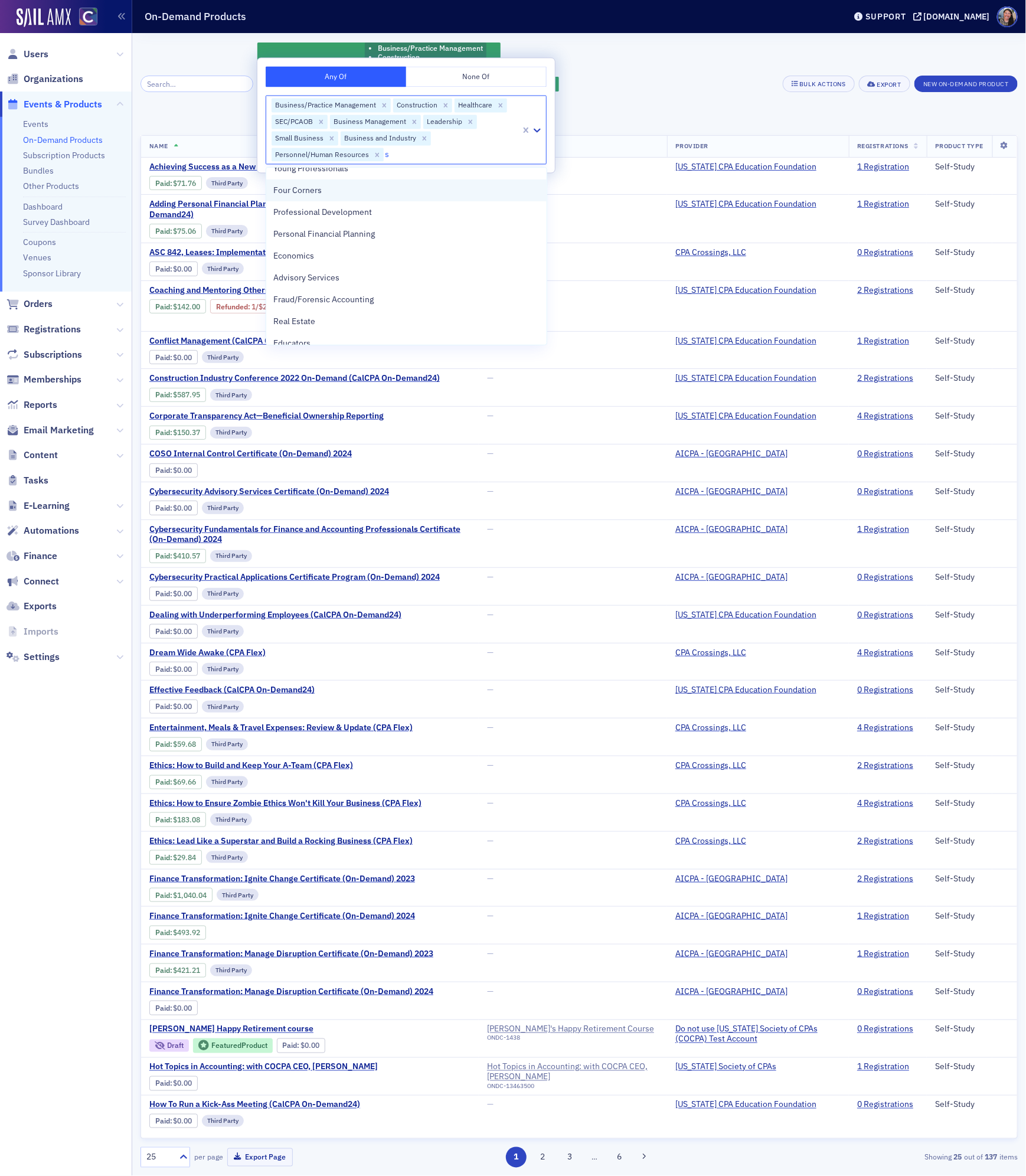
scroll to position [30, 0]
click at [393, 216] on div "Professional Development" at bounding box center [406, 216] width 265 height 13
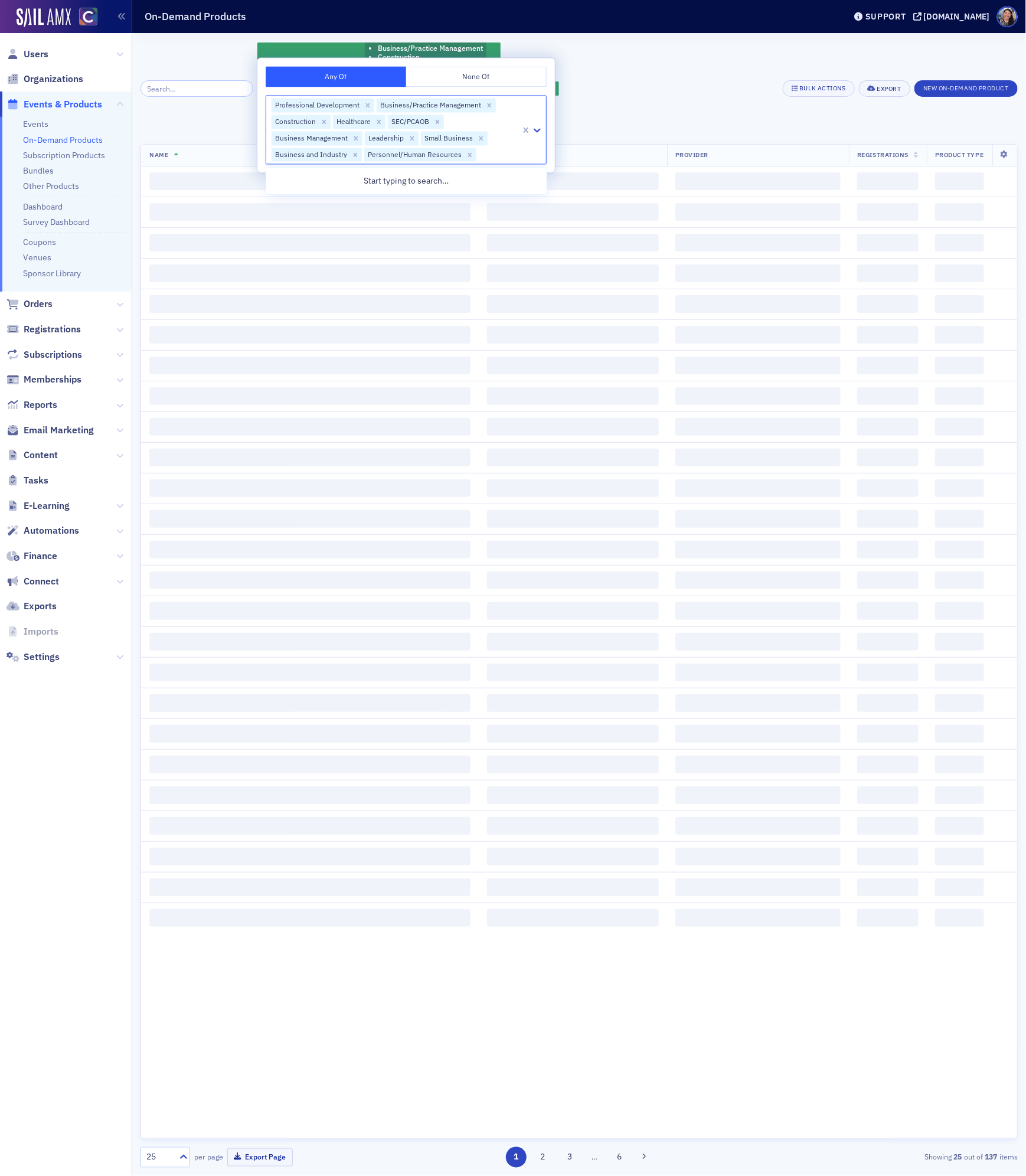
scroll to position [0, 0]
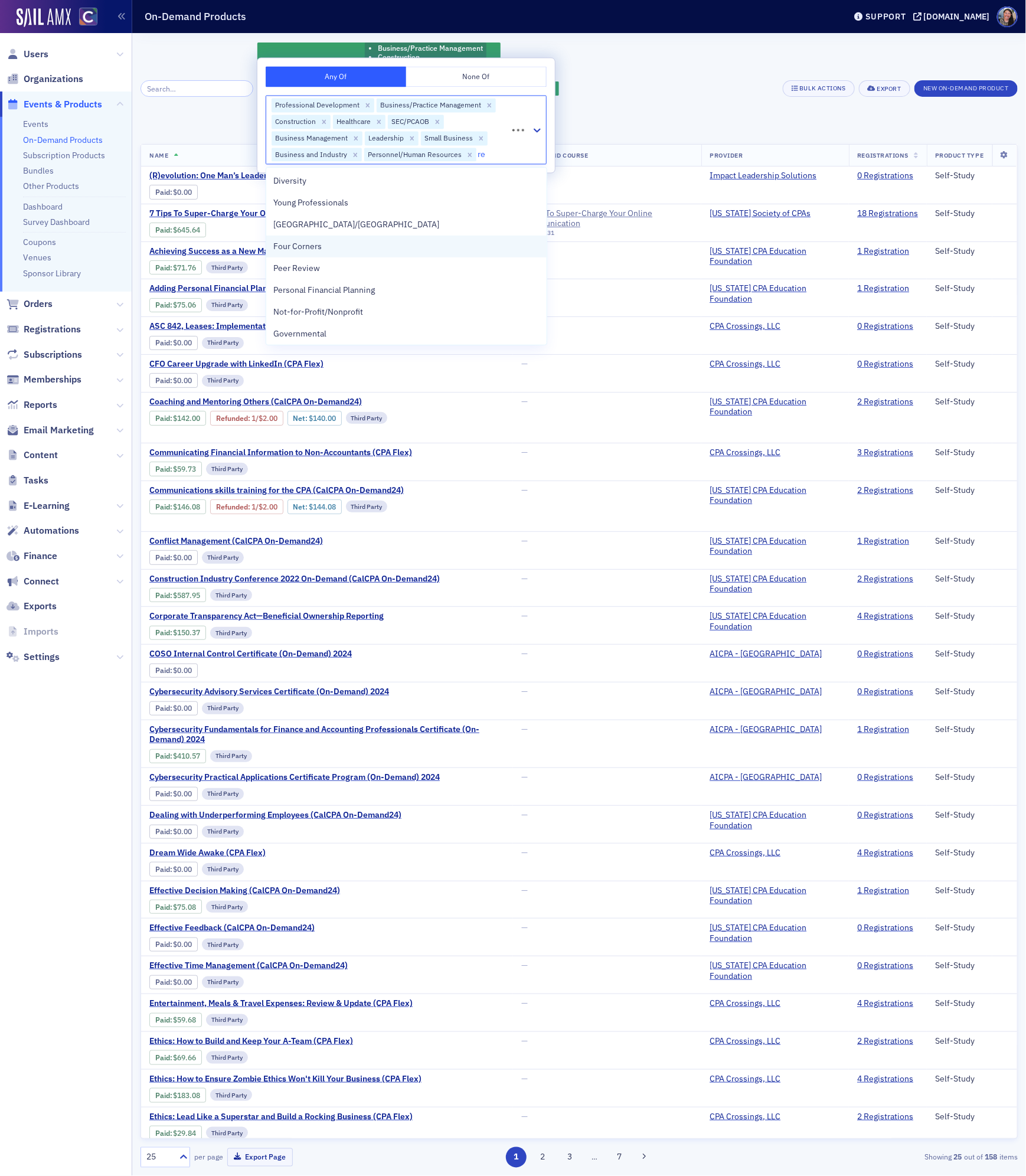
type input "rea"
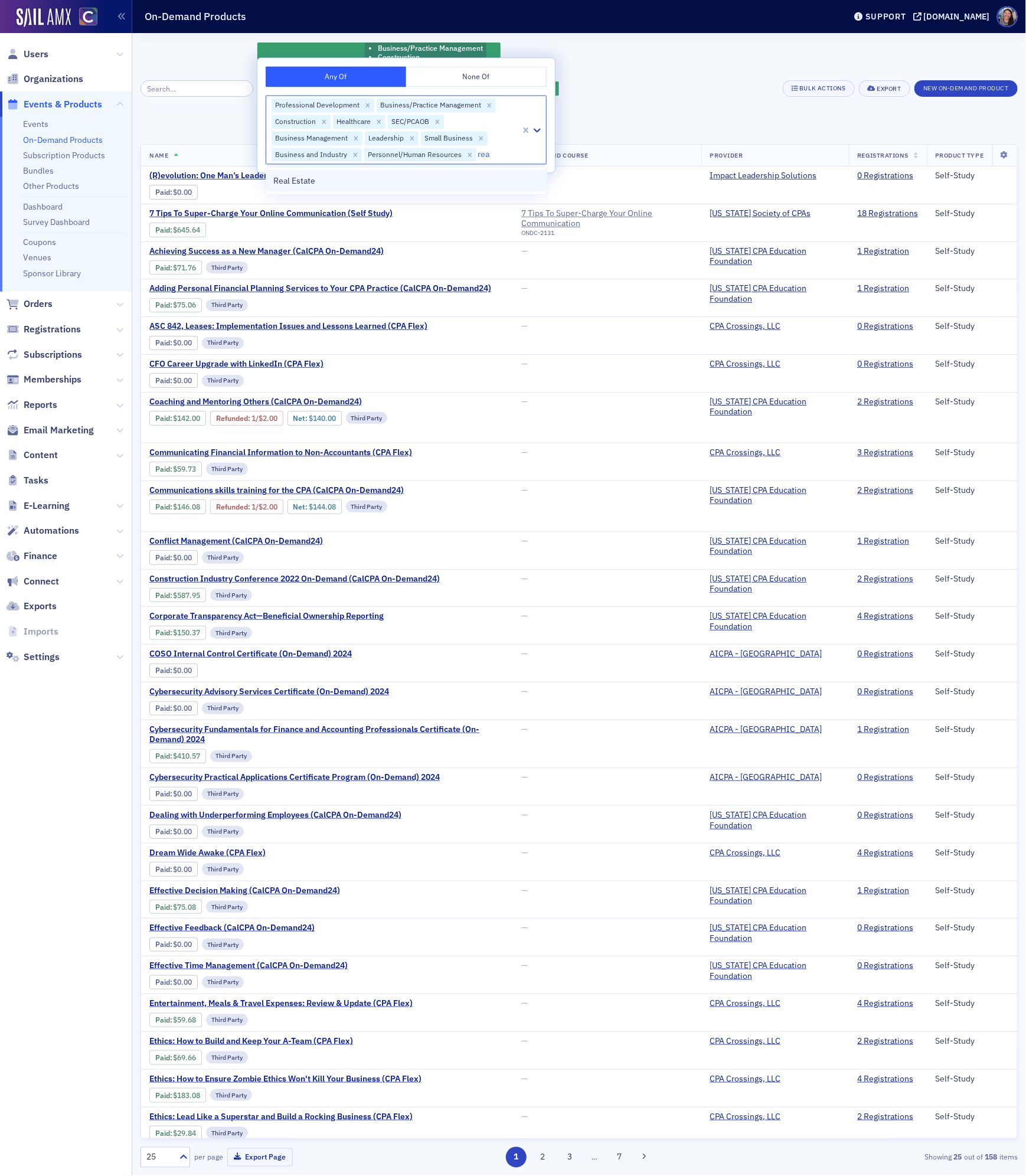
click at [394, 183] on div "Real Estate" at bounding box center [406, 181] width 265 height 13
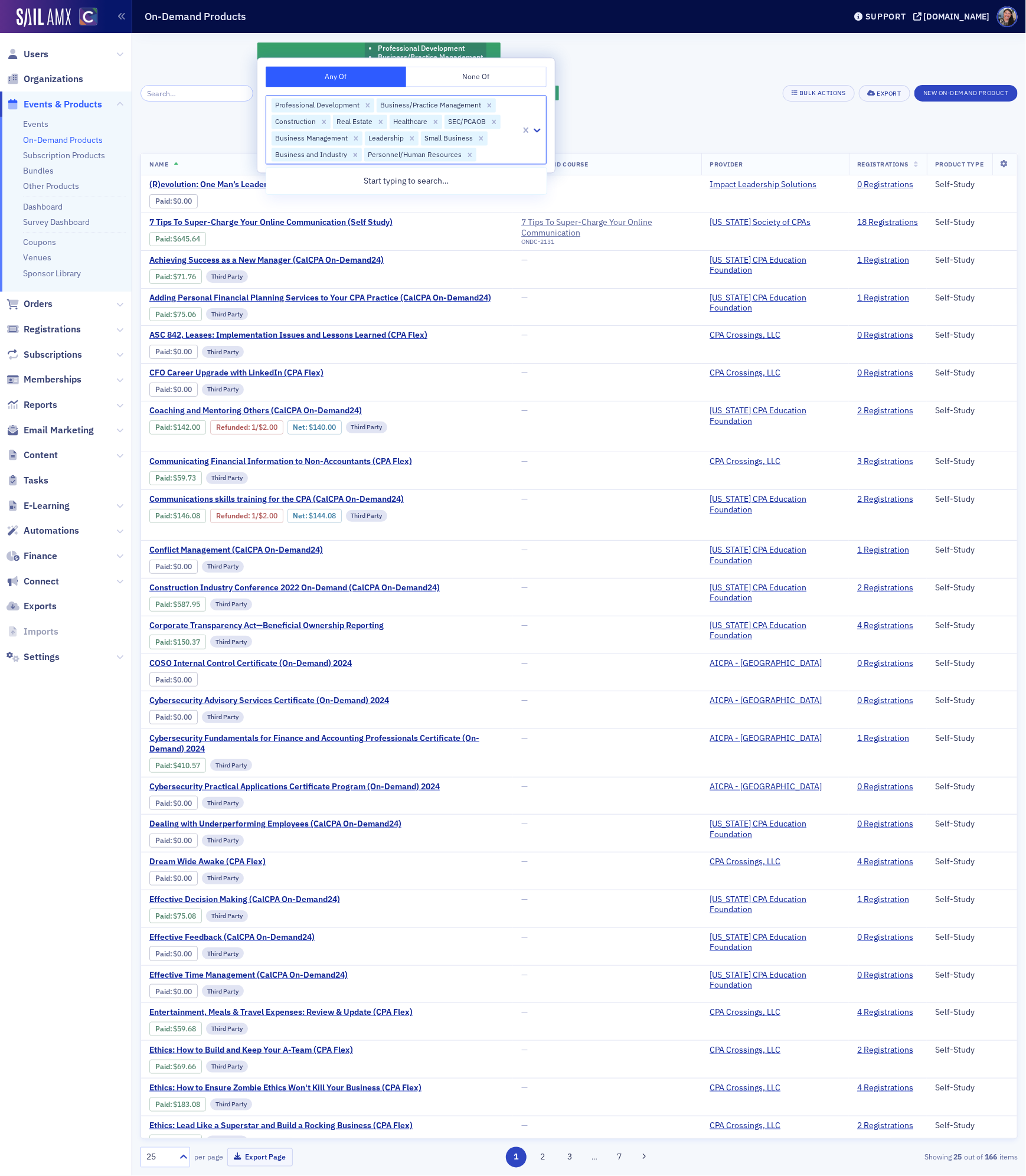
type input "s"
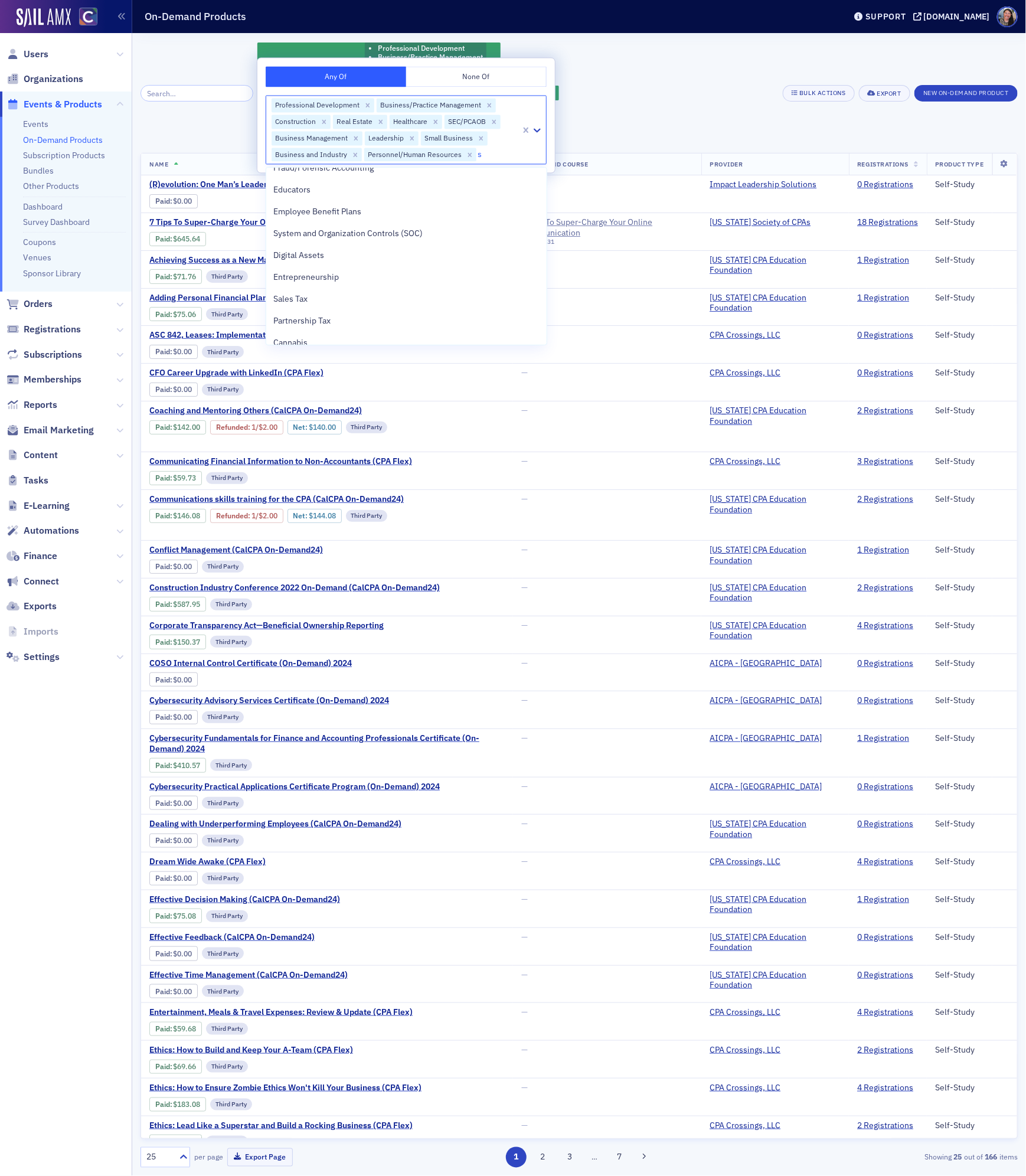
scroll to position [137, 0]
click at [406, 240] on span "System and Organization Controls (SOC)" at bounding box center [348, 241] width 150 height 13
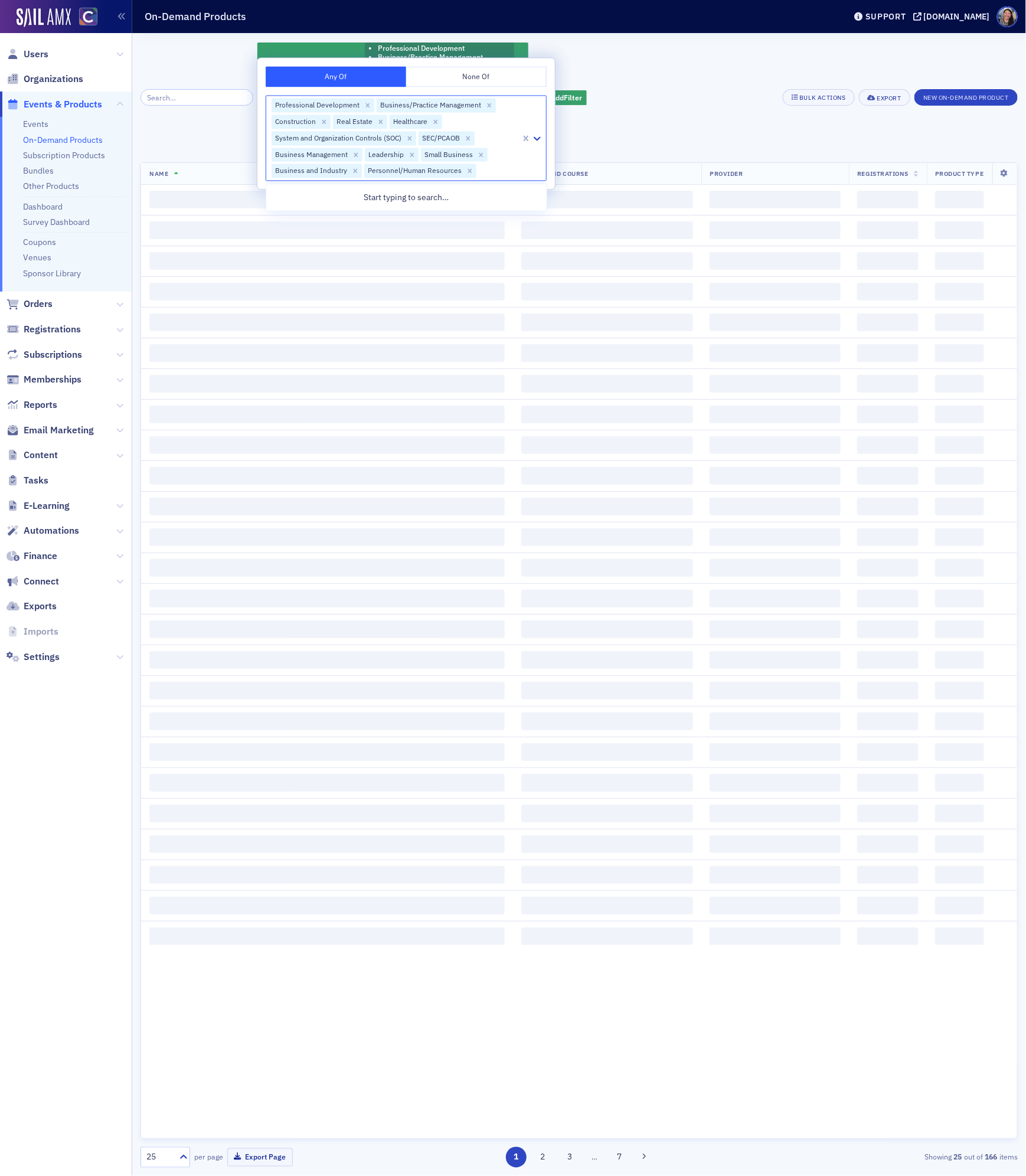
scroll to position [0, 0]
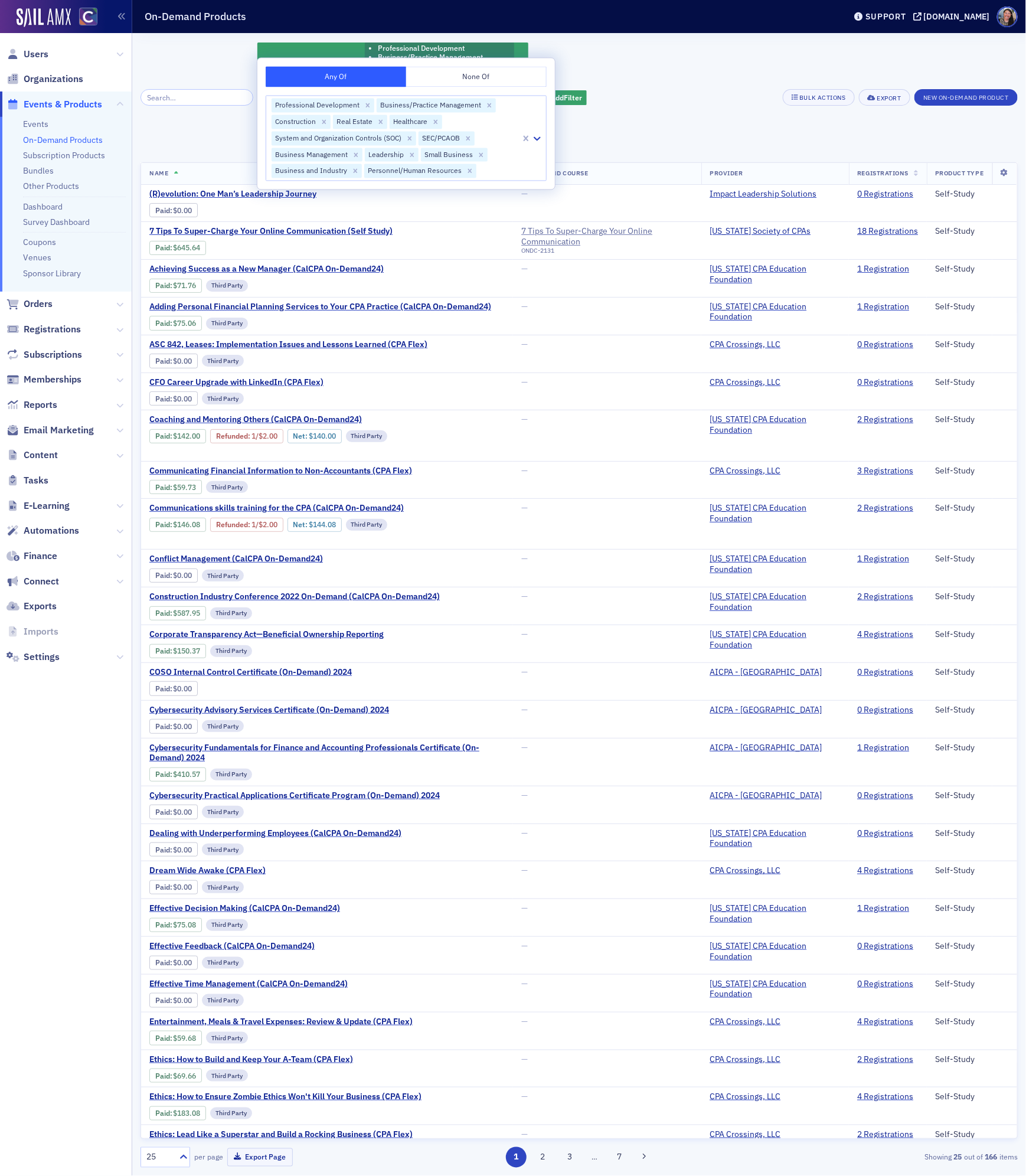
click at [646, 133] on div "Professional Areas of Interest Professional Development Business/Practice Manag…" at bounding box center [578, 97] width 877 height 113
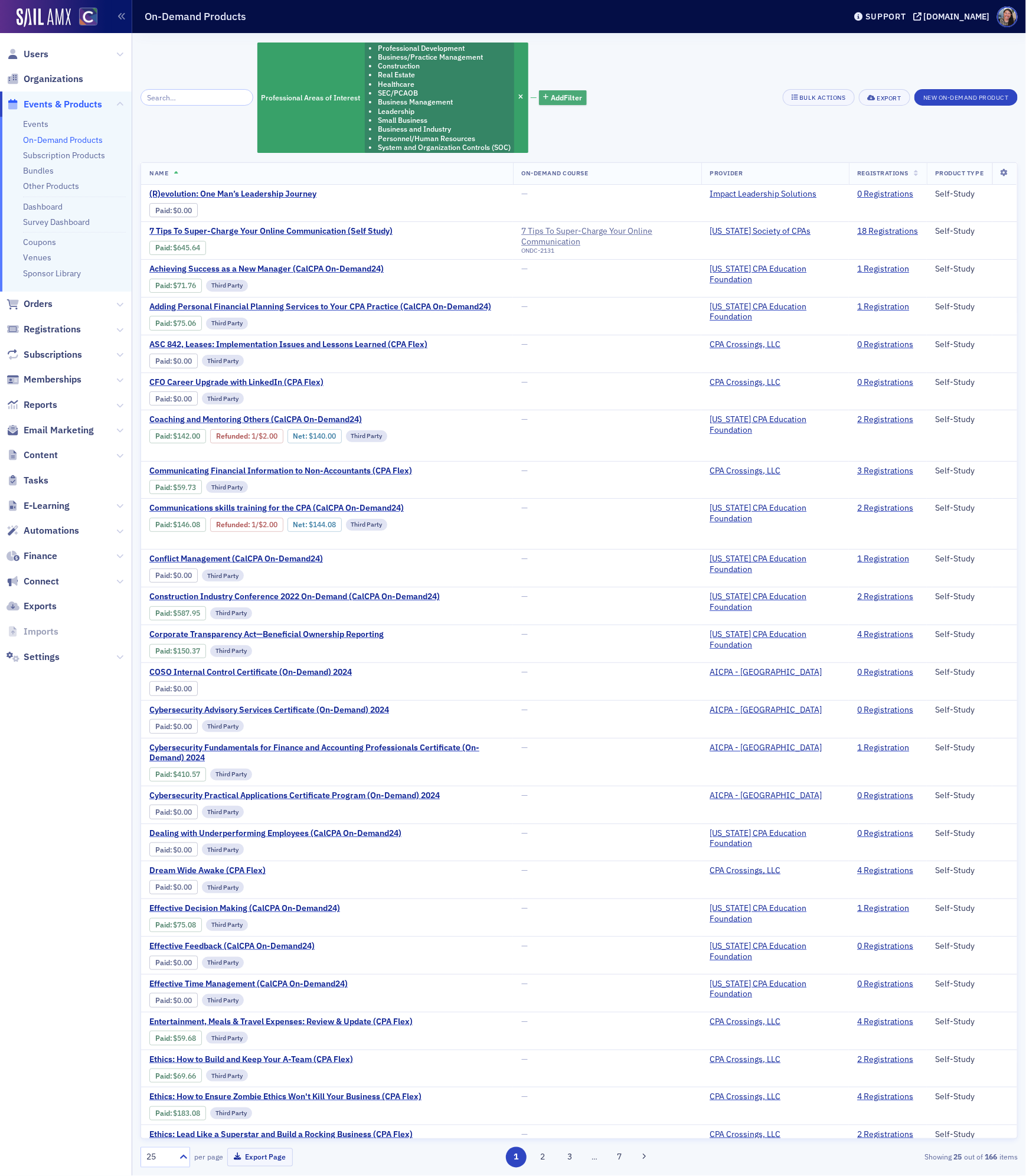
click at [551, 97] on span "Add Filter" at bounding box center [566, 97] width 31 height 11
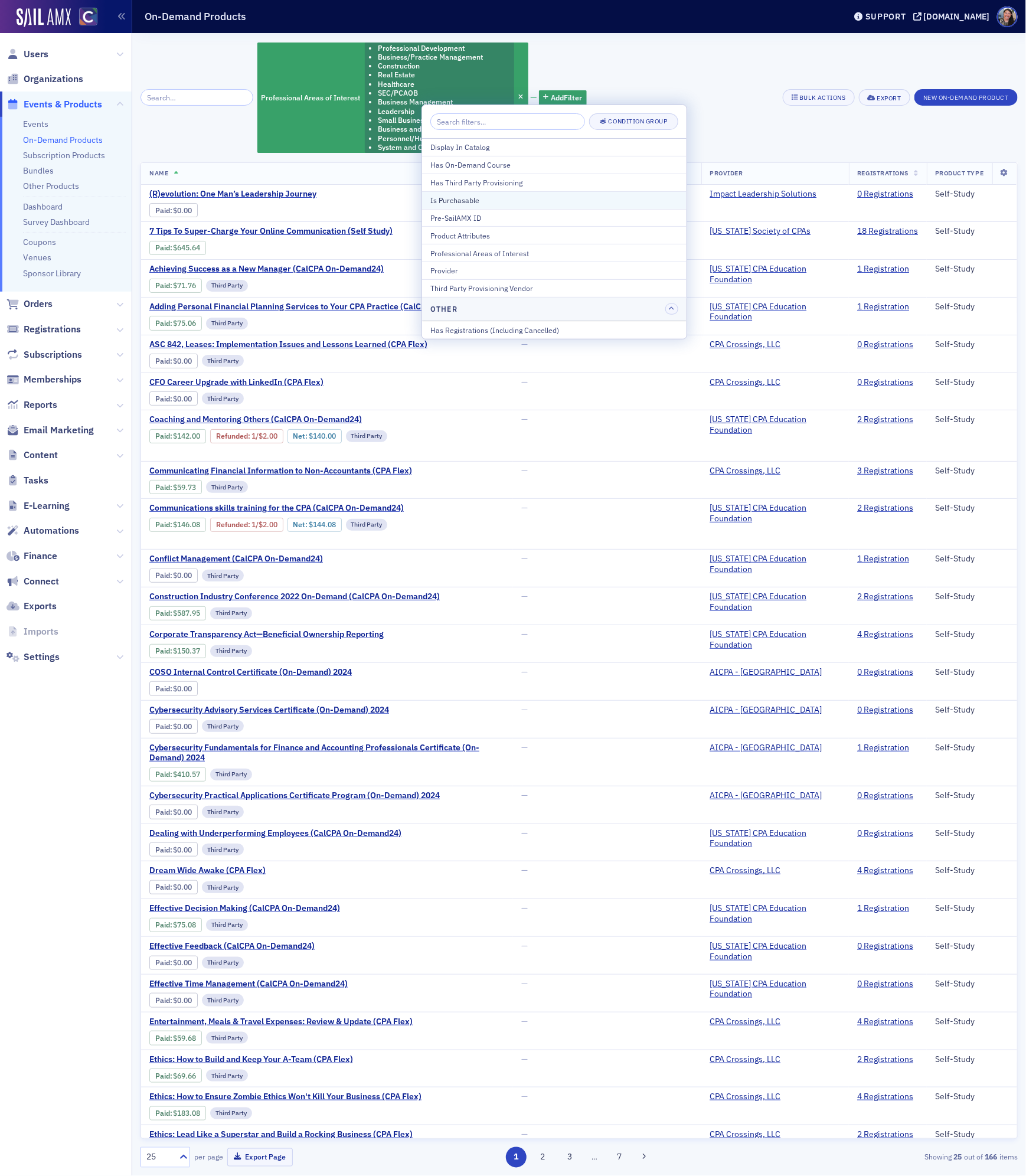
click at [491, 208] on button "Is Purchasable" at bounding box center [554, 200] width 265 height 18
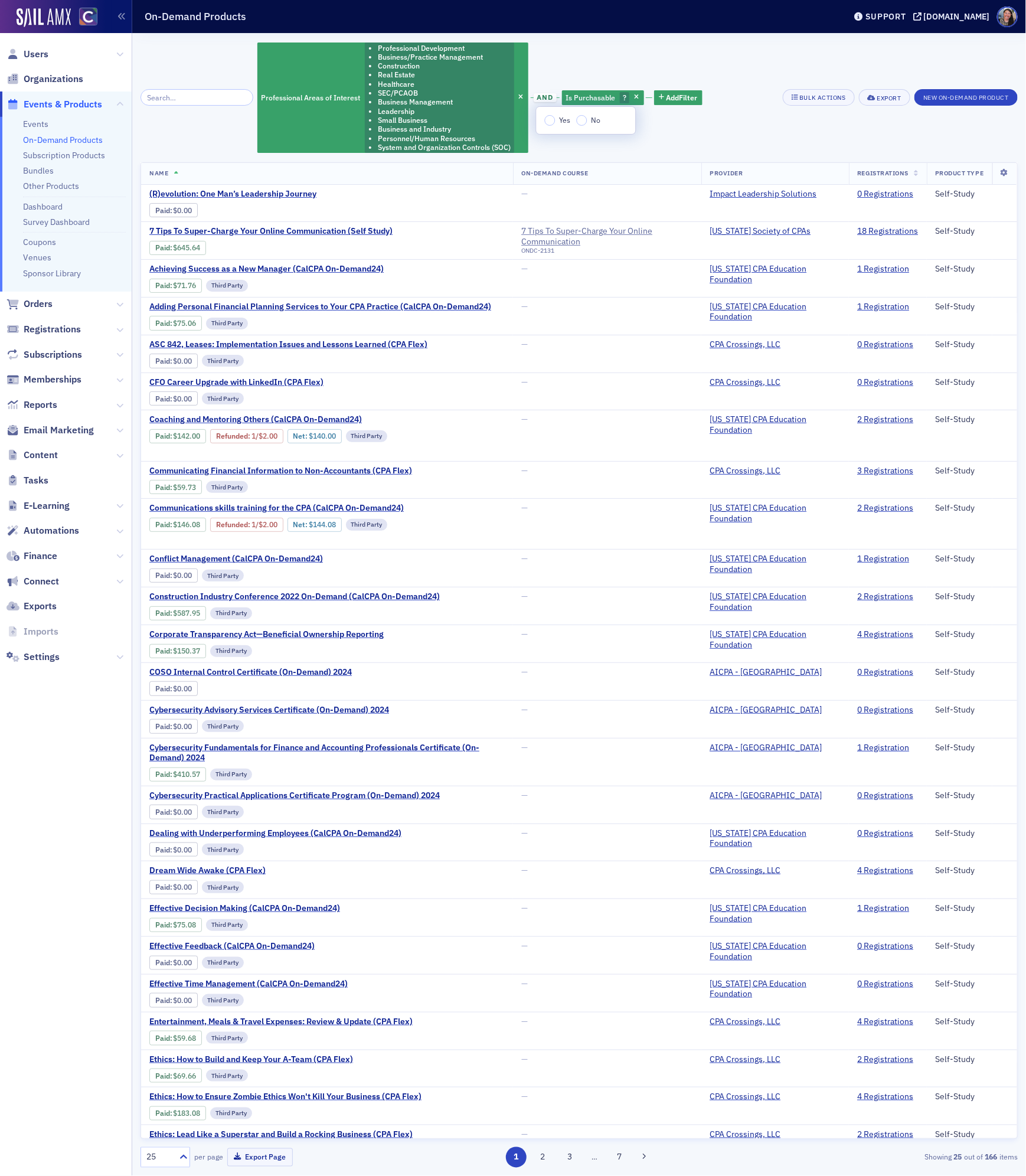
click at [559, 115] on span "Yes" at bounding box center [565, 119] width 11 height 9
click at [555, 115] on input "Yes" at bounding box center [549, 120] width 11 height 11
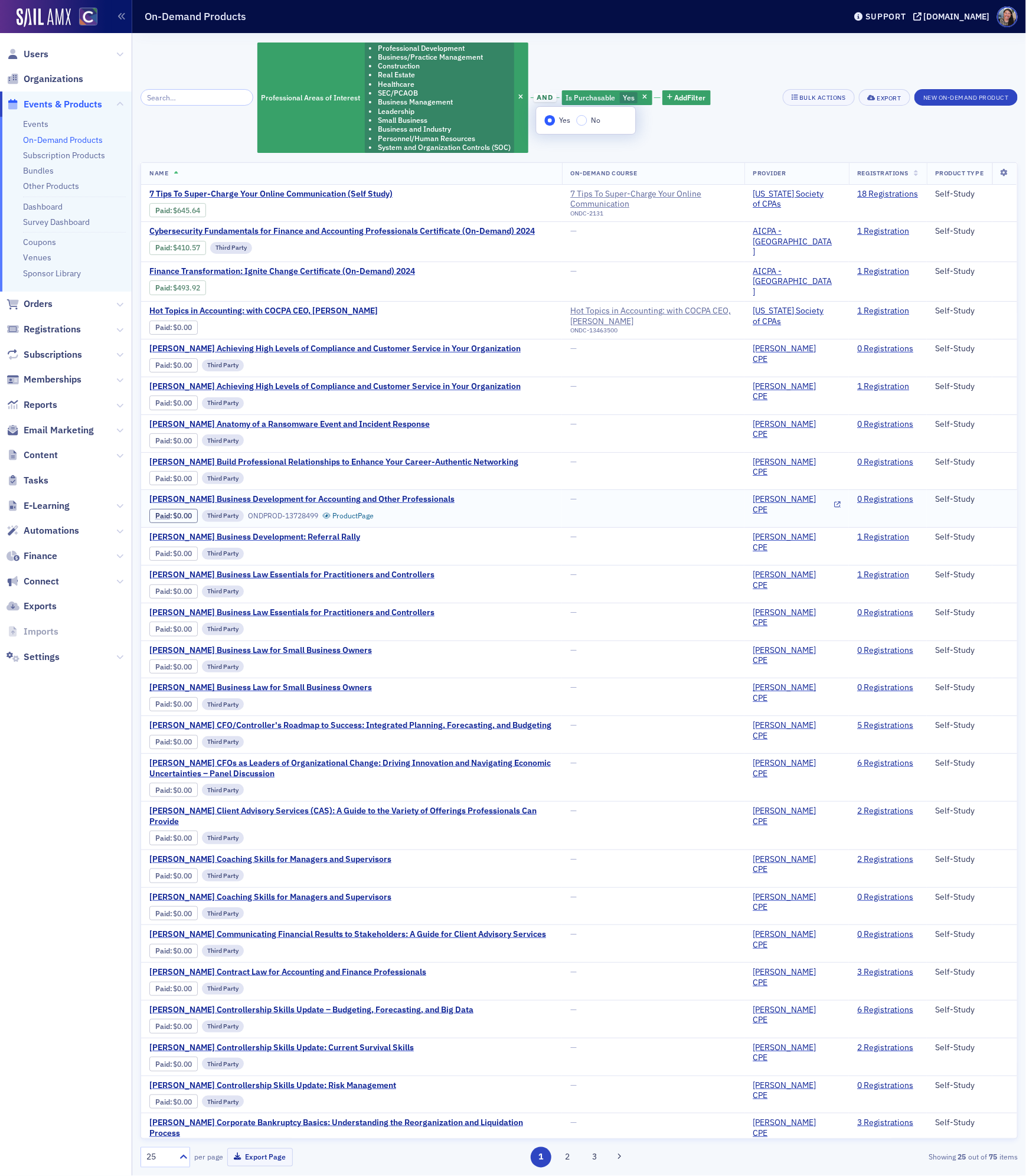
scroll to position [18, 0]
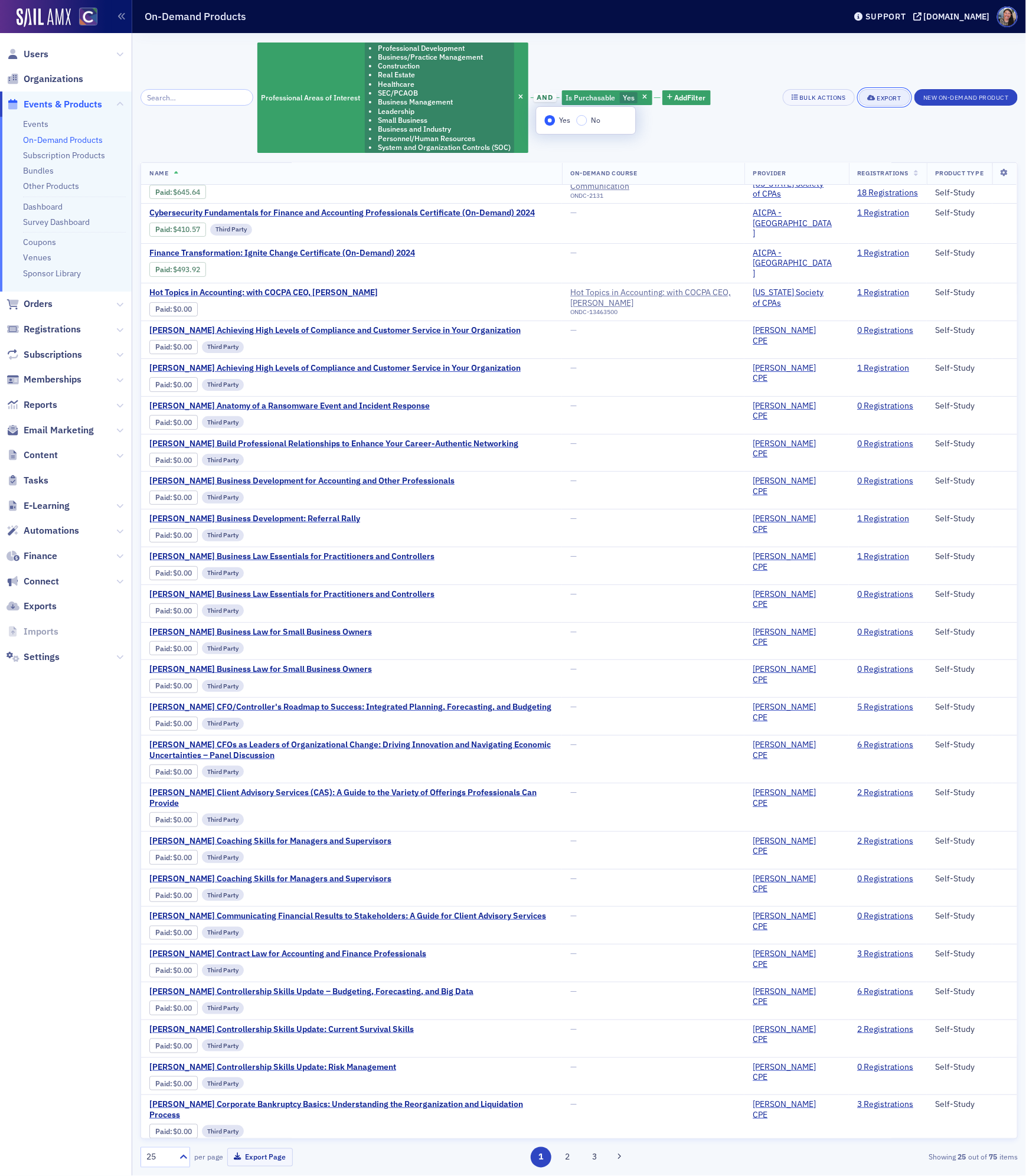
click at [877, 101] on div "Export" at bounding box center [889, 98] width 24 height 6
click at [792, 118] on h3 "Export" at bounding box center [840, 117] width 119 height 13
click at [885, 98] on div "Export" at bounding box center [889, 98] width 24 height 6
click at [805, 135] on button "Export All ( 75 On-Demand Products )" at bounding box center [840, 138] width 135 height 19
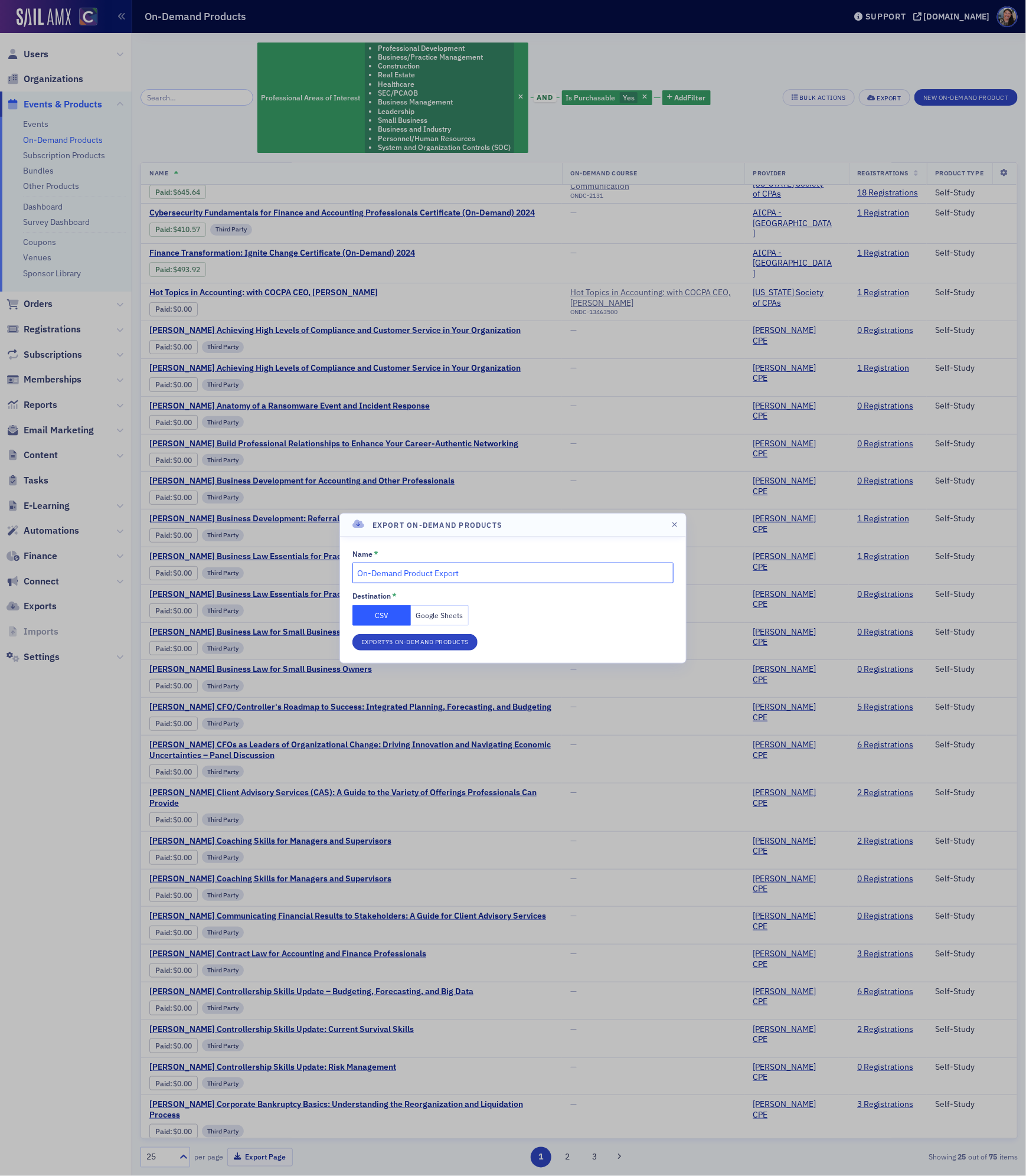
click at [466, 573] on input "On-Demand Product Export" at bounding box center [512, 573] width 321 height 21
type input "On-Demand B&I"
click at [444, 619] on button "Google Sheets" at bounding box center [439, 615] width 58 height 21
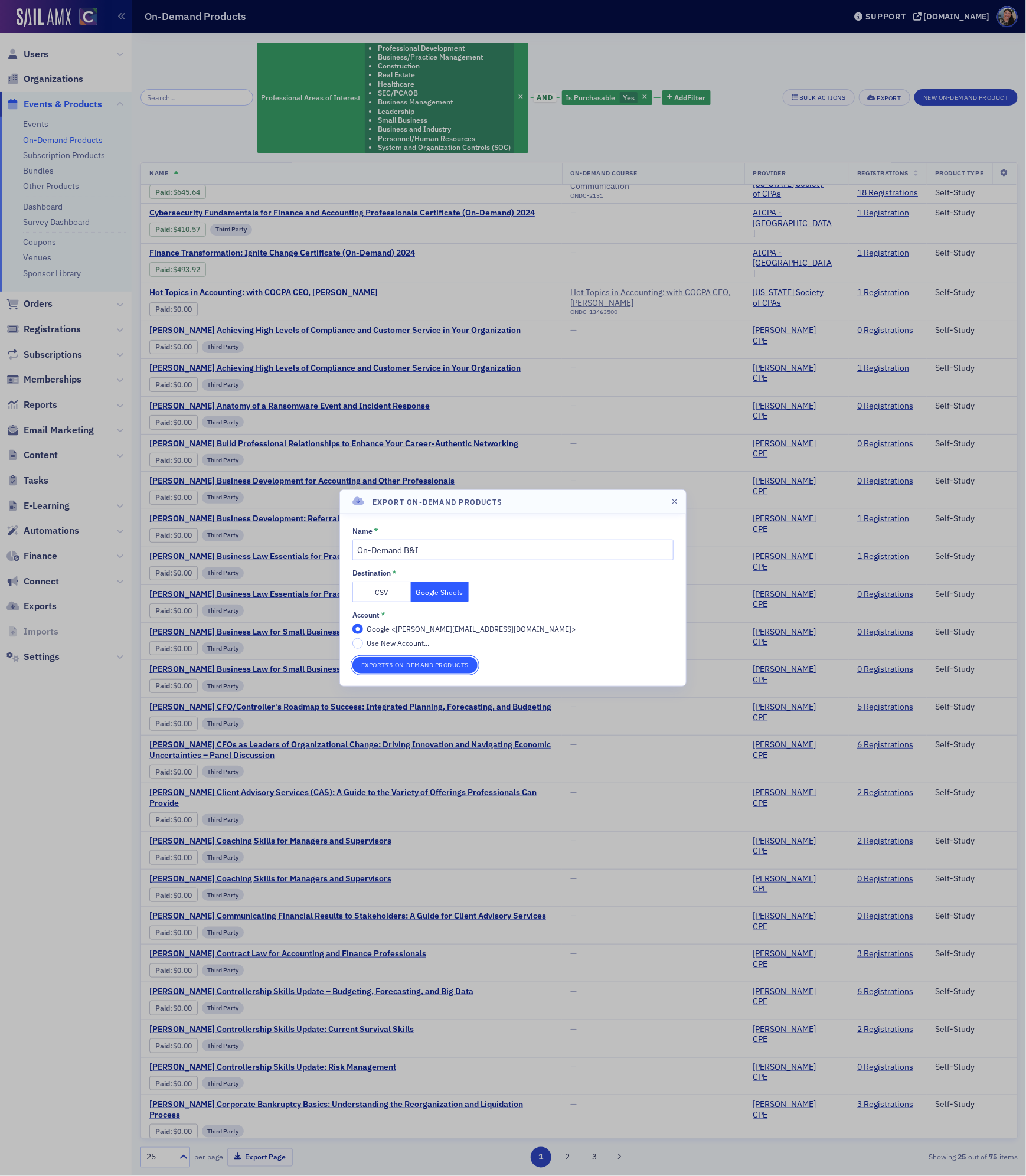
click at [419, 664] on button "Export 75 On-Demand Products" at bounding box center [414, 665] width 125 height 16
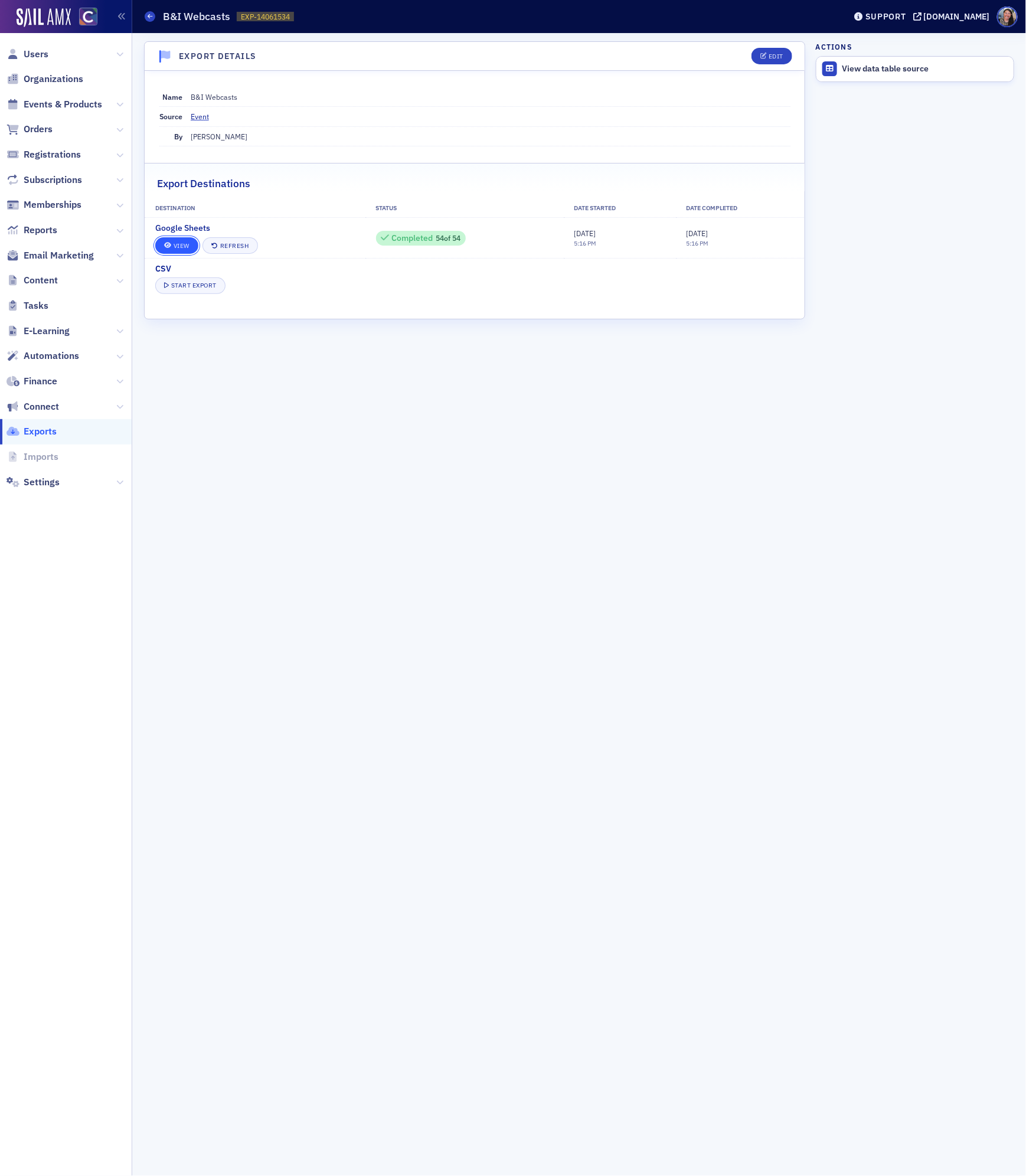
click at [180, 248] on link "View" at bounding box center [177, 245] width 43 height 16
click at [179, 246] on link "View" at bounding box center [177, 245] width 43 height 16
click at [421, 386] on div "Export Details Edit Name On-Demand B&I Source OnDemandProduct By Tiffany Carson…" at bounding box center [474, 604] width 661 height 1126
click at [54, 104] on span "Events & Products" at bounding box center [63, 104] width 79 height 13
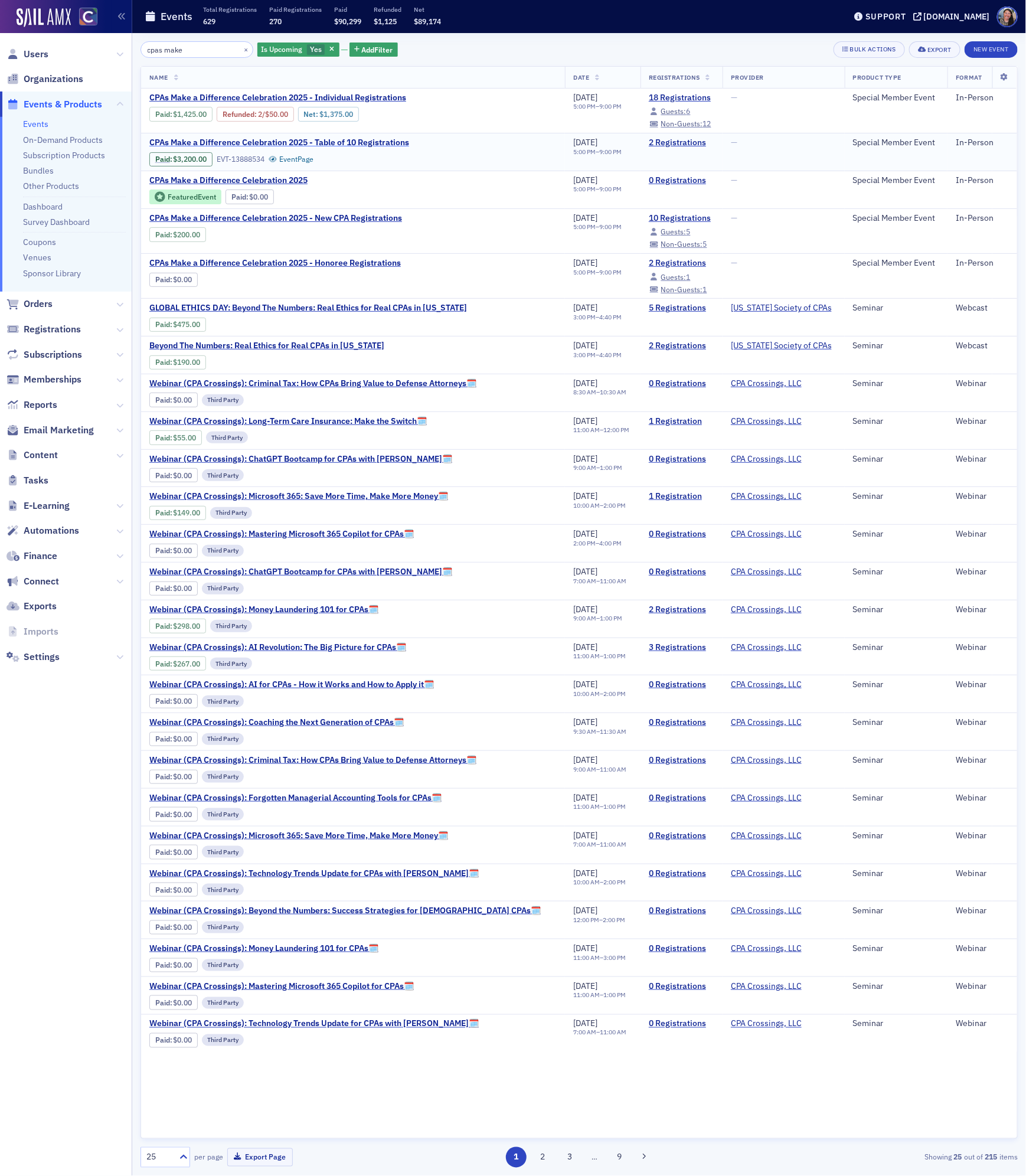
type input "cpas make"
click at [312, 141] on span "CPAs Make a Difference Celebration 2025 - Table of 10 Registrations" at bounding box center [279, 143] width 260 height 11
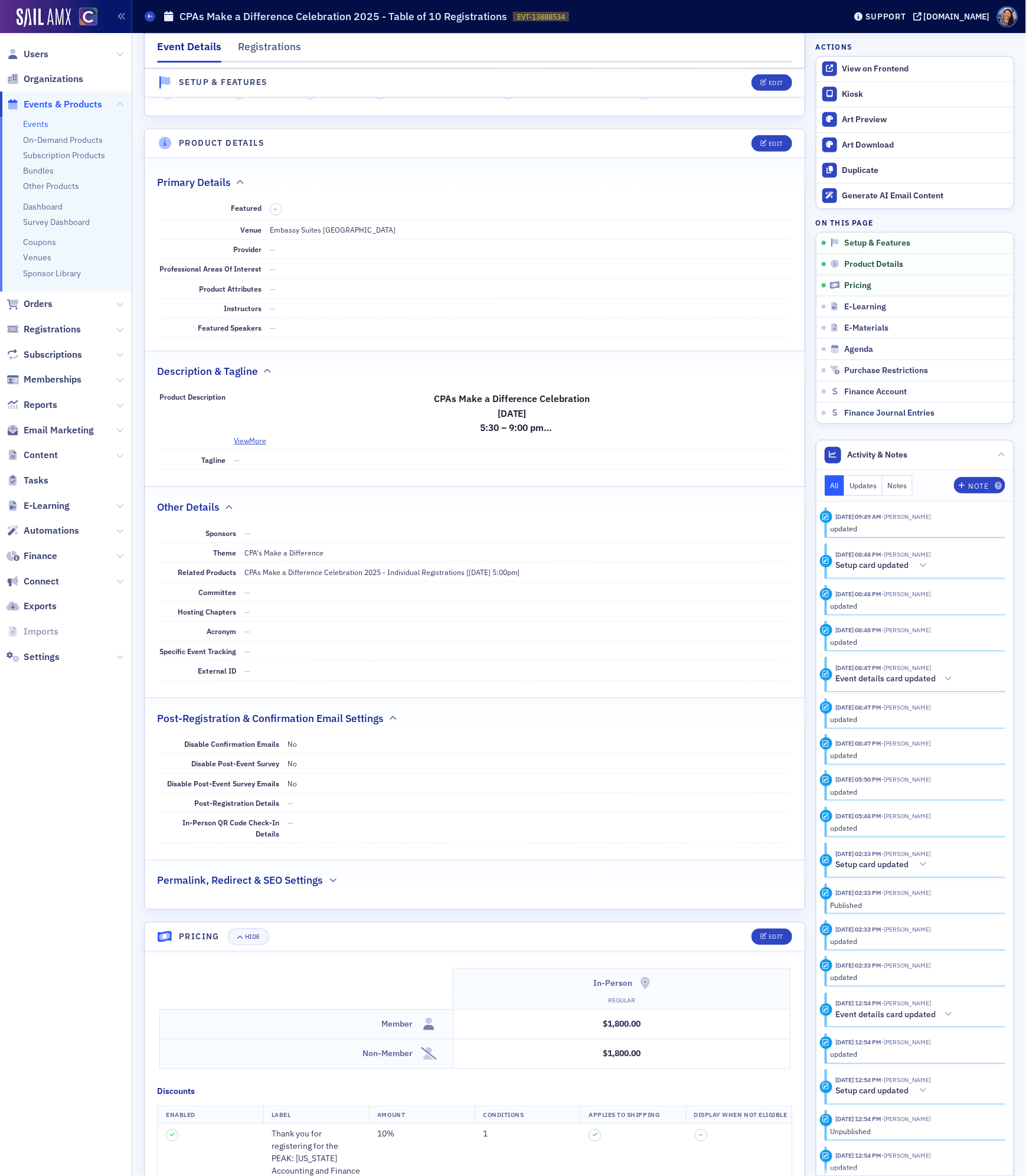
scroll to position [91, 0]
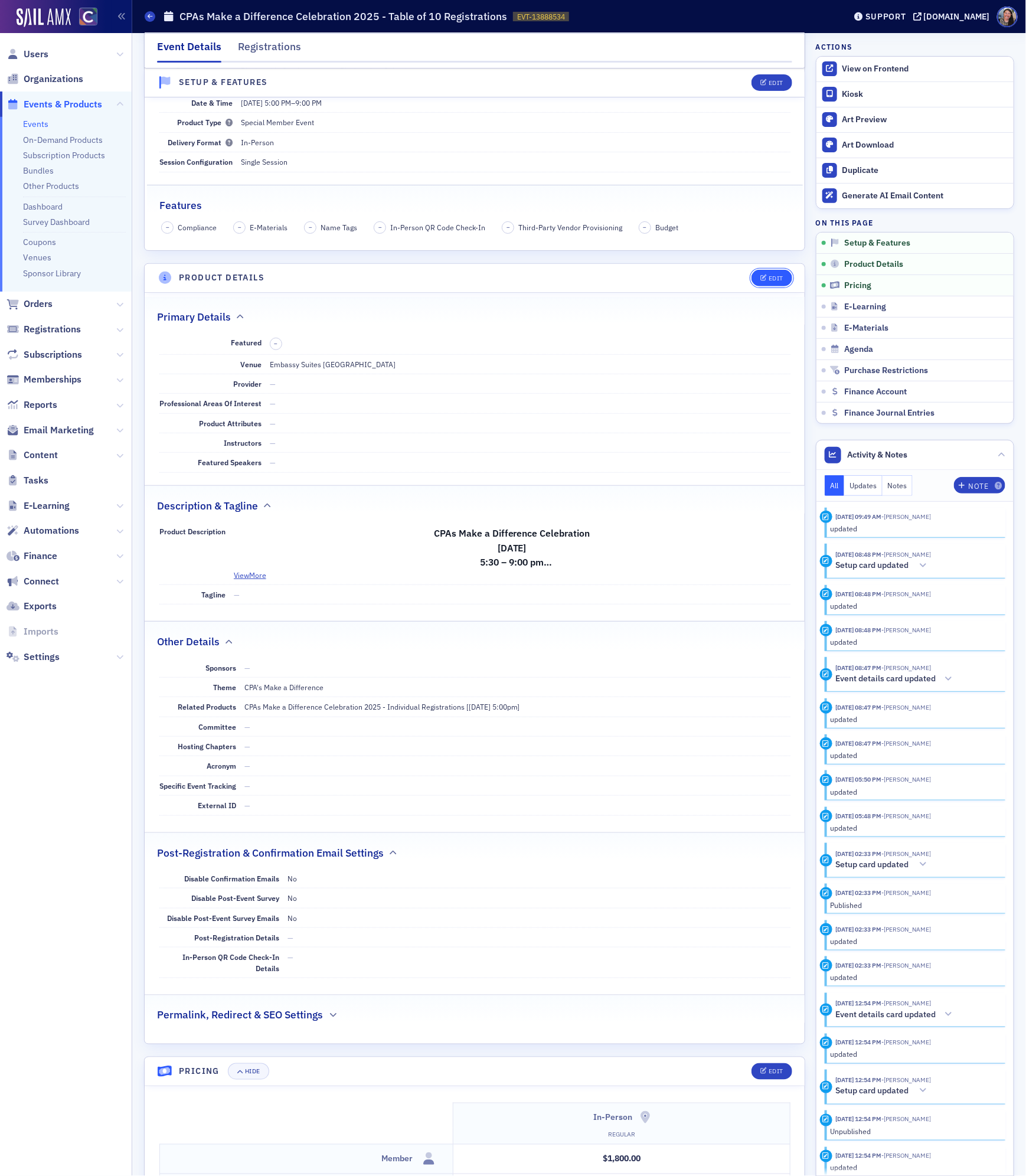
click at [776, 275] on button "Edit" at bounding box center [771, 278] width 41 height 16
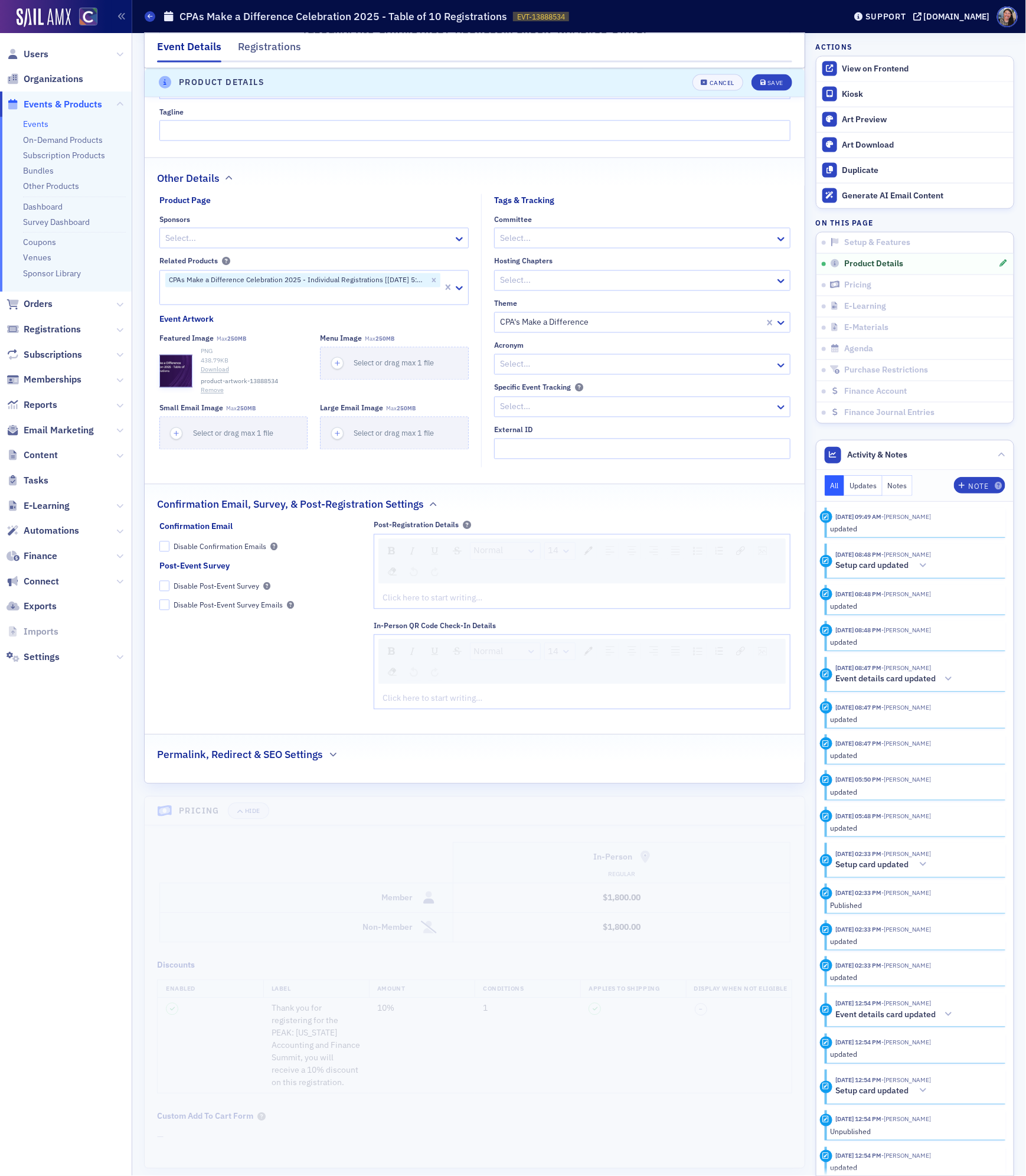
scroll to position [815, 0]
click at [499, 606] on div "rdw-editor" at bounding box center [582, 599] width 399 height 13
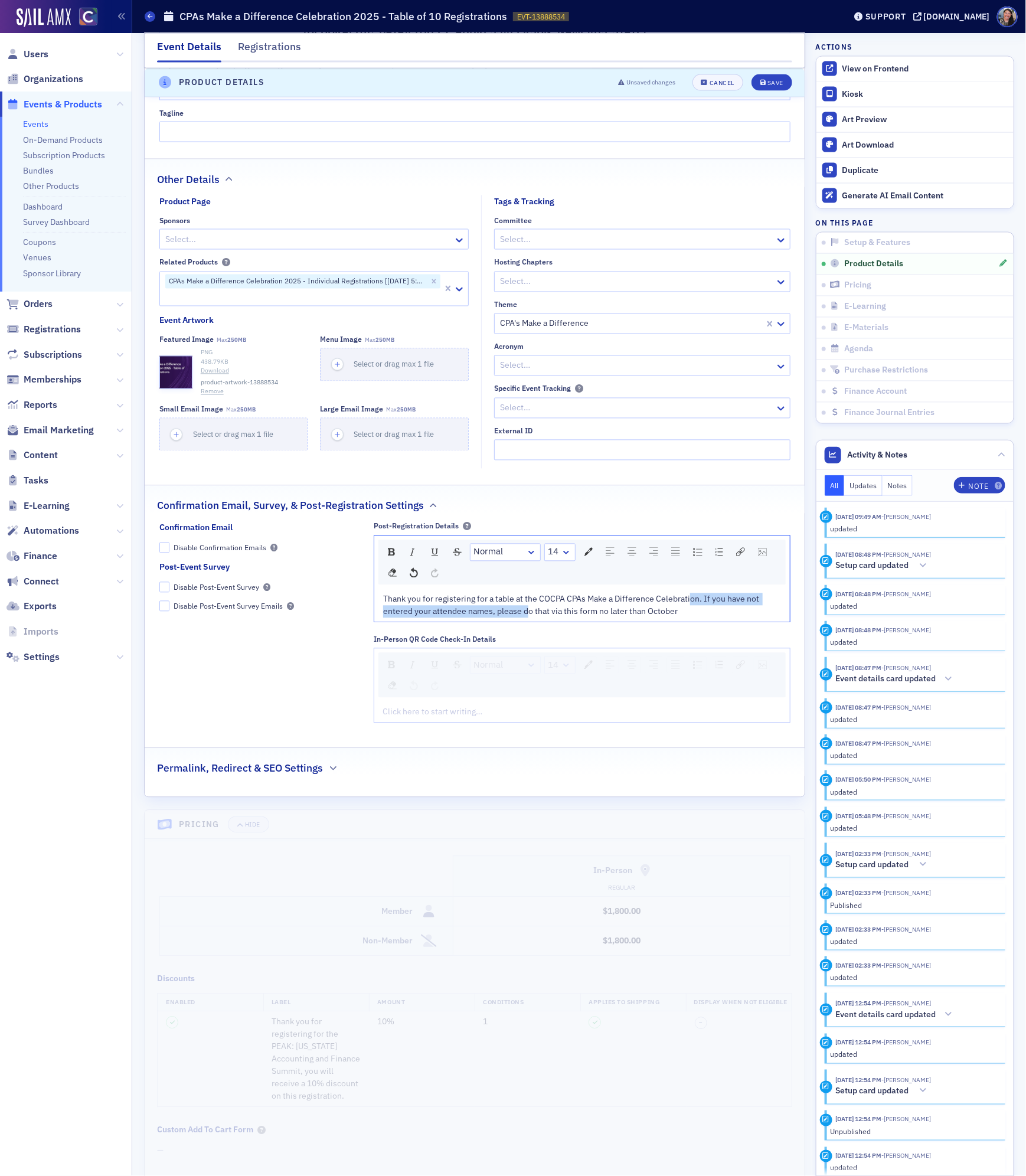
drag, startPoint x: 691, startPoint y: 624, endPoint x: 527, endPoint y: 638, distance: 164.6
click at [527, 618] on div "Thank you for registering for a table at the COCPA CPAs Make a Difference Celeb…" at bounding box center [582, 605] width 399 height 25
click at [699, 618] on div "Thank you for registering for a table at the COCPA CPAs Make a Difference Celeb…" at bounding box center [582, 605] width 399 height 25
drag, startPoint x: 704, startPoint y: 631, endPoint x: 496, endPoint y: 634, distance: 208.0
click at [496, 618] on div "Thank you for registering for a table at the COCPA CPAs Make a Difference Celeb…" at bounding box center [582, 605] width 399 height 25
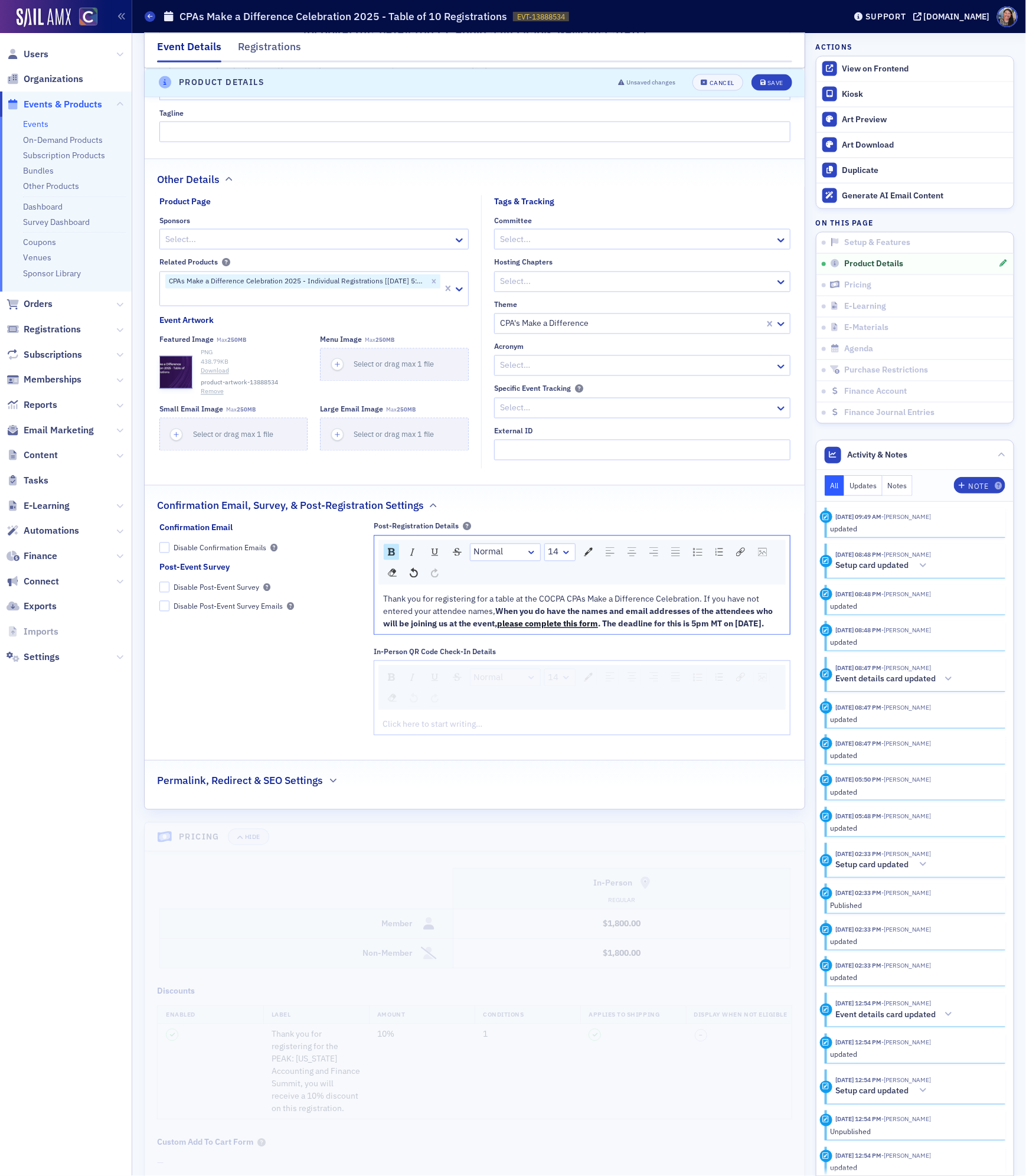
click at [496, 630] on span "When you do have the names and email addresses of the attendees who will be joi…" at bounding box center [578, 618] width 391 height 23
click at [391, 556] on img "rdw-inline-control" at bounding box center [391, 552] width 7 height 8
click at [591, 631] on div "Thank you for registering for a table at the COCPA CPAs Make a Difference Celeb…" at bounding box center [582, 611] width 399 height 37
click at [488, 630] on span "e it as soon as you do have the names of the attendees. The deadline for this i…" at bounding box center [594, 624] width 361 height 11
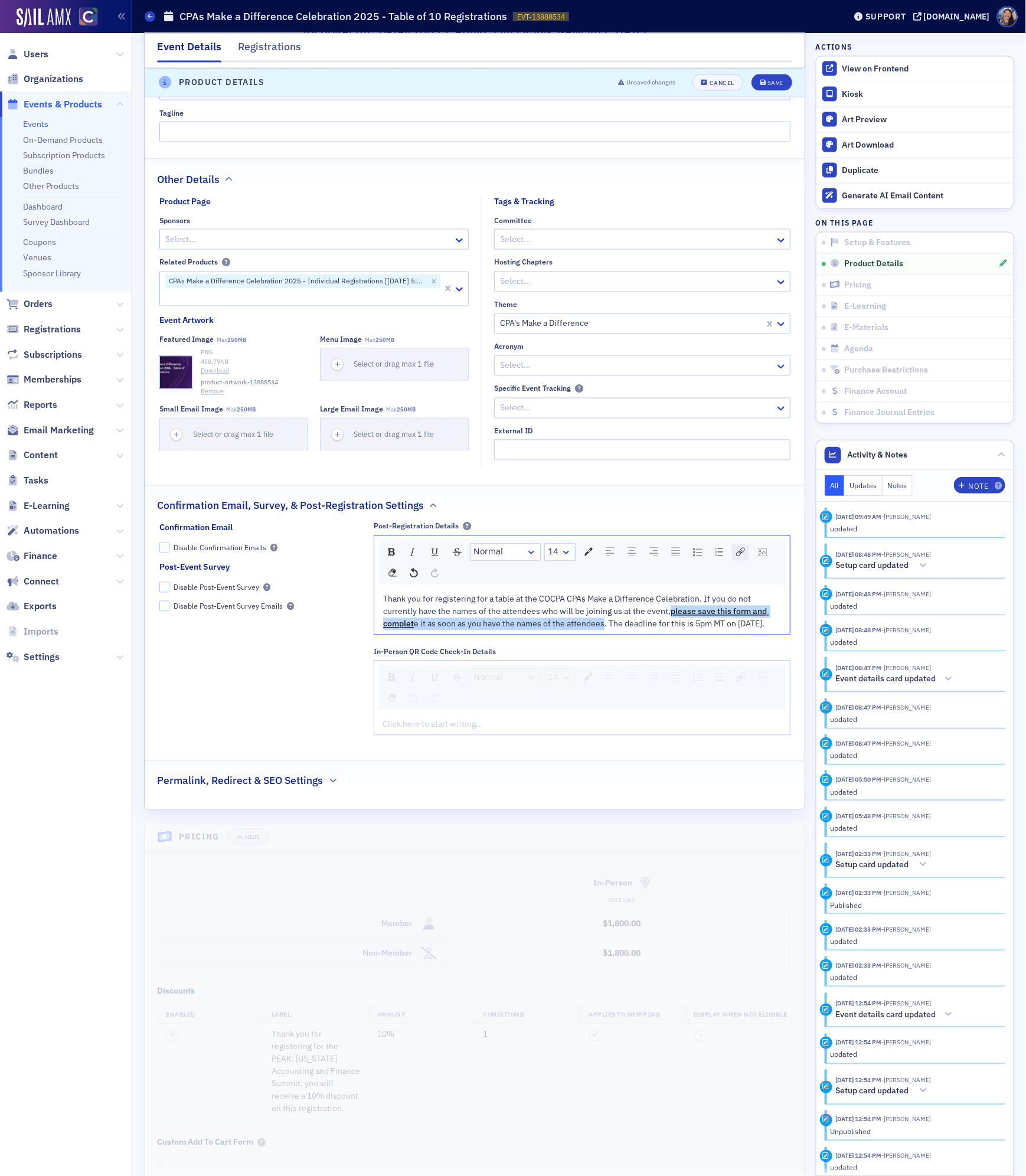
click at [739, 557] on img "rdw-link-control" at bounding box center [741, 552] width 9 height 9
click at [761, 653] on input "Link Target" at bounding box center [821, 642] width 158 height 21
paste input "https://cocpa.org/form/1f048657-54f4-68c6-b2ce-2a72f6545544"
type input "https://cocpa.org/form/1f048657-54f4-68c6-b2ce-2a72f6545544"
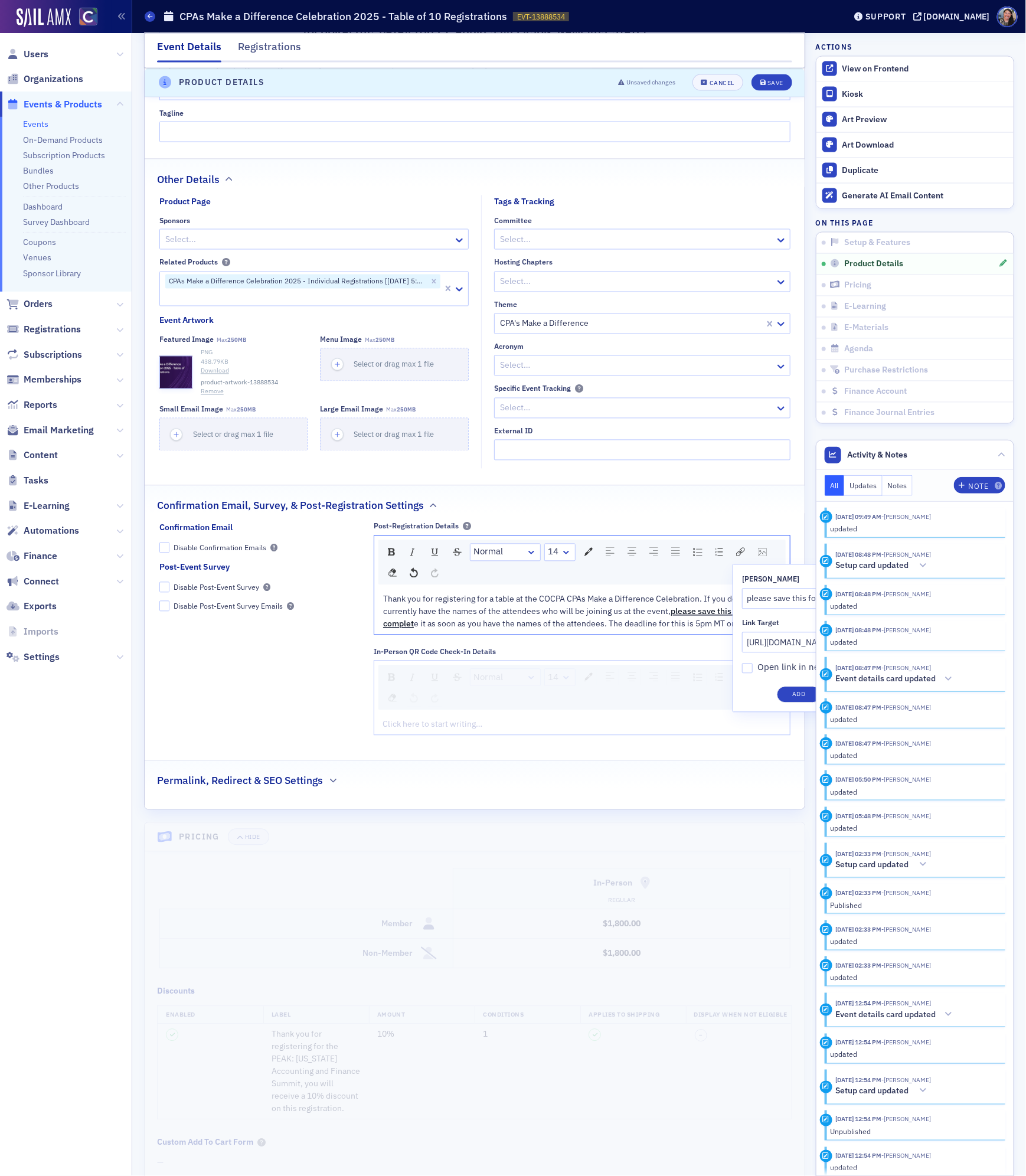
scroll to position [0, 0]
click at [753, 675] on label "Open link in new window" at bounding box center [821, 668] width 158 height 14
click at [753, 674] on input "Open link in new window" at bounding box center [747, 668] width 11 height 11
checkbox input "true"
click at [803, 703] on button "Add" at bounding box center [798, 695] width 44 height 16
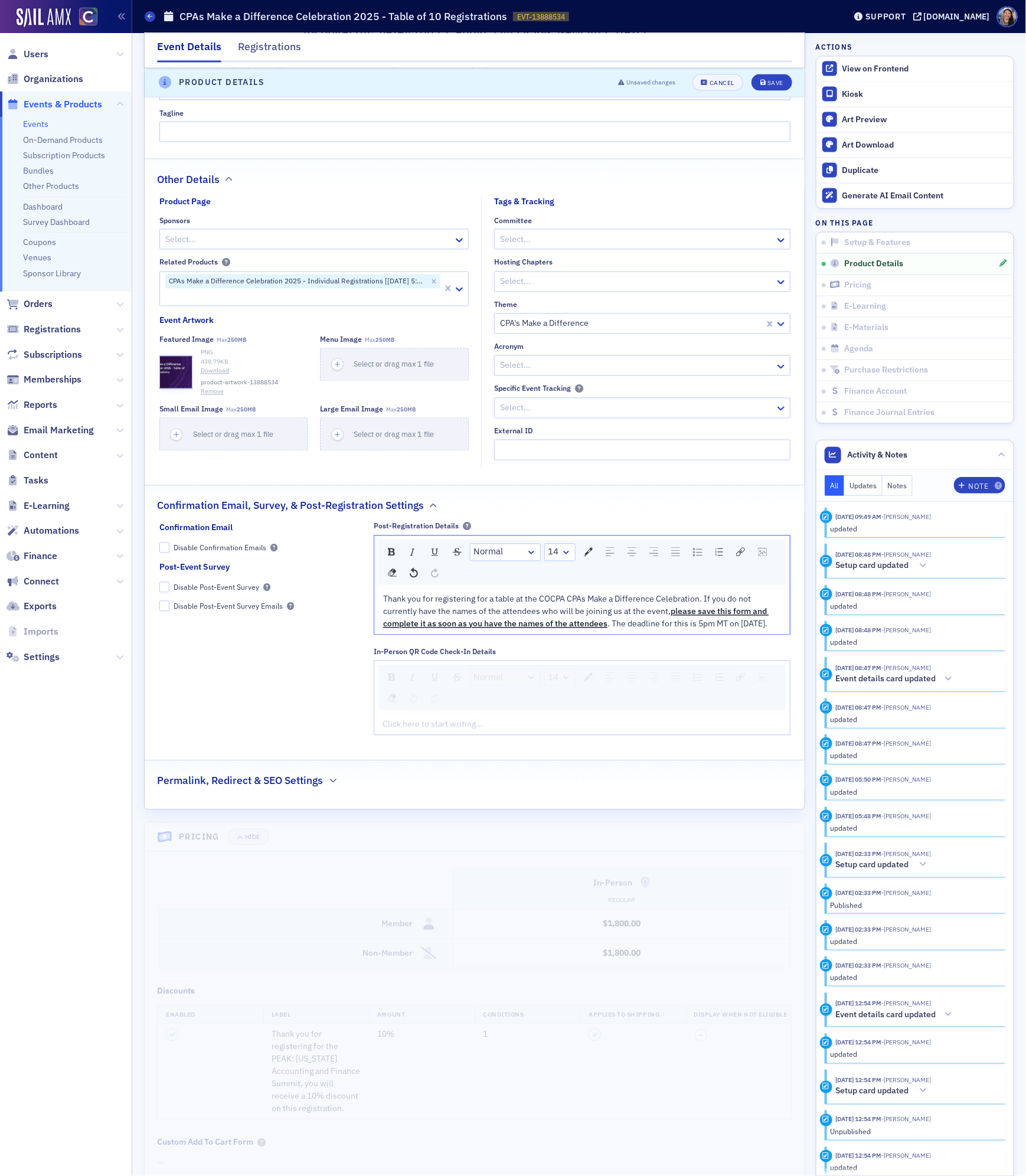
click at [653, 630] on span ". The deadline for this is 5pm MT on [DATE]." at bounding box center [687, 624] width 160 height 11
drag, startPoint x: 478, startPoint y: 659, endPoint x: 248, endPoint y: 605, distance: 236.3
click at [248, 605] on div "Confirmation Email Disable Confirmation Emails Post-Event Survey Disable Post-E…" at bounding box center [475, 633] width 631 height 222
click at [385, 560] on div "rdw-inline-control" at bounding box center [391, 552] width 15 height 16
click at [566, 558] on div "rdw-dropdown" at bounding box center [566, 552] width 9 height 12
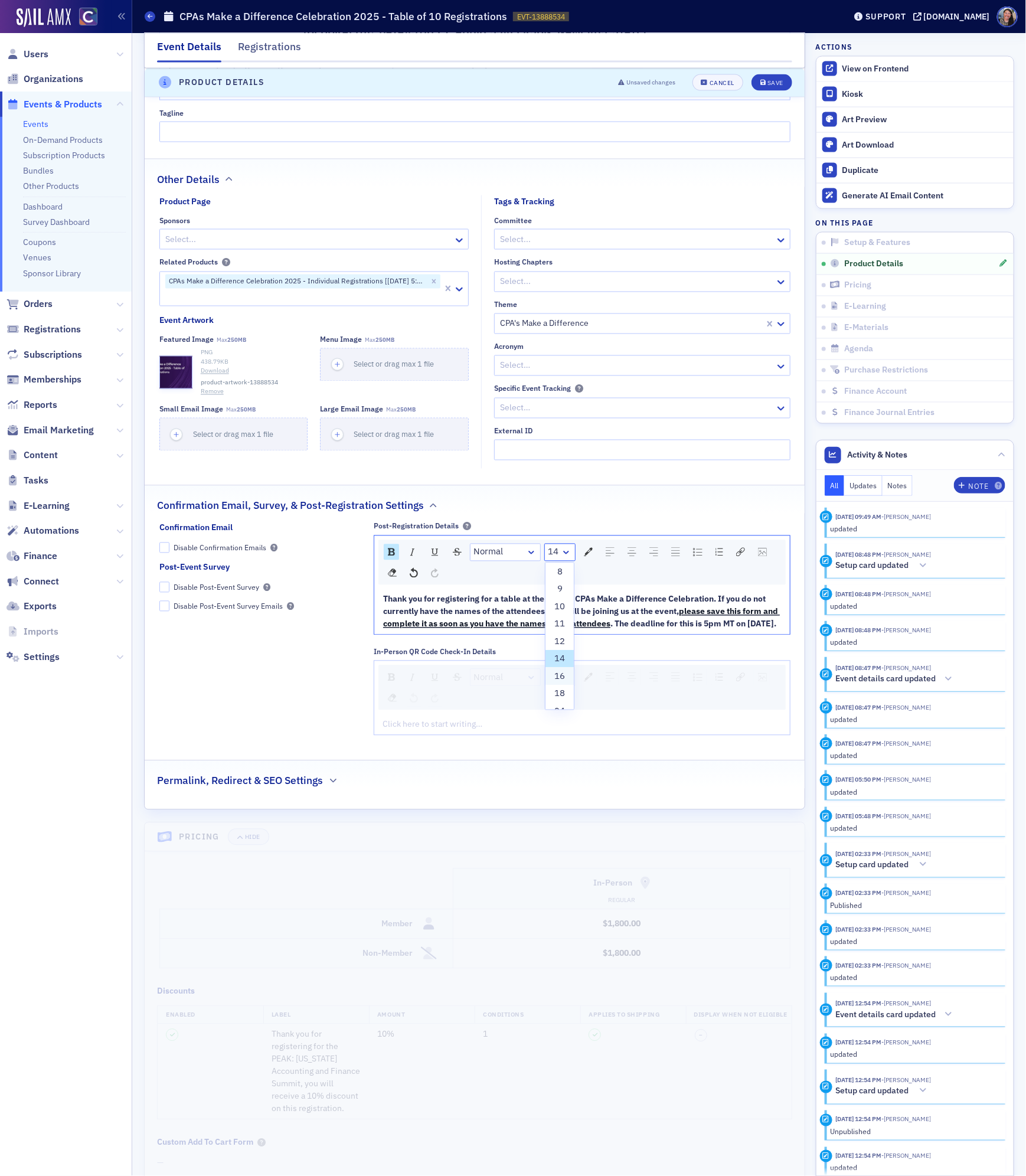
click at [561, 685] on li "16" at bounding box center [559, 677] width 28 height 18
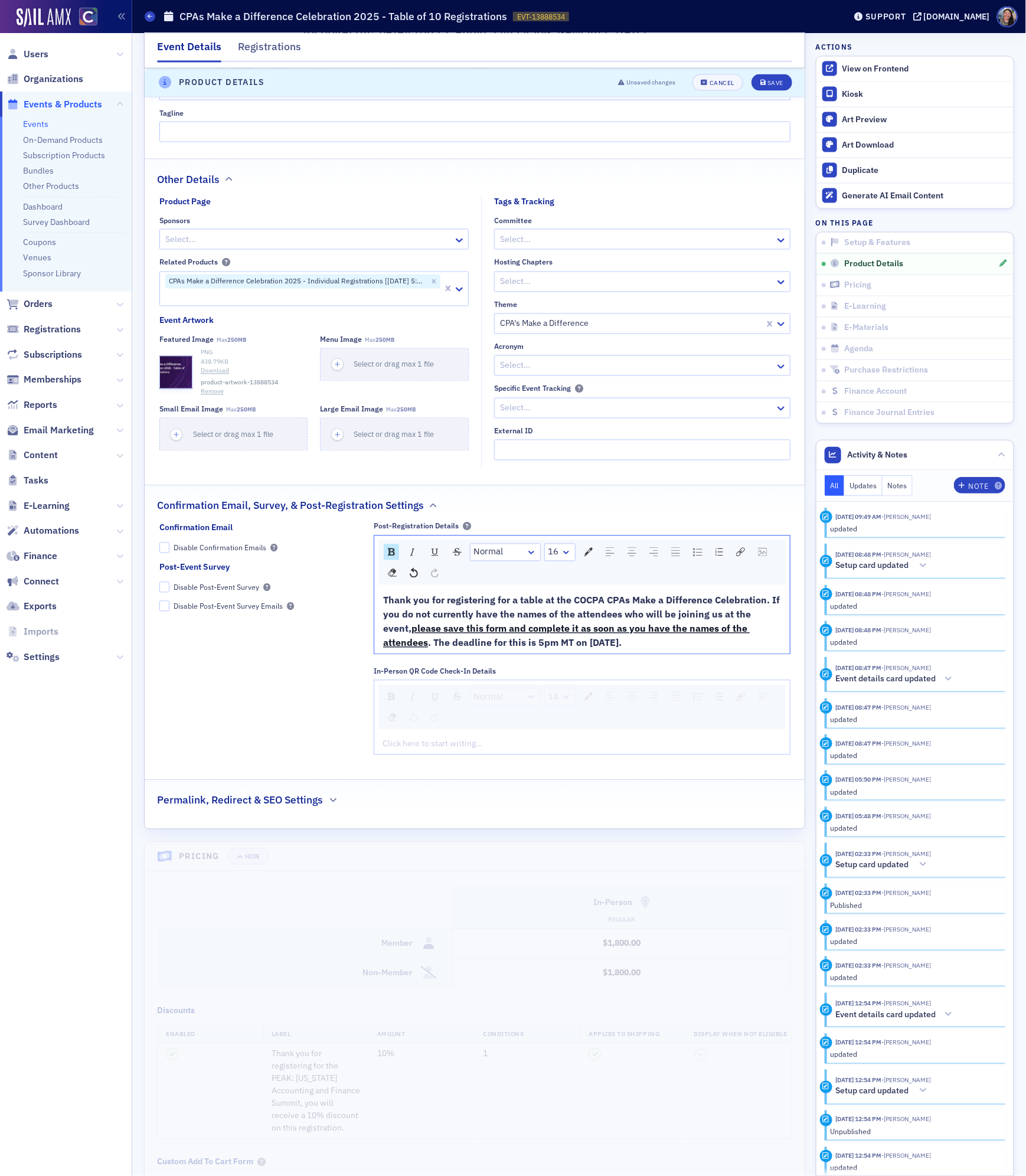
click at [566, 558] on div "rdw-dropdown" at bounding box center [566, 552] width 9 height 12
click at [559, 703] on li "18" at bounding box center [559, 694] width 28 height 18
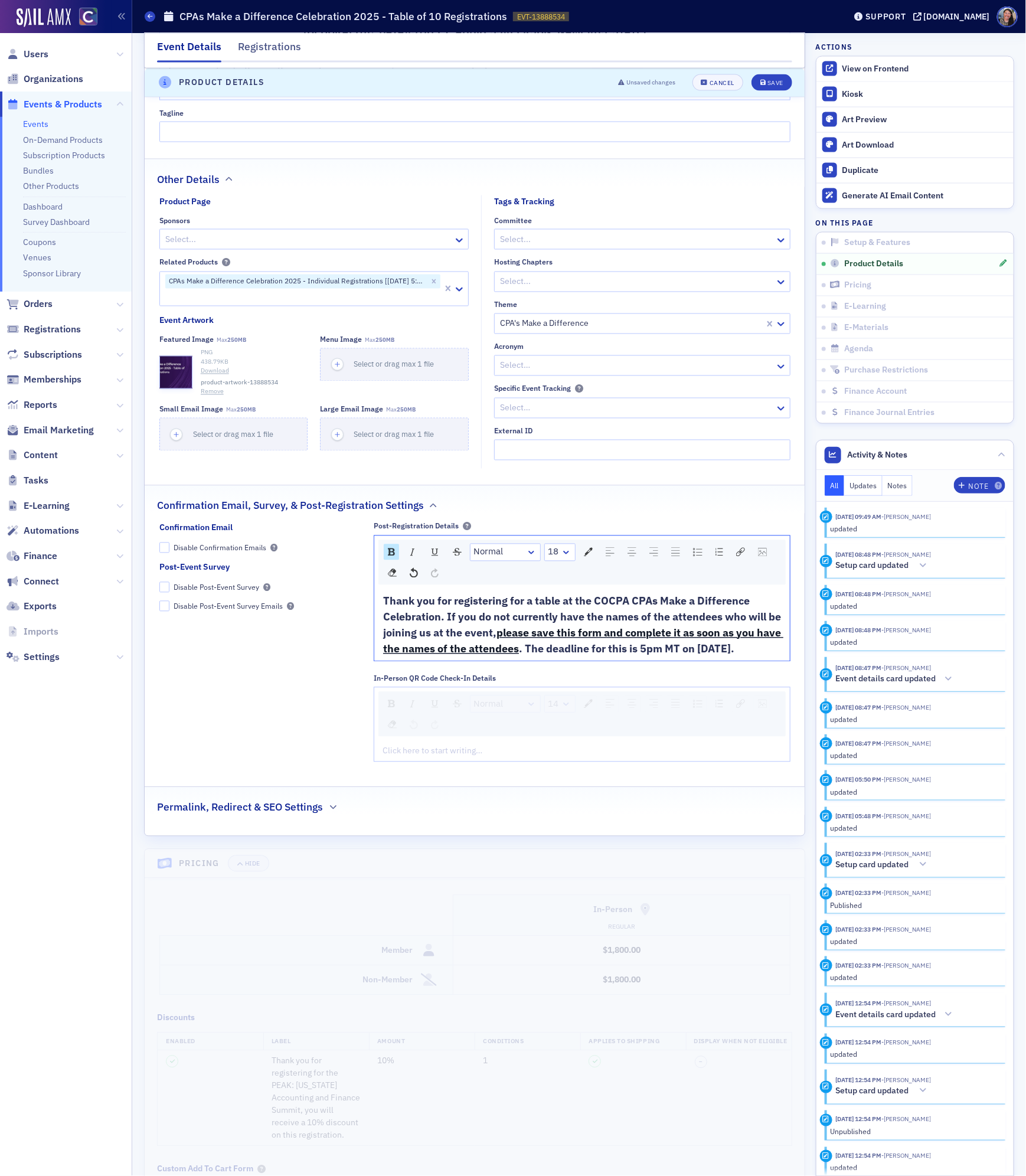
click at [631, 615] on span "Thank you for registering for a table at the COCPA CPAs Make a Difference Celeb…" at bounding box center [583, 617] width 400 height 45
click at [768, 82] on div "Save" at bounding box center [775, 83] width 16 height 6
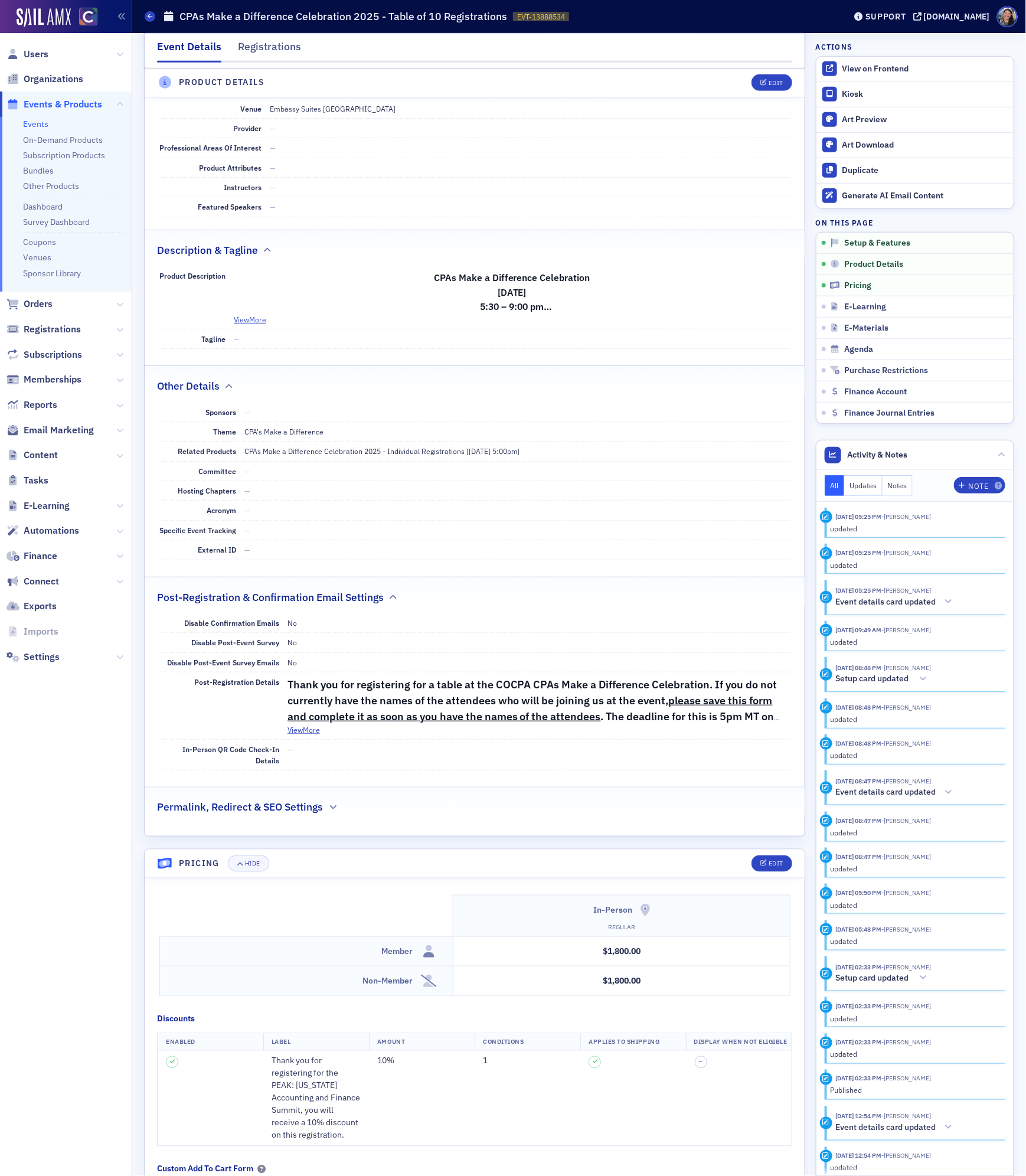
scroll to position [287, 0]
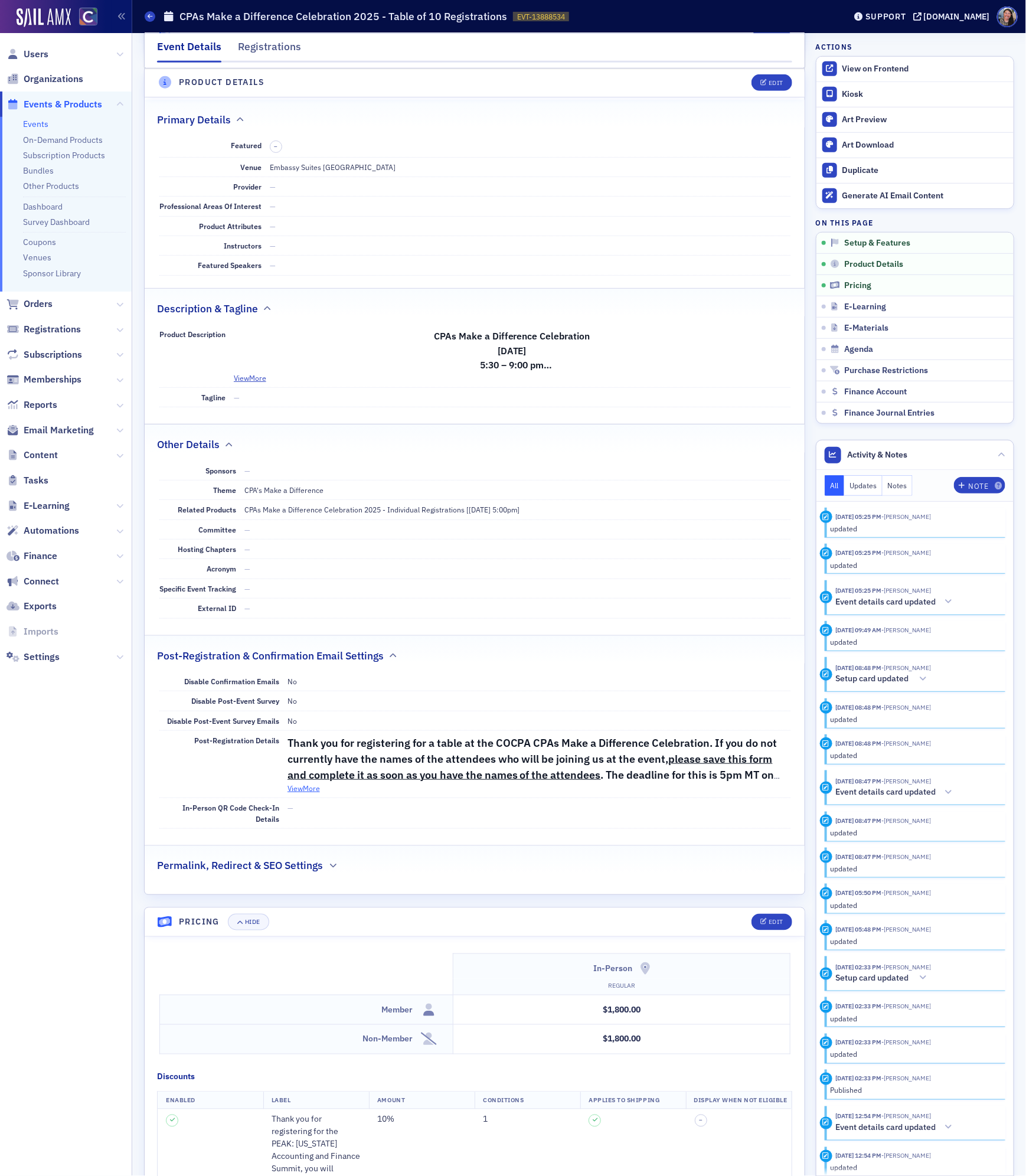
click at [307, 794] on button "View More" at bounding box center [304, 788] width 33 height 11
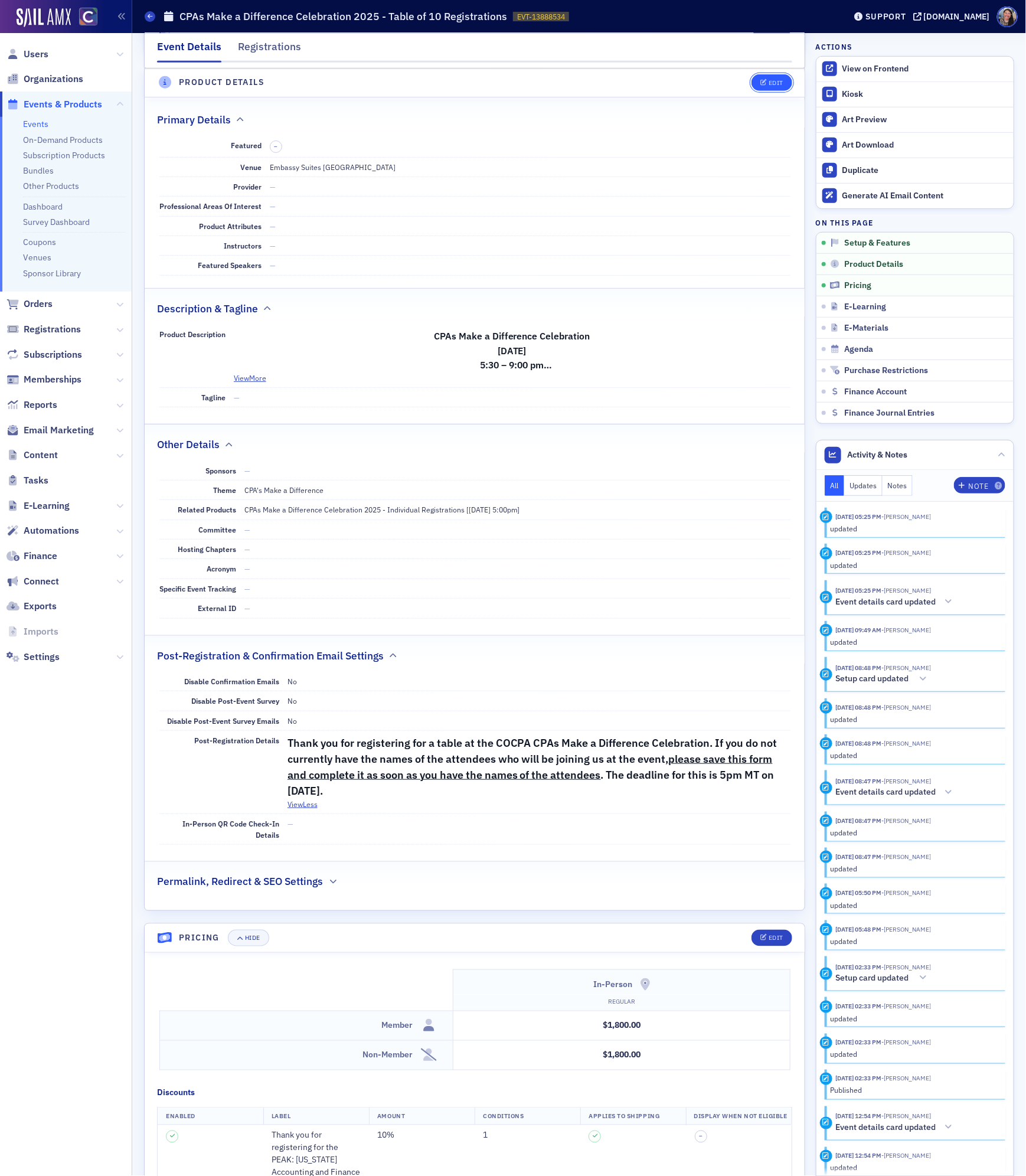
click at [777, 86] on div "Edit" at bounding box center [775, 83] width 14 height 6
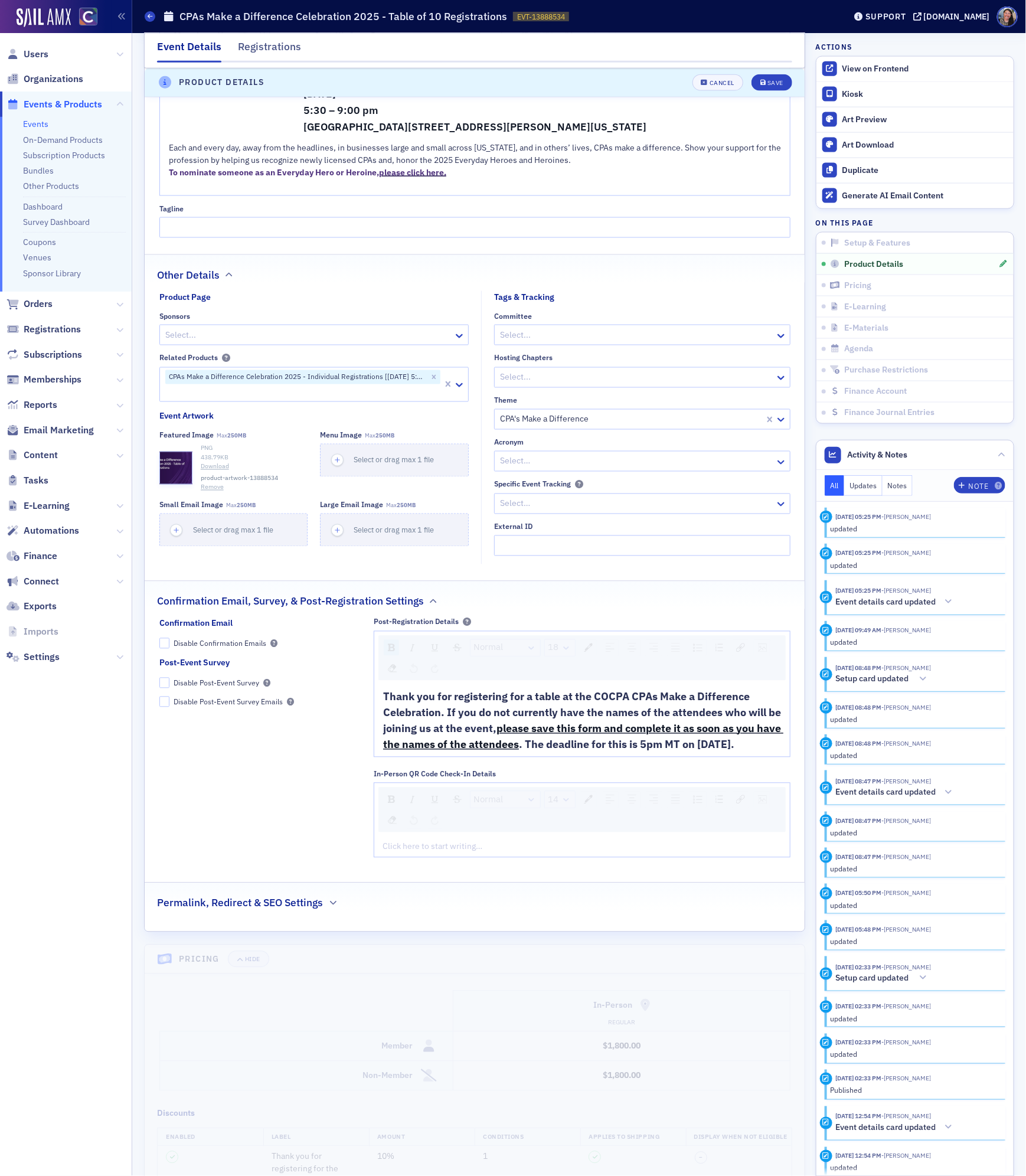
scroll to position [874, 0]
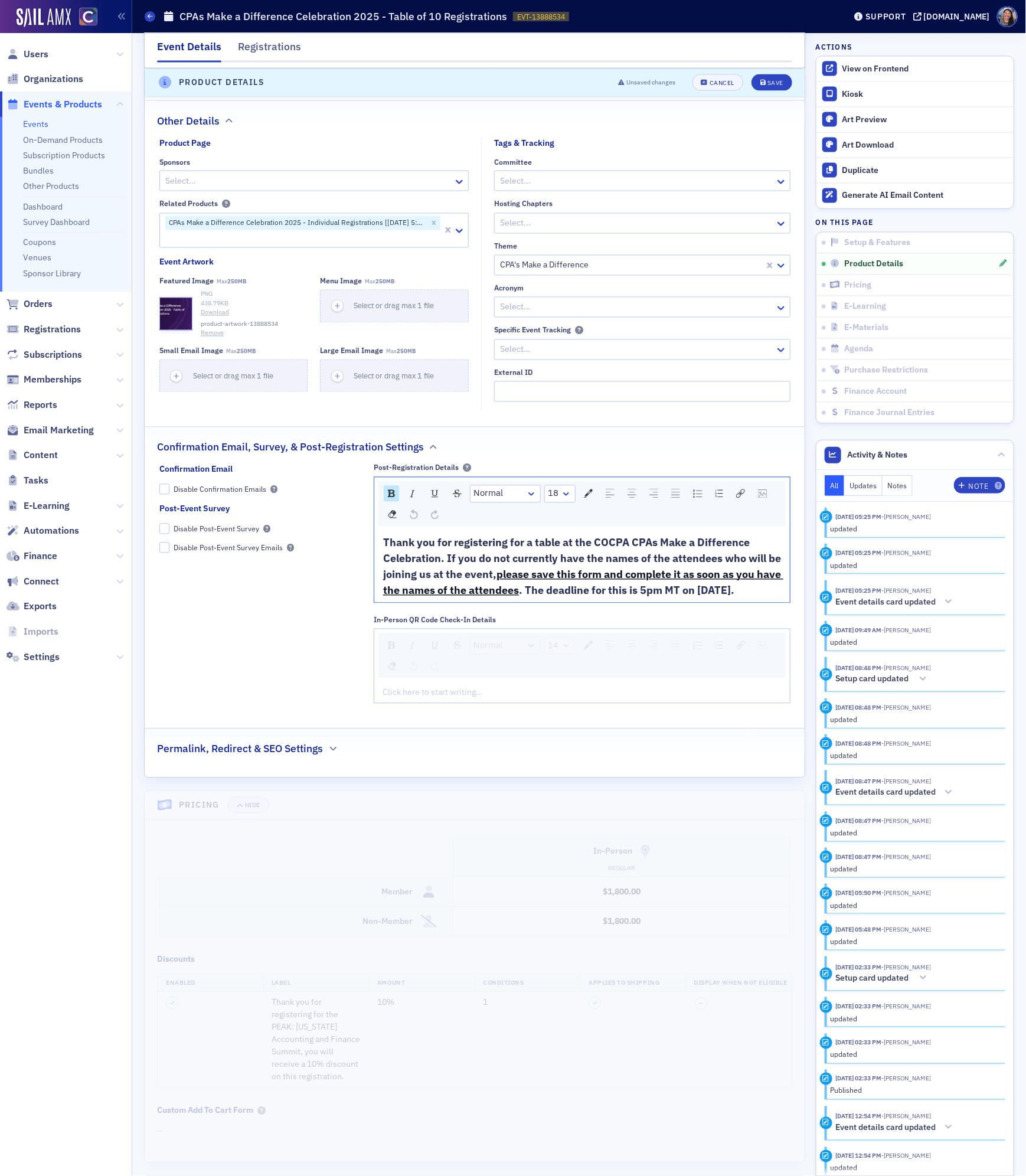
click at [516, 599] on div "Thank you for registering for a table at the COCPA CPAs Make a Difference Celeb…" at bounding box center [582, 567] width 399 height 64
click at [770, 86] on button "Save" at bounding box center [771, 82] width 41 height 16
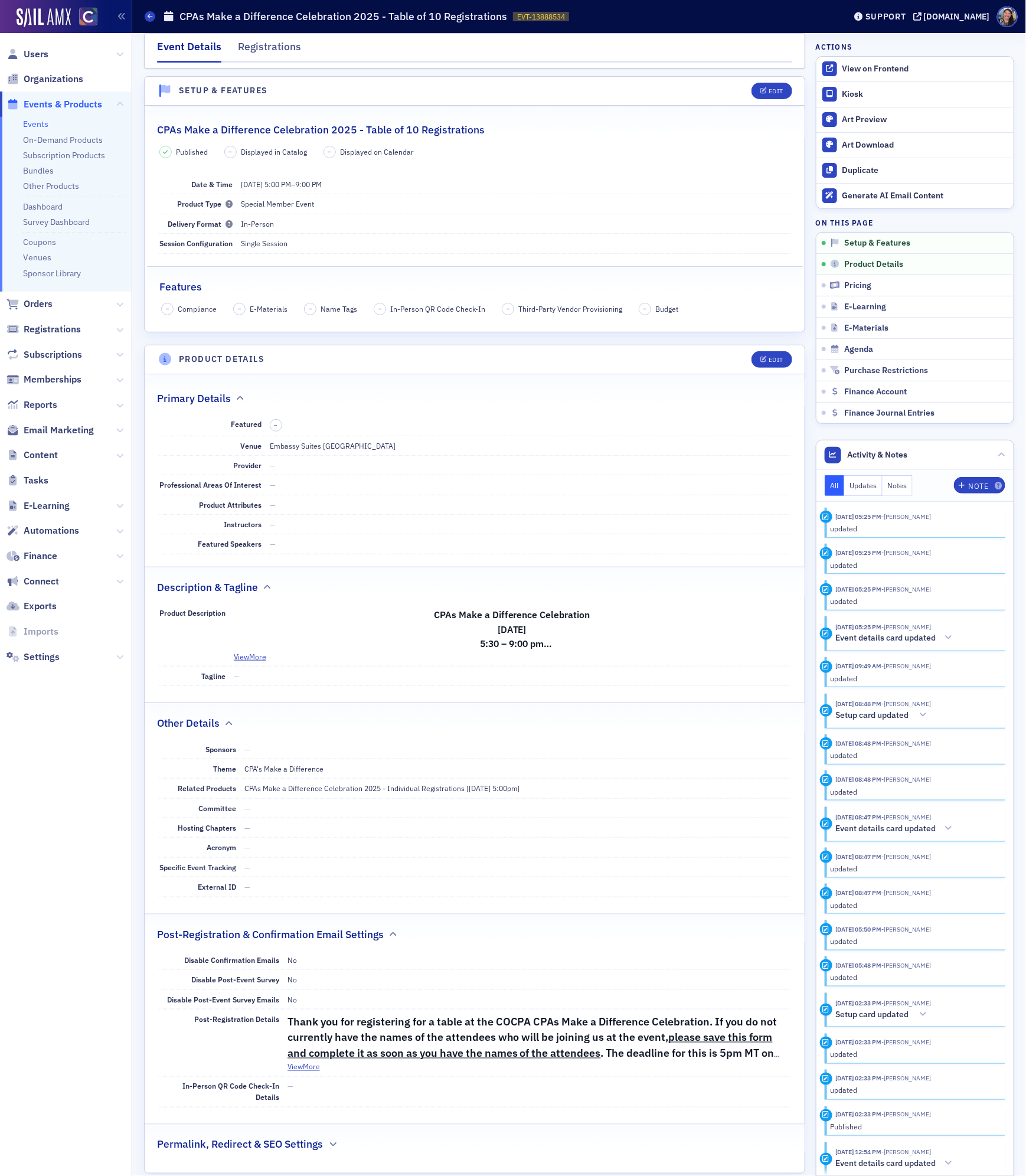
scroll to position [0, 0]
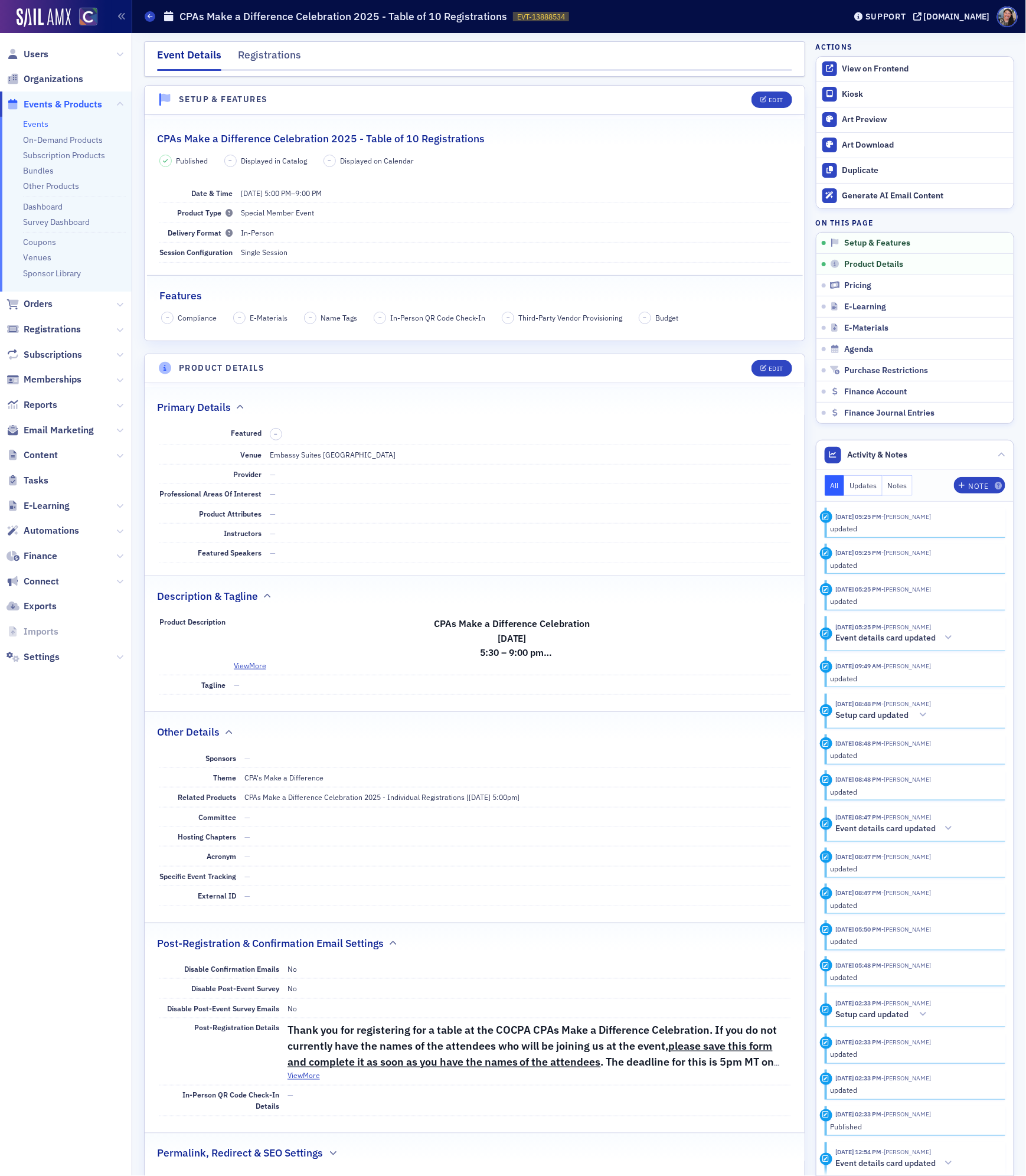
click at [37, 125] on link "Events" at bounding box center [36, 124] width 25 height 11
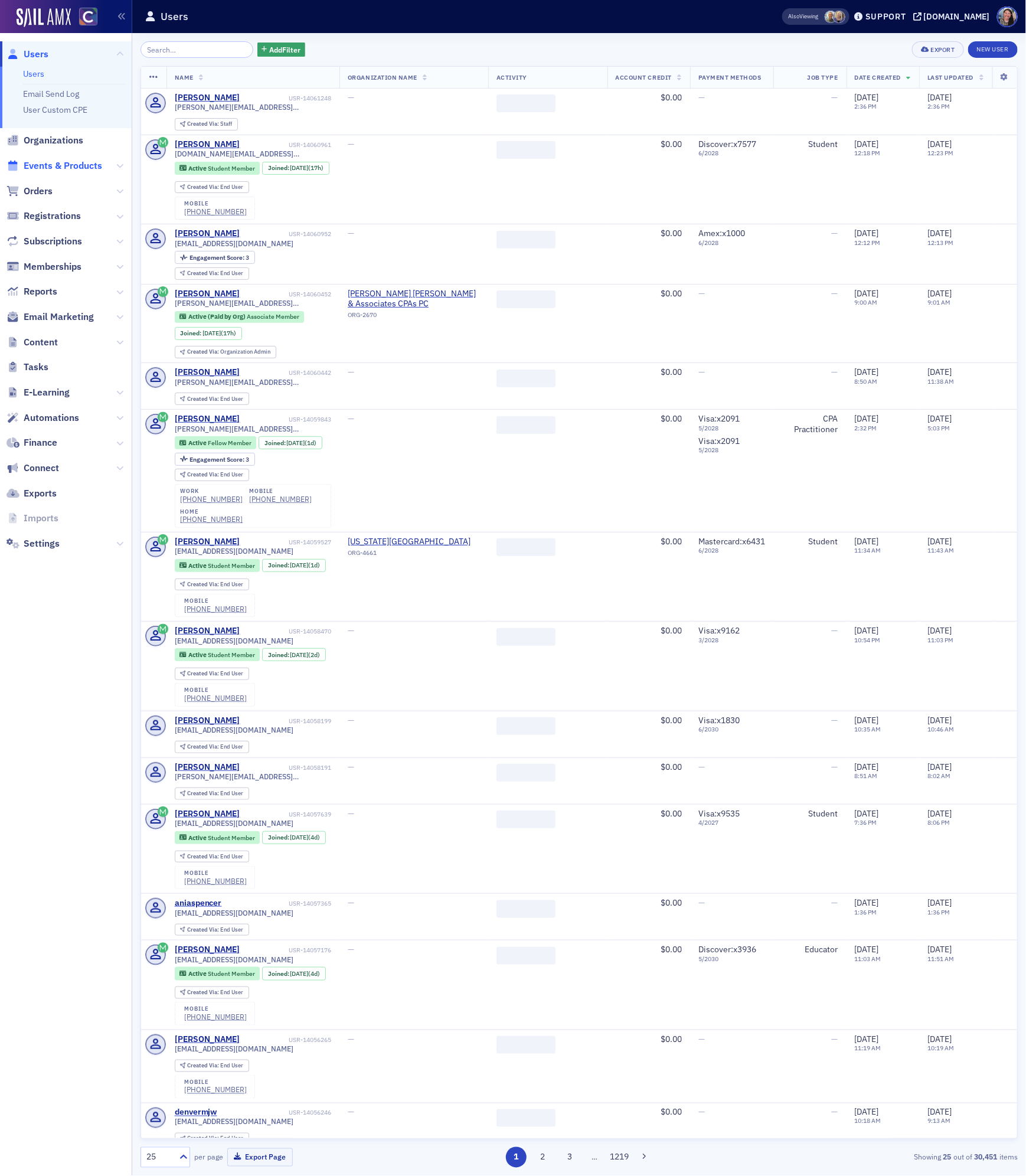
click at [58, 165] on span "Events & Products" at bounding box center [63, 165] width 79 height 13
